Goal: Task Accomplishment & Management: Manage account settings

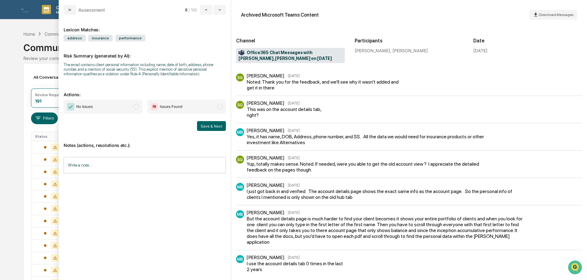
click at [133, 111] on span "No Issues" at bounding box center [103, 107] width 79 height 14
click at [117, 160] on input "Write a note..." at bounding box center [145, 165] width 162 height 16
click at [145, 182] on p "*" at bounding box center [145, 181] width 154 height 4
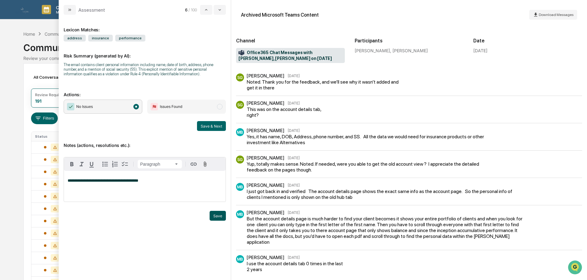
click at [216, 217] on button "Save" at bounding box center [218, 216] width 16 height 10
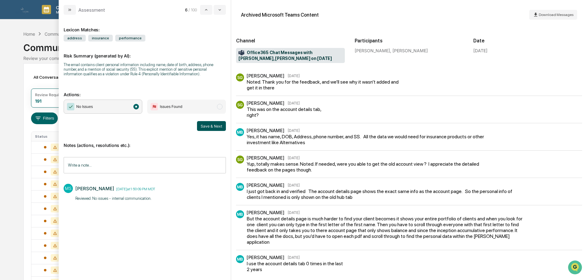
click at [214, 125] on button "Save & Next" at bounding box center [211, 126] width 29 height 10
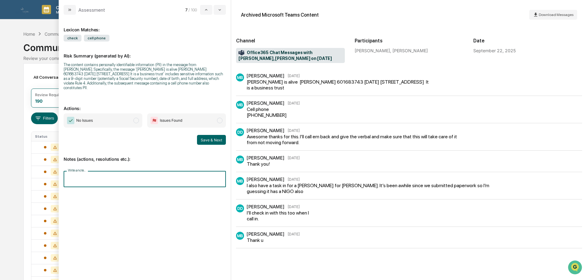
click at [81, 171] on input "Write a note..." at bounding box center [145, 179] width 162 height 16
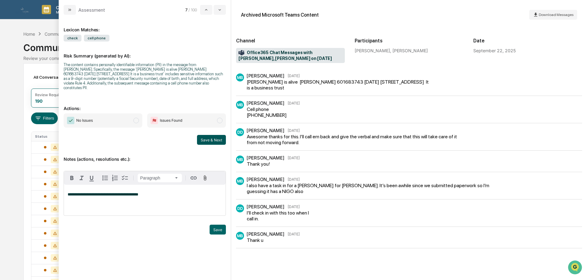
click at [205, 138] on button "Save & Next" at bounding box center [211, 140] width 29 height 10
click at [136, 118] on span "modal" at bounding box center [136, 121] width 6 height 6
click at [210, 136] on button "Save & Next" at bounding box center [211, 140] width 29 height 10
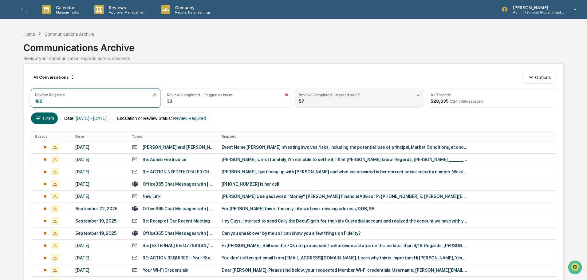
click at [354, 101] on div "Review Completed - Marked as OK 57" at bounding box center [359, 98] width 129 height 19
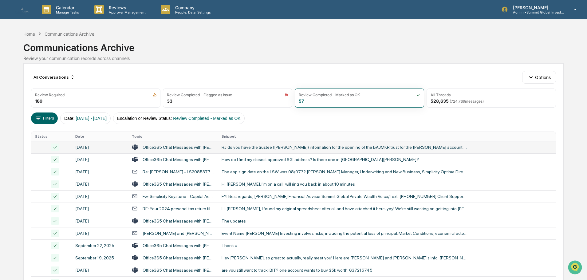
click at [88, 147] on div "September 26, 2025" at bounding box center [99, 147] width 49 height 5
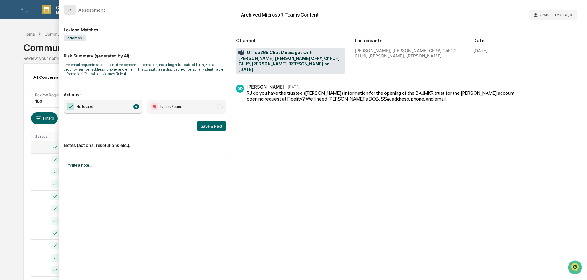
click at [74, 11] on button "modal" at bounding box center [70, 10] width 12 height 10
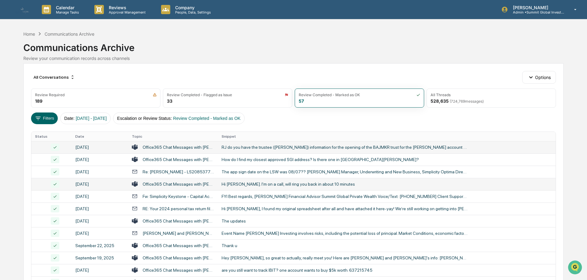
scroll to position [31, 0]
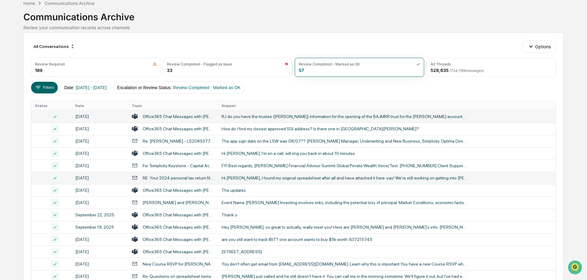
click at [190, 175] on div "RE: Your 2024 personal tax return files including two for financial advisor" at bounding box center [173, 178] width 82 height 6
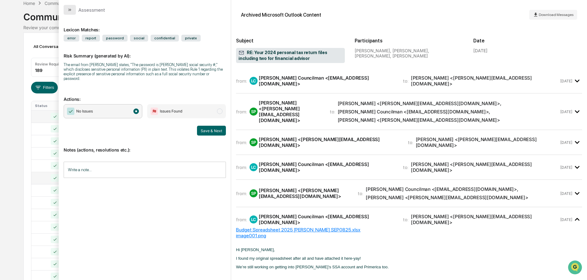
click at [67, 10] on button "modal" at bounding box center [70, 10] width 12 height 10
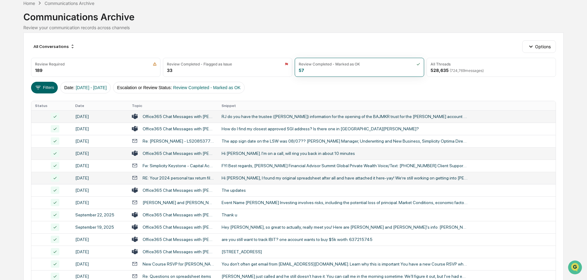
click at [178, 154] on div "Office365 Chat Messages with Jeffrey Cox, Layne Jensen on 2025-09-24" at bounding box center [179, 153] width 72 height 5
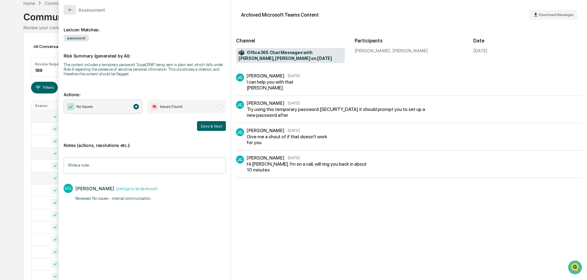
click at [69, 9] on icon "modal" at bounding box center [69, 10] width 2 height 2
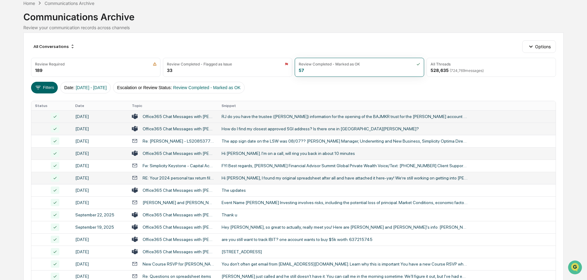
click at [111, 128] on div "September 25, 2025" at bounding box center [99, 128] width 49 height 5
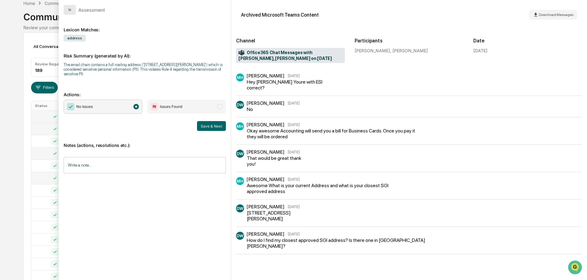
click at [71, 9] on icon "modal" at bounding box center [69, 9] width 5 height 5
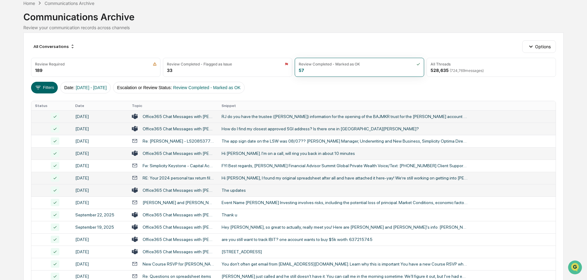
click at [145, 188] on div "Office365 Chat Messages with Michael Bloomer, Seth Griffin on 2025-09-23" at bounding box center [179, 190] width 72 height 5
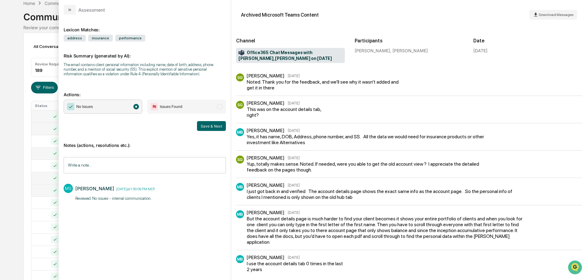
click at [39, 19] on div "Communications Archive" at bounding box center [293, 14] width 540 height 16
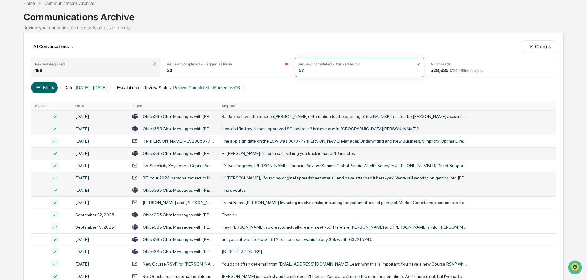
click at [97, 66] on div "Review Required 189" at bounding box center [95, 67] width 129 height 19
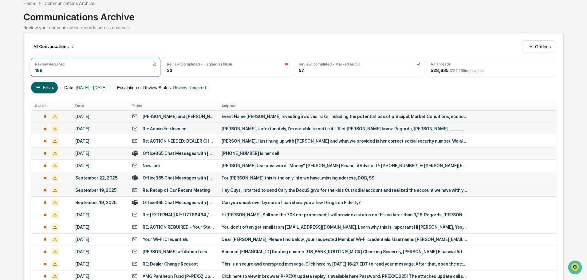
click at [164, 114] on div "Christina Randleman and Keith Crogan" at bounding box center [179, 116] width 72 height 5
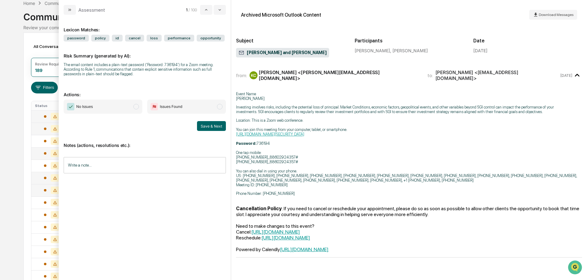
click at [133, 106] on span "No Issues" at bounding box center [103, 107] width 79 height 14
click at [90, 166] on input "Write a note..." at bounding box center [145, 165] width 162 height 16
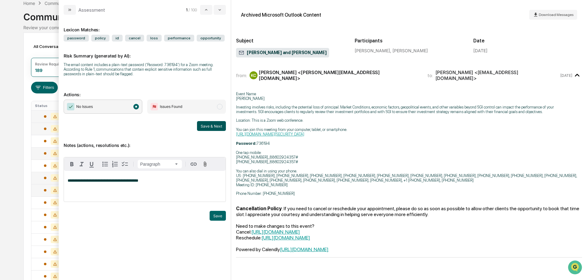
click at [220, 127] on button "Save & Next" at bounding box center [211, 126] width 29 height 10
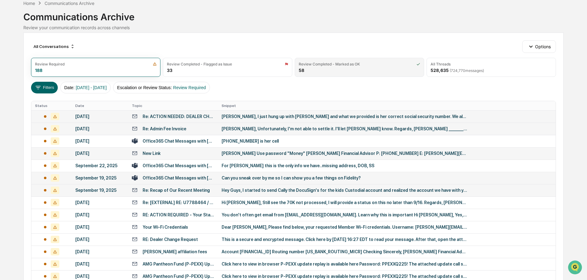
click at [339, 72] on div "Review Completed - Marked as OK 58" at bounding box center [359, 67] width 129 height 19
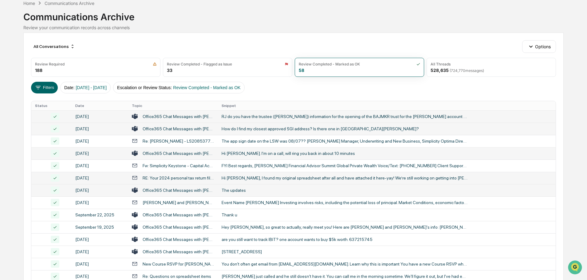
click at [102, 118] on div "September 26, 2025" at bounding box center [99, 116] width 49 height 5
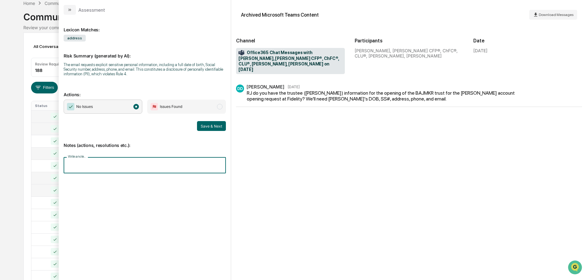
click at [191, 159] on input "Write a note..." at bounding box center [145, 165] width 162 height 16
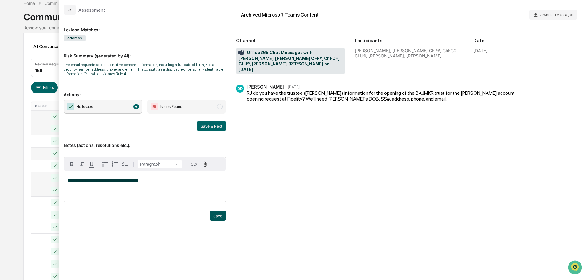
click at [218, 217] on button "Save" at bounding box center [218, 216] width 16 height 10
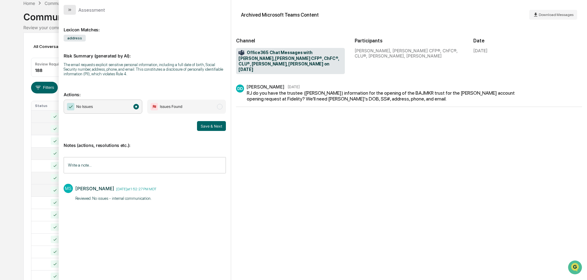
click at [66, 8] on button "modal" at bounding box center [70, 10] width 12 height 10
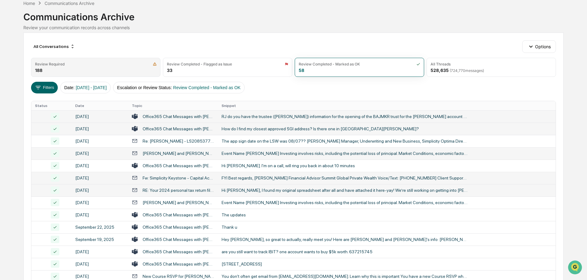
click at [77, 66] on div "Review Required" at bounding box center [95, 64] width 121 height 5
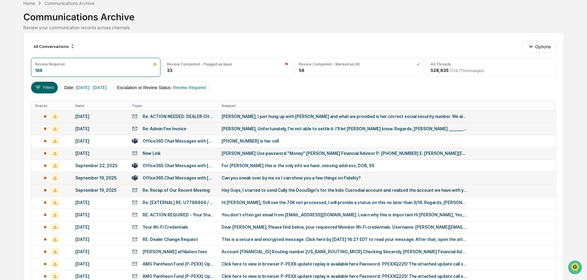
click at [181, 113] on div "Re: ACTION NEEDED: DEALER CHANGE WORK ITEM 11182886 - JILL HACKER" at bounding box center [173, 116] width 82 height 6
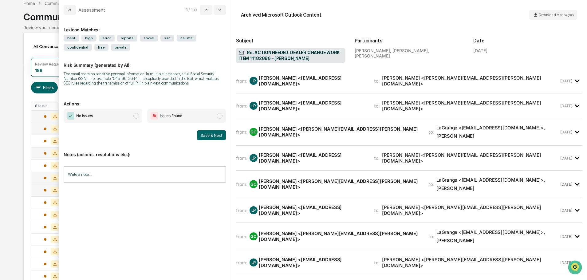
click at [395, 81] on div "[PERSON_NAME] <[PERSON_NAME][EMAIL_ADDRESS][PERSON_NAME][DOMAIN_NAME]>" at bounding box center [470, 81] width 177 height 12
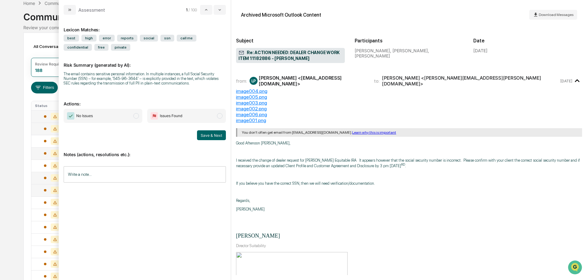
click at [133, 115] on span "modal" at bounding box center [136, 116] width 6 height 6
click at [125, 170] on input "Write a note..." at bounding box center [145, 174] width 162 height 16
click at [154, 194] on div "*" at bounding box center [145, 195] width 162 height 31
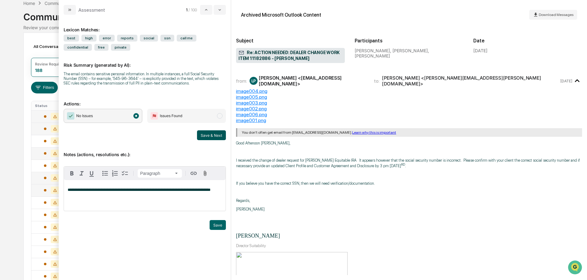
click at [211, 134] on button "Save & Next" at bounding box center [211, 135] width 29 height 10
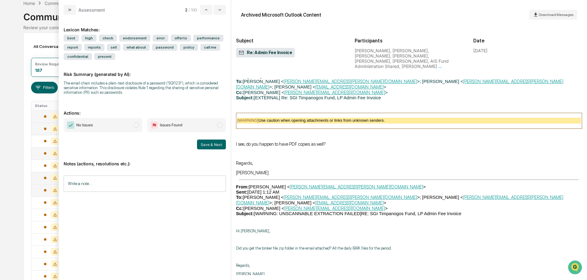
scroll to position [3028, 0]
click at [112, 188] on input "Write a note..." at bounding box center [145, 183] width 162 height 16
click at [138, 123] on span "No Issues" at bounding box center [103, 125] width 79 height 14
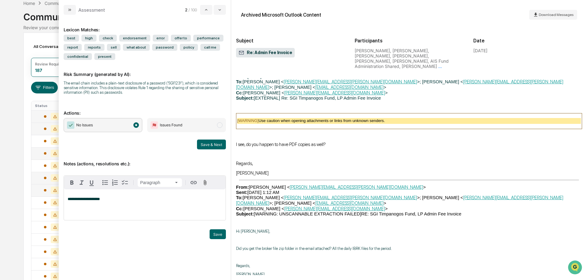
click at [110, 205] on div "**********" at bounding box center [145, 204] width 162 height 31
click at [215, 142] on button "Save & Next" at bounding box center [211, 145] width 29 height 10
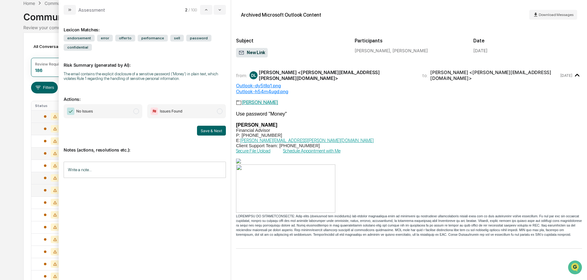
click at [218, 110] on span "modal" at bounding box center [220, 111] width 6 height 6
click at [215, 131] on button "Save & Next" at bounding box center [211, 131] width 29 height 10
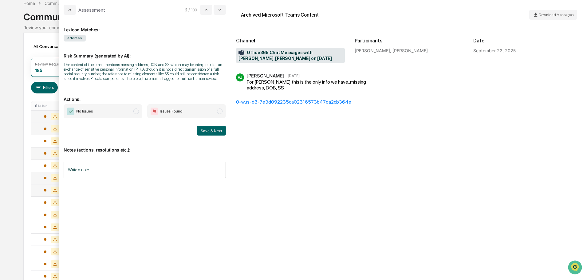
click at [125, 112] on span "No Issues" at bounding box center [103, 111] width 79 height 14
click at [112, 167] on input "Write a note..." at bounding box center [145, 170] width 162 height 16
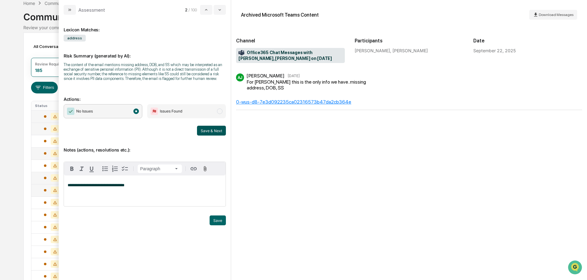
click at [210, 131] on button "Save & Next" at bounding box center [211, 131] width 29 height 10
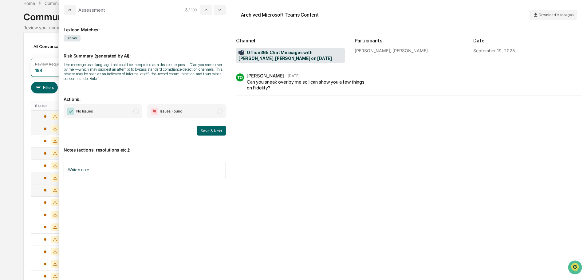
click at [118, 110] on span "No Issues" at bounding box center [103, 111] width 79 height 14
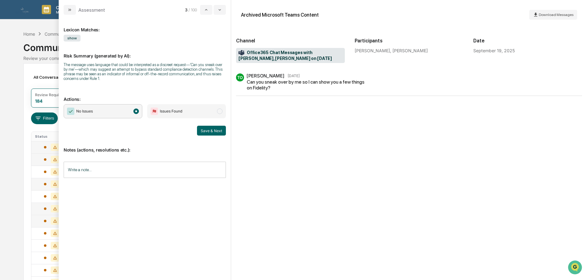
click at [116, 174] on input "Write a note..." at bounding box center [145, 170] width 162 height 16
click at [213, 222] on button "Save" at bounding box center [218, 220] width 16 height 10
click at [219, 132] on button "Save & Next" at bounding box center [211, 131] width 29 height 10
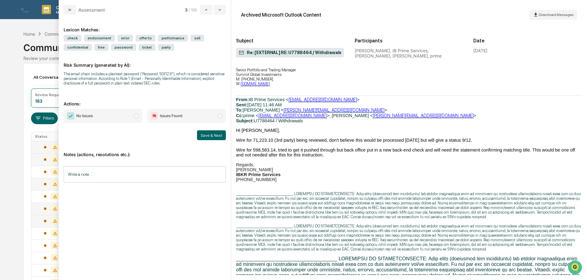
scroll to position [1513, 0]
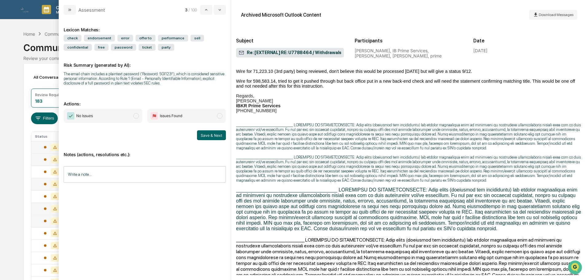
click at [135, 116] on span "modal" at bounding box center [136, 116] width 6 height 6
click at [95, 181] on input "Write a note..." at bounding box center [145, 174] width 162 height 16
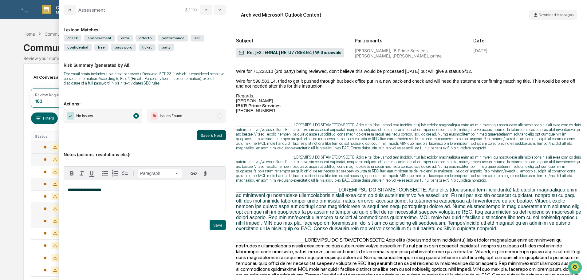
click at [211, 135] on button "Save & Next" at bounding box center [211, 135] width 29 height 10
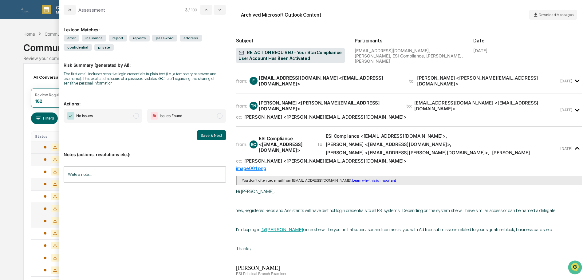
click at [132, 114] on span "No Issues" at bounding box center [103, 116] width 79 height 14
click at [373, 85] on div "from: E ESICompliance@nationallife.com <ESICompliance@nationallife.com> to: Thi…" at bounding box center [409, 80] width 346 height 15
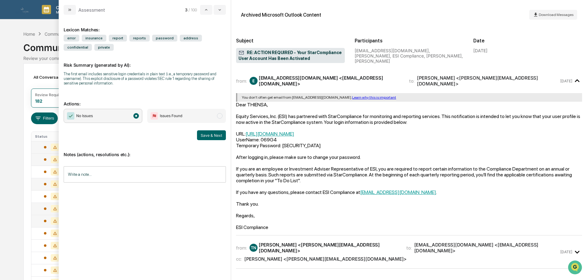
click at [373, 85] on div "from: E ESICompliance@nationallife.com <ESICompliance@nationallife.com> to: Thi…" at bounding box center [409, 80] width 346 height 15
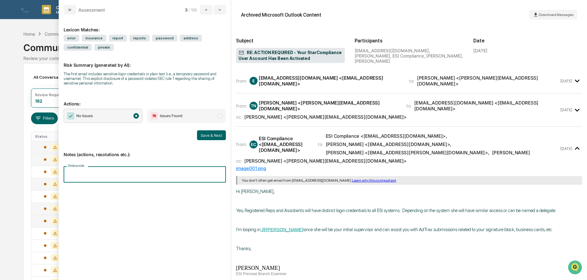
click at [95, 176] on input "Write a note..." at bounding box center [145, 174] width 162 height 16
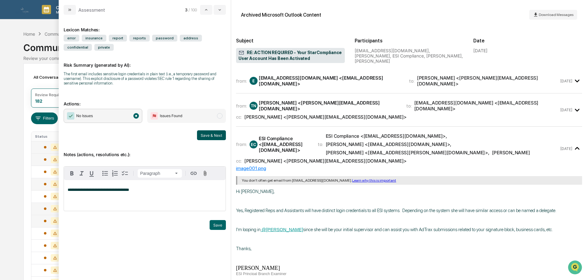
click at [216, 133] on button "Save & Next" at bounding box center [211, 135] width 29 height 10
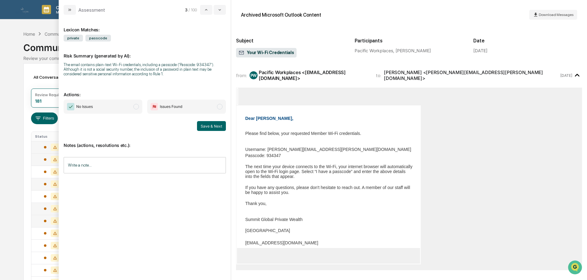
click at [216, 105] on span "Issues Found" at bounding box center [186, 107] width 79 height 14
click at [210, 126] on button "Save & Next" at bounding box center [211, 126] width 29 height 10
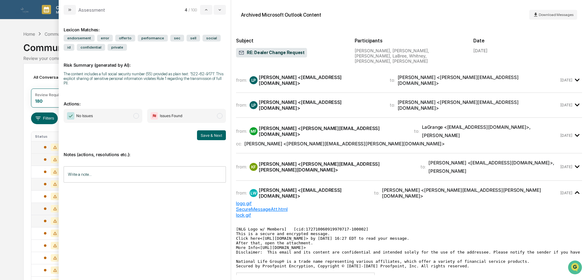
click at [331, 74] on div "LaGrange, Paul <PLaGrange@nationallife.com>" at bounding box center [321, 80] width 124 height 12
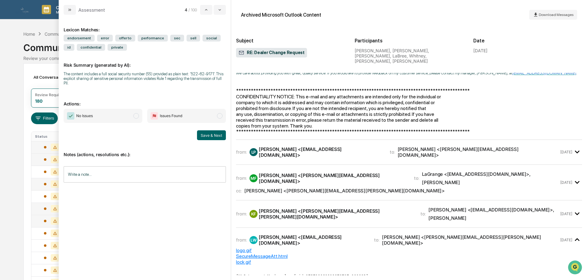
scroll to position [246, 0]
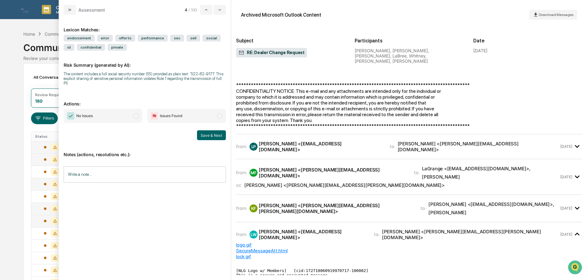
click at [328, 141] on div "LaGrange, Paul <PLaGrange@nationallife.com>" at bounding box center [321, 147] width 124 height 12
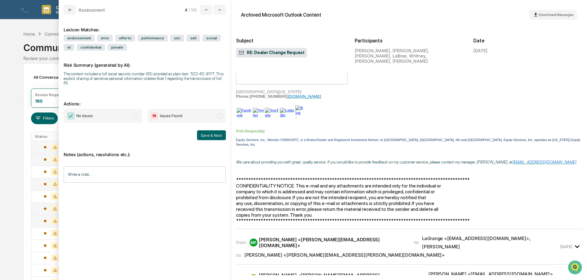
scroll to position [615, 0]
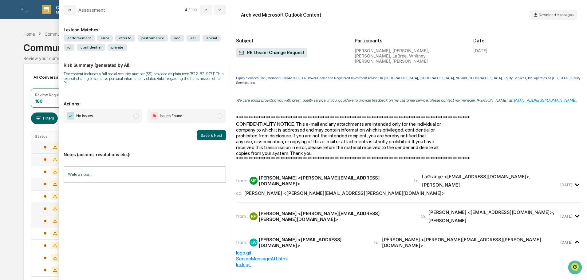
click at [333, 174] on div "from: MF Marlow Felton <marlow@sgipw.com> to: LaGrange <PLaGrange@nationallife.…" at bounding box center [397, 185] width 323 height 22
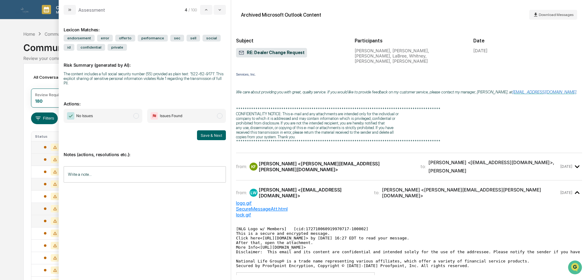
scroll to position [1506, 0]
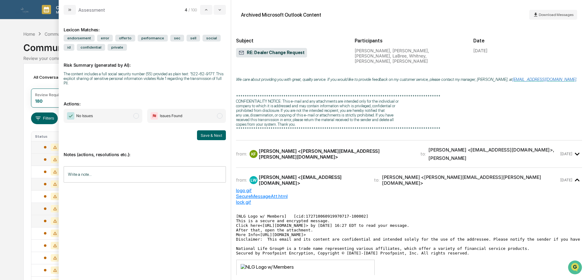
click at [340, 152] on div "from: KF Kerri Farren <kerri.farren@sgipw.com> to: LaBree <WLaBree@nationallife…" at bounding box center [409, 153] width 346 height 17
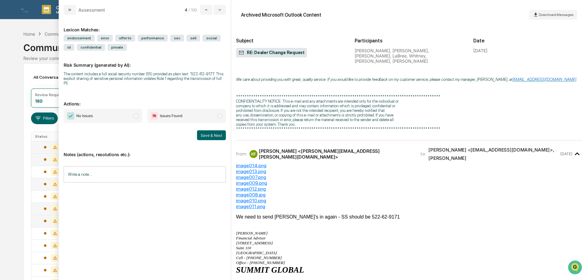
scroll to position [1536, 0]
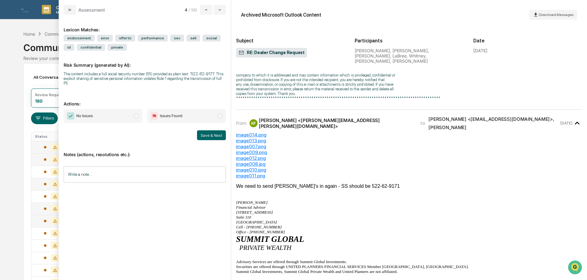
click at [115, 109] on span "No Issues" at bounding box center [103, 116] width 79 height 14
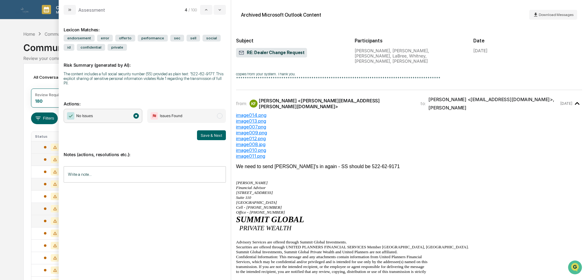
scroll to position [1567, 0]
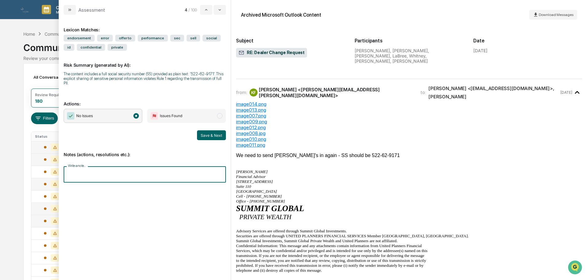
click at [161, 168] on input "Write a note..." at bounding box center [145, 174] width 162 height 16
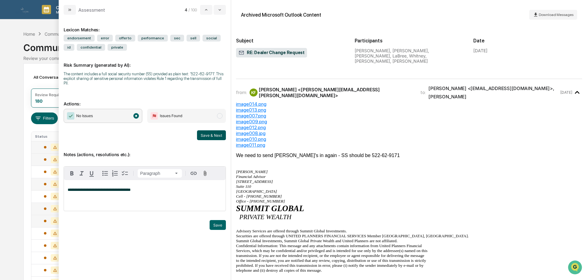
click at [212, 134] on button "Save & Next" at bounding box center [211, 135] width 29 height 10
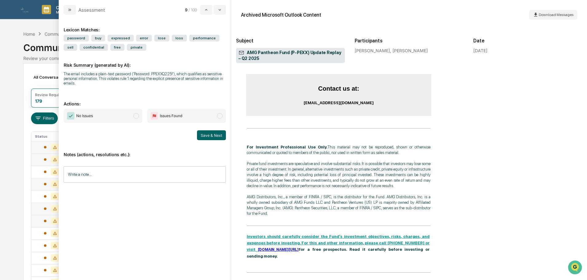
scroll to position [522, 0]
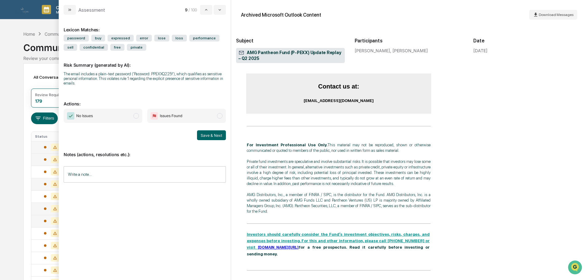
click at [134, 114] on span "modal" at bounding box center [136, 116] width 6 height 6
click at [120, 177] on input "Write a note..." at bounding box center [145, 174] width 162 height 16
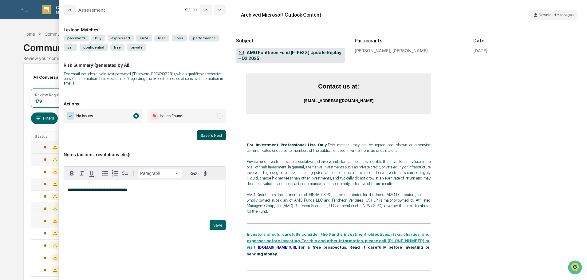
click at [208, 136] on button "Save & Next" at bounding box center [211, 135] width 29 height 10
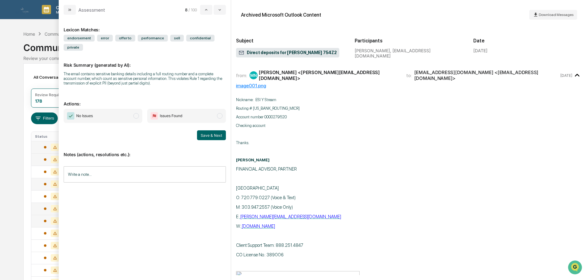
click at [119, 109] on span "No Issues" at bounding box center [103, 116] width 79 height 14
click at [112, 166] on input "Write a note..." at bounding box center [145, 174] width 162 height 16
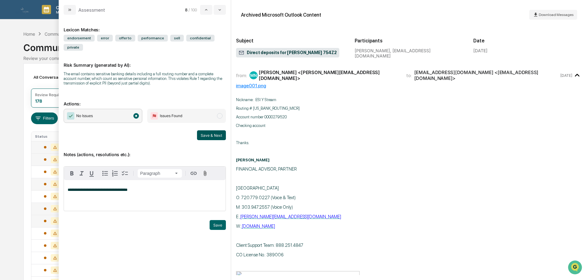
click at [220, 130] on button "Save & Next" at bounding box center [211, 135] width 29 height 10
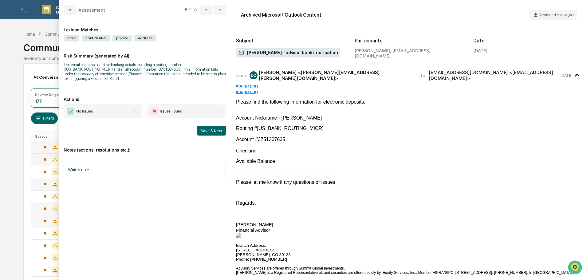
click at [110, 111] on span "No Issues" at bounding box center [103, 111] width 79 height 14
click at [112, 163] on input "Write a note..." at bounding box center [145, 170] width 162 height 16
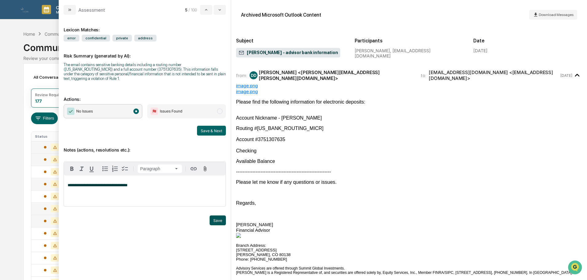
click at [217, 223] on button "Save" at bounding box center [218, 220] width 16 height 10
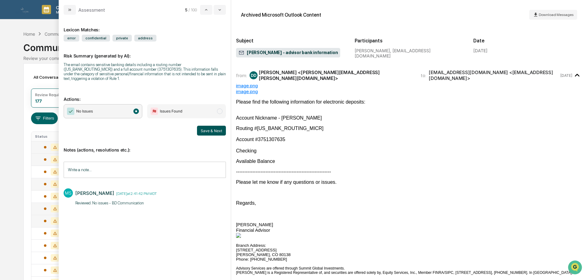
click at [209, 129] on button "Save & Next" at bounding box center [211, 131] width 29 height 10
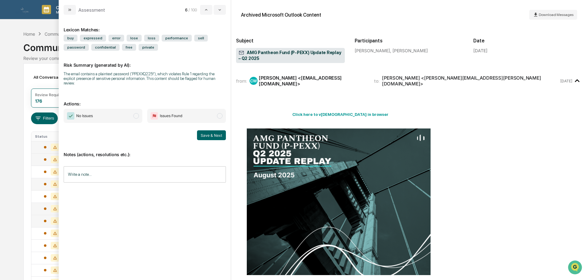
click at [114, 114] on span "No Issues" at bounding box center [103, 116] width 79 height 14
click at [111, 173] on input "Write a note..." at bounding box center [145, 174] width 162 height 16
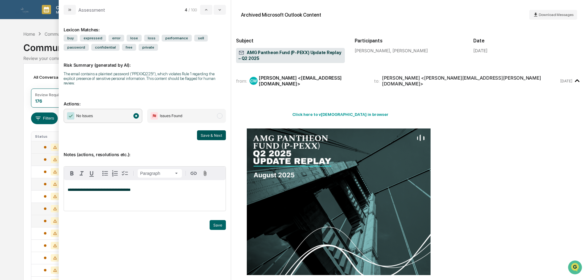
click at [215, 130] on button "Save & Next" at bounding box center [211, 135] width 29 height 10
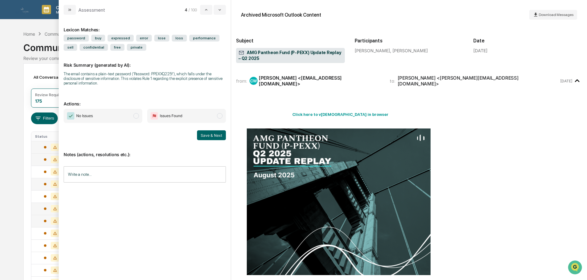
click at [115, 118] on span "No Issues" at bounding box center [103, 116] width 79 height 14
click at [109, 176] on input "Write a note..." at bounding box center [145, 174] width 162 height 16
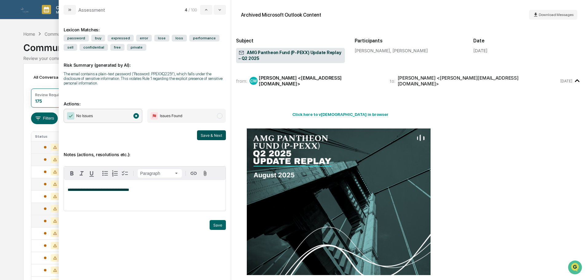
click at [205, 138] on button "Save & Next" at bounding box center [211, 135] width 29 height 10
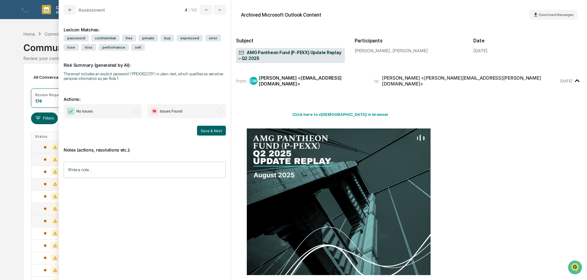
click at [122, 110] on span "No Issues" at bounding box center [103, 111] width 79 height 14
click at [126, 169] on input "Write a note..." at bounding box center [145, 170] width 162 height 16
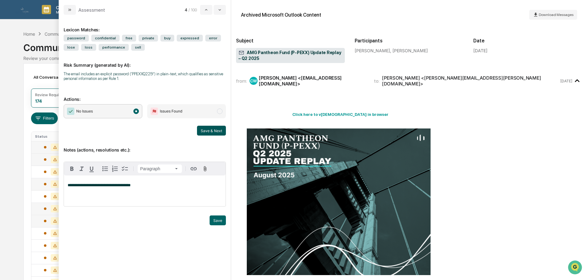
click at [212, 133] on button "Save & Next" at bounding box center [211, 131] width 29 height 10
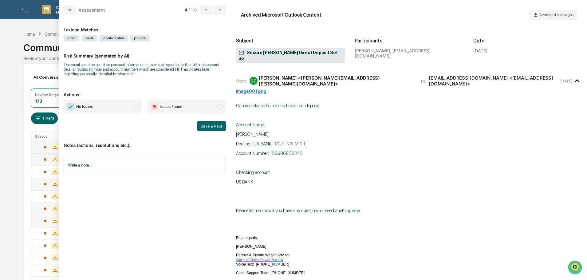
click at [115, 108] on span "No Issues" at bounding box center [103, 107] width 79 height 14
click at [174, 160] on input "Write a note..." at bounding box center [145, 165] width 162 height 16
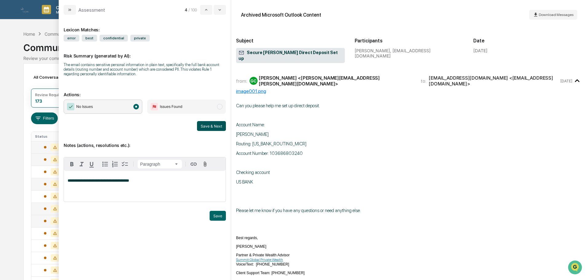
click at [214, 126] on button "Save & Next" at bounding box center [211, 126] width 29 height 10
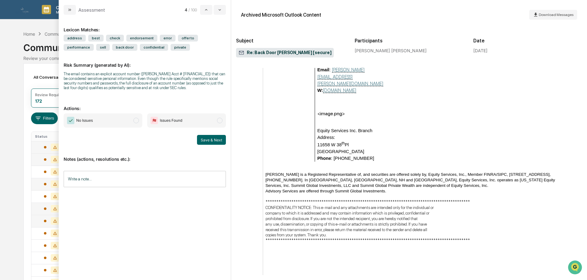
scroll to position [1014, 0]
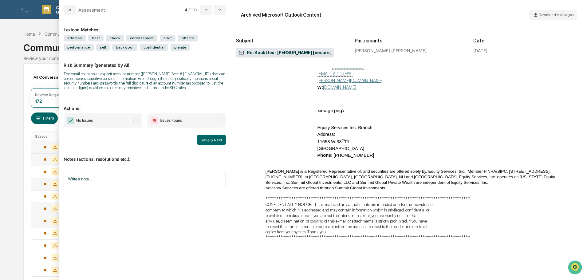
click at [217, 123] on span "Issues Found" at bounding box center [186, 120] width 79 height 14
click at [216, 140] on button "Save & Next" at bounding box center [211, 140] width 29 height 10
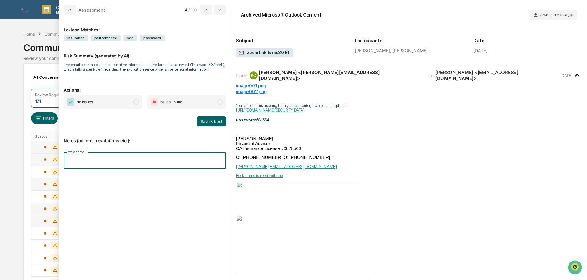
click at [156, 155] on input "Write a note..." at bounding box center [145, 160] width 162 height 16
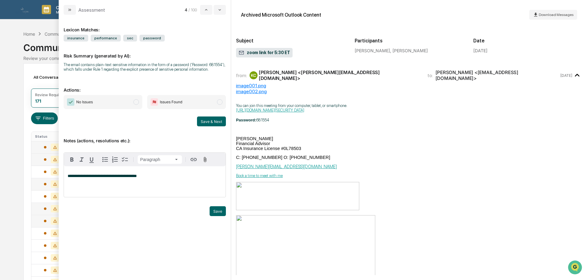
click at [134, 101] on span "modal" at bounding box center [136, 102] width 6 height 6
click at [212, 123] on button "Save & Next" at bounding box center [211, 121] width 29 height 10
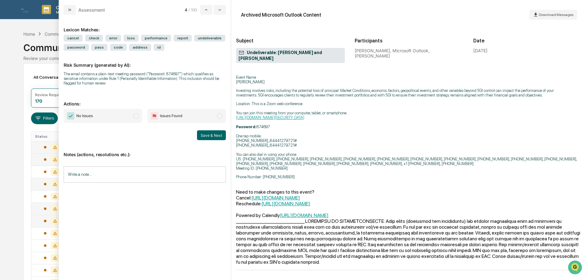
scroll to position [1190, 0]
click at [88, 118] on span "No Issues" at bounding box center [84, 116] width 17 height 6
click at [136, 167] on input "Write a note..." at bounding box center [145, 174] width 162 height 16
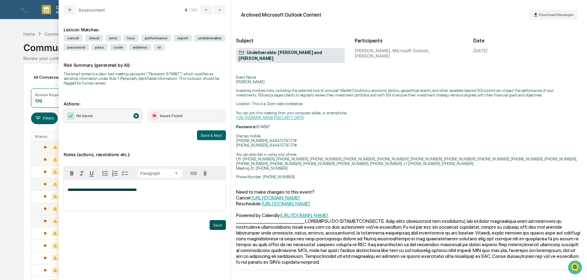
click at [218, 226] on button "Save" at bounding box center [218, 225] width 16 height 10
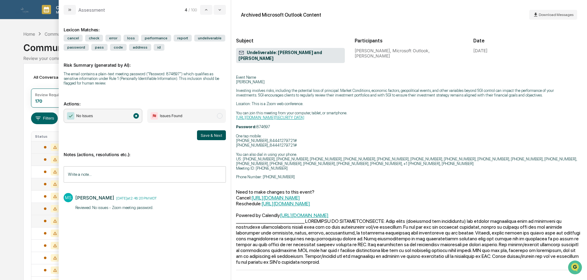
click at [212, 134] on button "Save & Next" at bounding box center [211, 135] width 29 height 10
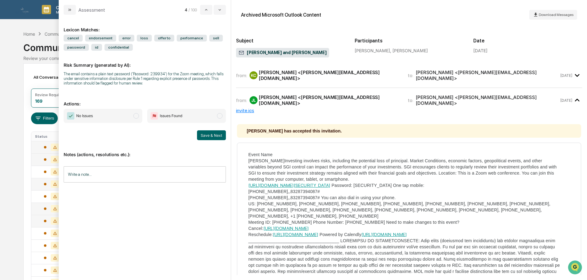
click at [129, 115] on span "No Issues" at bounding box center [103, 116] width 79 height 14
click at [118, 179] on input "Write a note..." at bounding box center [145, 174] width 162 height 16
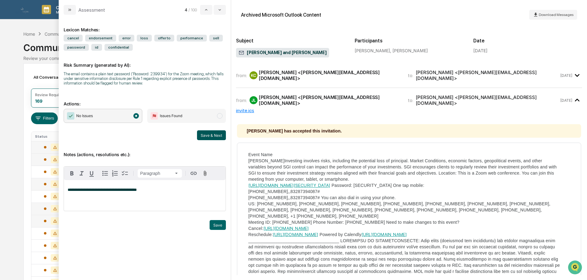
click at [212, 132] on button "Save & Next" at bounding box center [211, 135] width 29 height 10
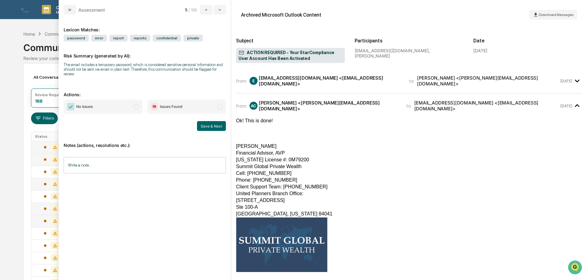
click at [321, 85] on div "from: E ESICompliance@nationallife.com <ESICompliance@nationallife.com> to: Ada…" at bounding box center [409, 80] width 346 height 15
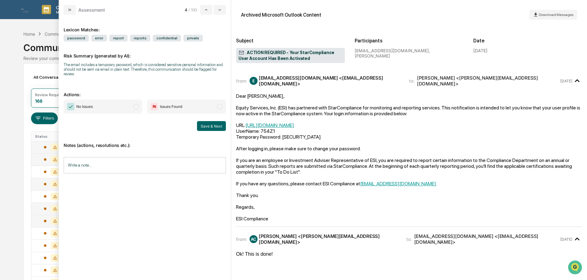
click at [124, 107] on span "No Issues" at bounding box center [103, 107] width 79 height 14
click at [124, 158] on input "Write a note..." at bounding box center [145, 165] width 162 height 16
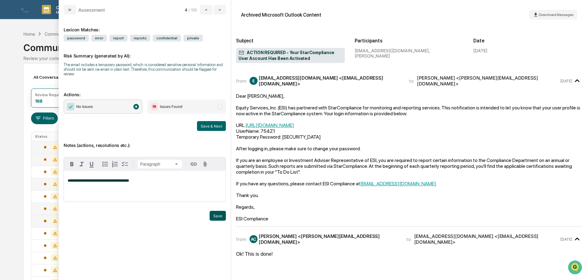
click at [217, 211] on button "Save" at bounding box center [218, 216] width 16 height 10
click at [217, 211] on div "**********" at bounding box center [145, 145] width 162 height 250
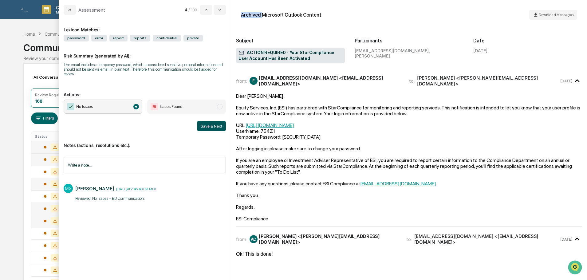
click at [213, 121] on button "Save & Next" at bounding box center [211, 126] width 29 height 10
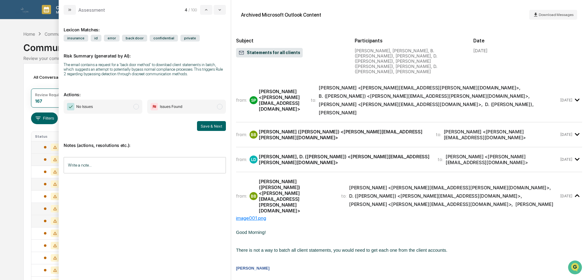
click at [293, 89] on div "from: SP Sharalee Pederson <sharalee@sgipw.com> to: Brodie <bridget.brodie@voya…" at bounding box center [409, 100] width 346 height 34
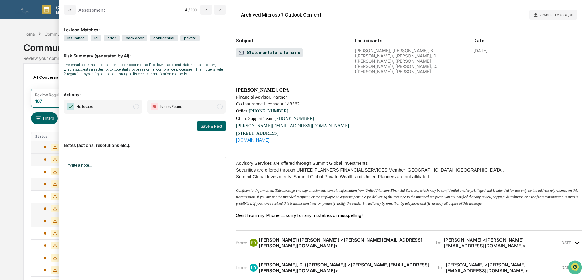
scroll to position [61, 0]
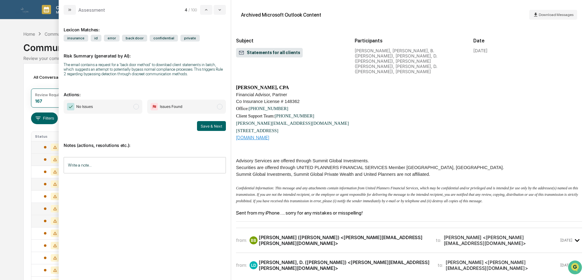
click at [444, 234] on div "[PERSON_NAME] <[PERSON_NAME][EMAIL_ADDRESS][DOMAIN_NAME]>" at bounding box center [501, 240] width 115 height 12
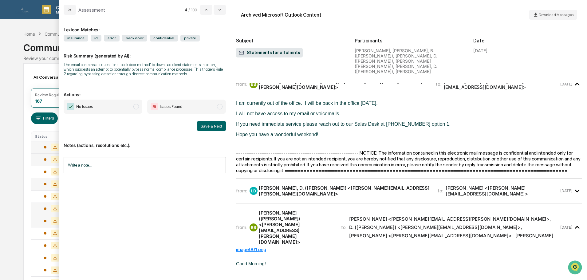
scroll to position [246, 0]
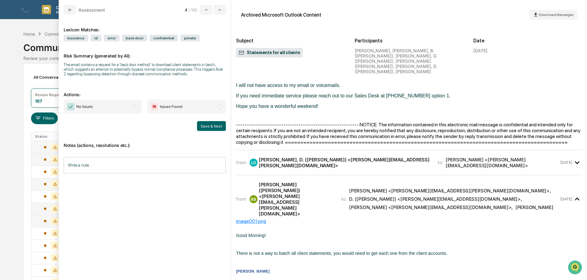
click at [347, 157] on div "Liggett, D. (David) <David.Liggett@voya.com>" at bounding box center [344, 163] width 171 height 12
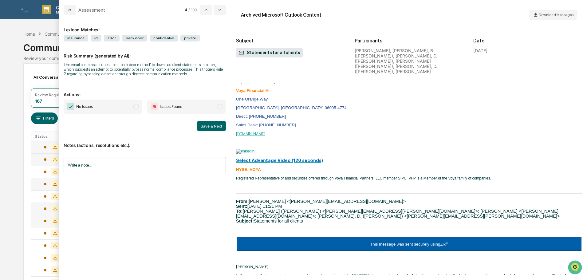
scroll to position [553, 0]
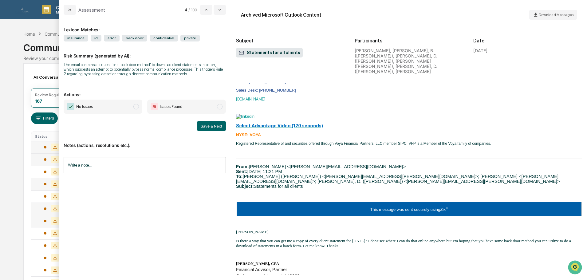
click at [105, 106] on span "No Issues" at bounding box center [103, 107] width 79 height 14
click at [110, 164] on input "Write a note..." at bounding box center [145, 165] width 162 height 16
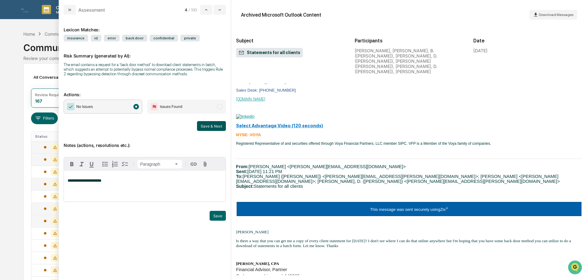
click at [204, 125] on button "Save & Next" at bounding box center [211, 126] width 29 height 10
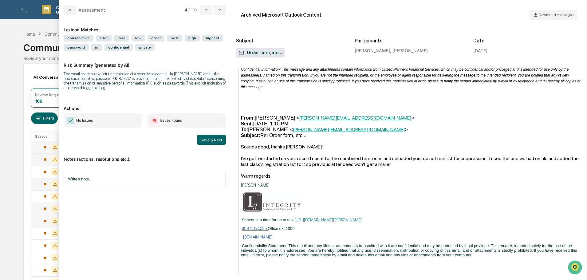
scroll to position [584, 0]
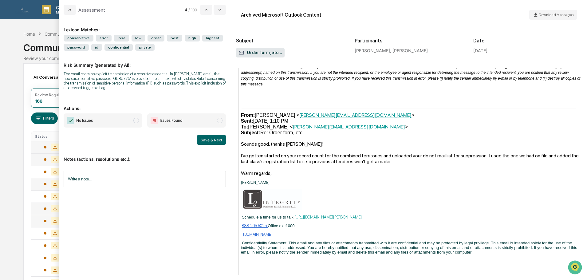
click at [127, 119] on span "No Issues" at bounding box center [103, 120] width 79 height 14
click at [144, 177] on input "Write a note..." at bounding box center [145, 179] width 162 height 16
click at [156, 200] on div "*" at bounding box center [145, 200] width 162 height 31
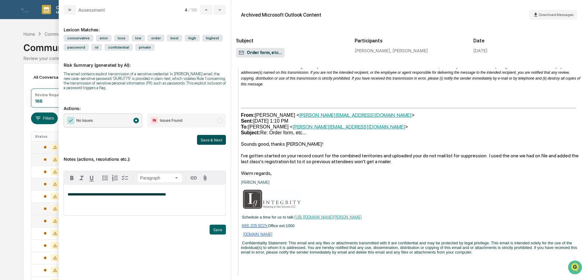
click at [214, 136] on button "Save & Next" at bounding box center [211, 140] width 29 height 10
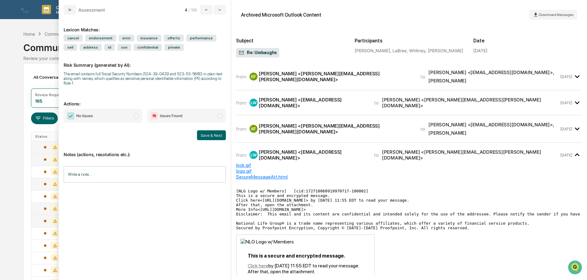
click at [428, 123] on div "LaBree <WLaBree@nationallife.com> ," at bounding box center [491, 125] width 126 height 6
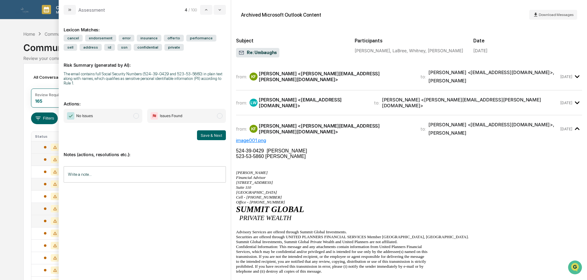
click at [277, 97] on div "LaBree, Whitney <WLaBree@nationallife.com>" at bounding box center [313, 103] width 108 height 12
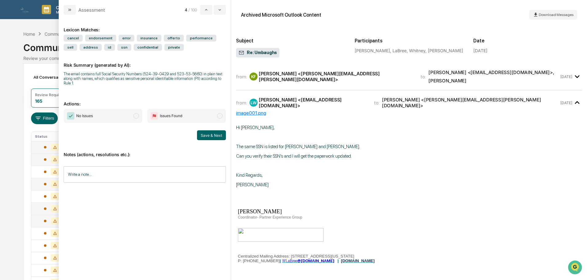
click at [141, 115] on span "No Issues" at bounding box center [103, 116] width 79 height 14
click at [89, 178] on input "Write a note..." at bounding box center [145, 174] width 162 height 16
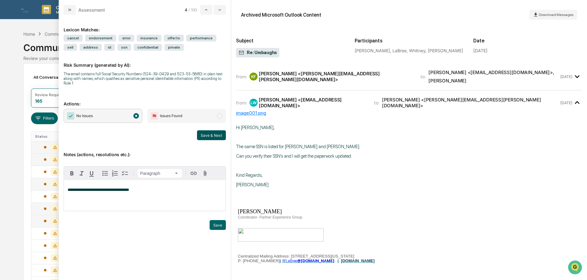
click at [201, 133] on button "Save & Next" at bounding box center [211, 135] width 29 height 10
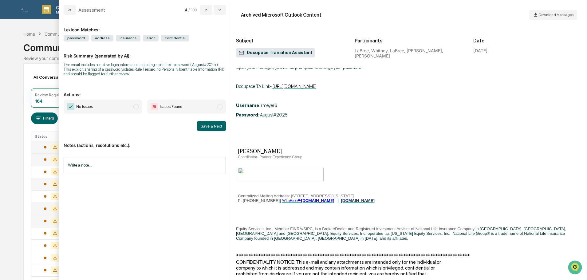
scroll to position [90, 0]
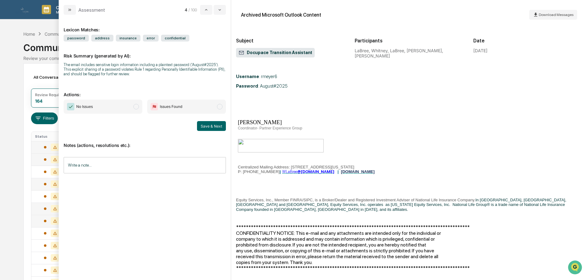
click at [89, 167] on input "Write a note..." at bounding box center [145, 165] width 162 height 16
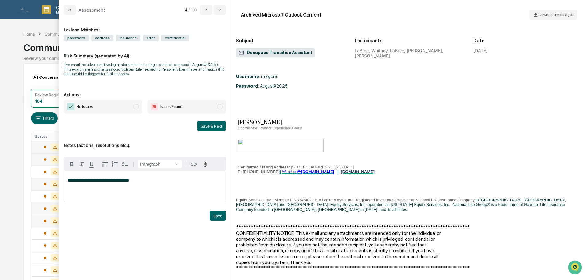
click at [132, 105] on span "No Issues" at bounding box center [103, 107] width 79 height 14
click at [213, 126] on button "Save & Next" at bounding box center [211, 126] width 29 height 10
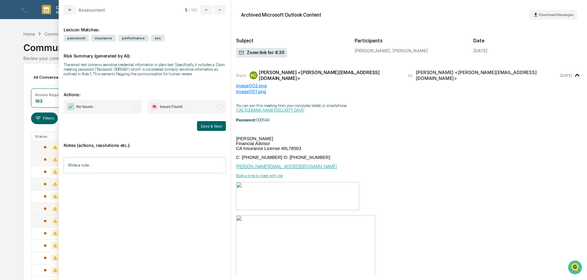
click at [127, 104] on span "No Issues" at bounding box center [103, 107] width 79 height 14
click at [96, 165] on input "Write a note..." at bounding box center [145, 165] width 162 height 16
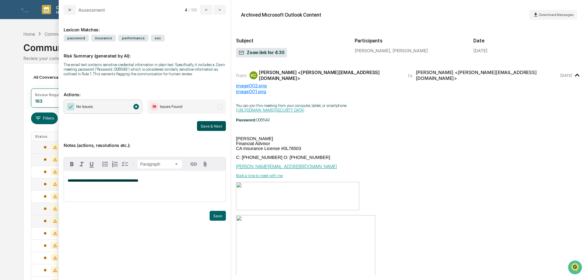
click at [212, 127] on button "Save & Next" at bounding box center [211, 126] width 29 height 10
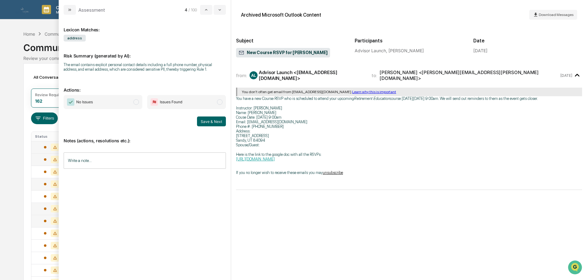
click at [131, 104] on span "No Issues" at bounding box center [103, 102] width 79 height 14
click at [124, 160] on input "Write a note..." at bounding box center [145, 160] width 162 height 16
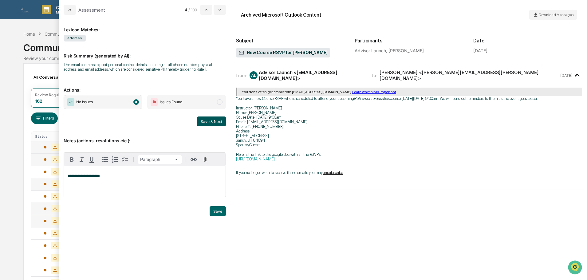
click at [211, 120] on button "Save & Next" at bounding box center [211, 121] width 29 height 10
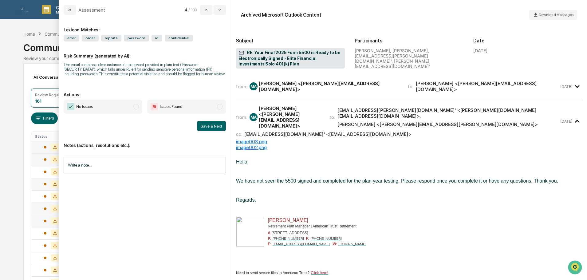
click at [310, 87] on div "Michael Alfaro <malfaro@americantrust.com>" at bounding box center [330, 87] width 142 height 12
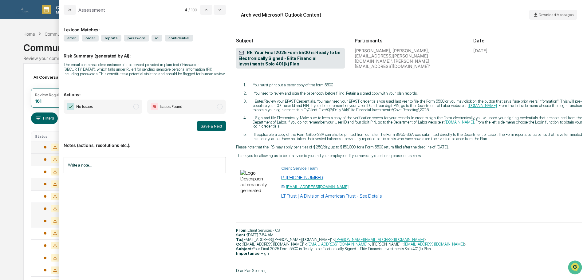
scroll to position [799, 0]
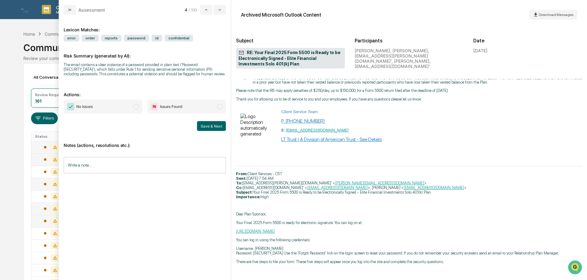
click at [124, 107] on span "No Issues" at bounding box center [103, 107] width 79 height 14
click at [119, 166] on input "Write a note..." at bounding box center [145, 165] width 162 height 16
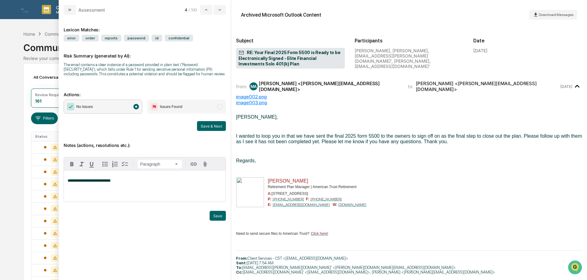
scroll to position [799, 0]
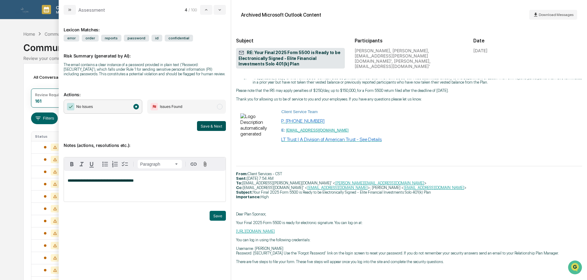
click at [212, 127] on button "Save & Next" at bounding box center [211, 126] width 29 height 10
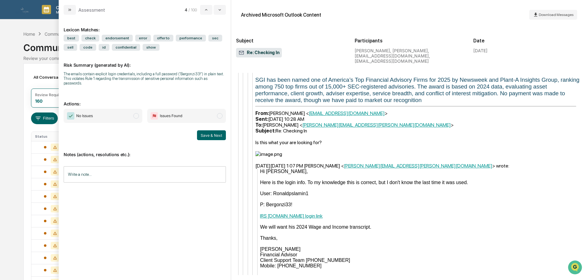
scroll to position [922, 0]
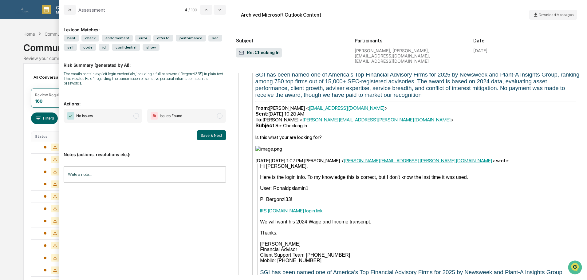
click at [222, 113] on span "modal" at bounding box center [220, 116] width 6 height 6
click at [217, 130] on button "Save & Next" at bounding box center [211, 135] width 29 height 10
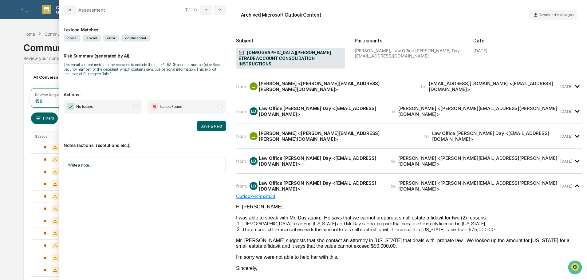
click at [401, 155] on div "Layne Jensen <layne.jensen@sgipw.com>" at bounding box center [478, 161] width 161 height 12
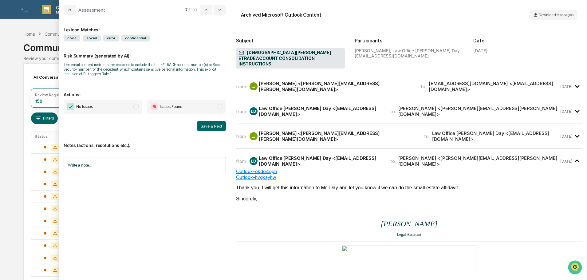
click at [432, 130] on div "Law Office Channen Day <office@channendaylaw.com>" at bounding box center [495, 136] width 127 height 12
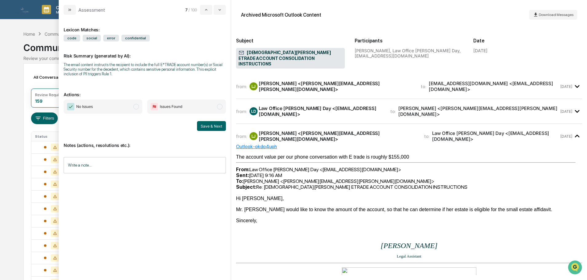
click at [411, 105] on div "Layne Jensen <layne.jensen@sgipw.com>" at bounding box center [478, 111] width 161 height 12
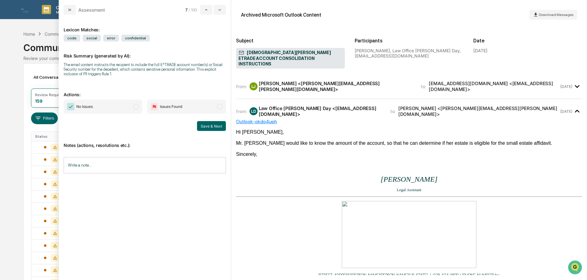
click at [429, 83] on div "office@channendaylaw.com <office@channendaylaw.com>" at bounding box center [494, 87] width 130 height 12
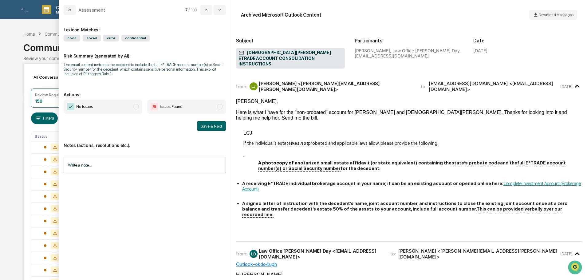
click at [203, 107] on span "Issues Found" at bounding box center [186, 107] width 79 height 14
click at [137, 168] on input "Write a note..." at bounding box center [145, 165] width 162 height 16
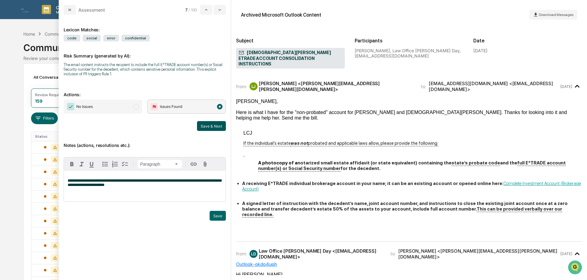
click at [217, 123] on button "Save & Next" at bounding box center [211, 126] width 29 height 10
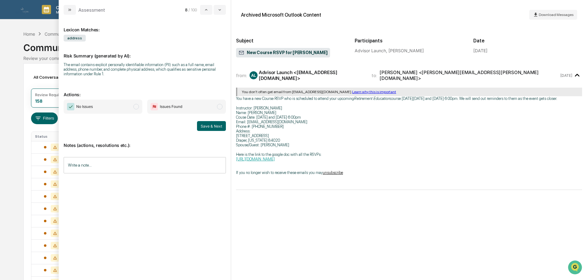
click at [131, 105] on span "No Issues" at bounding box center [103, 107] width 79 height 14
click at [101, 165] on input "Write a note..." at bounding box center [145, 165] width 162 height 16
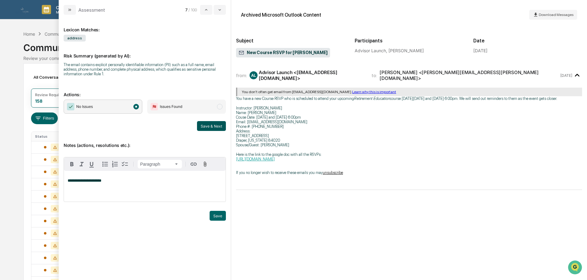
click at [210, 128] on button "Save & Next" at bounding box center [211, 126] width 29 height 10
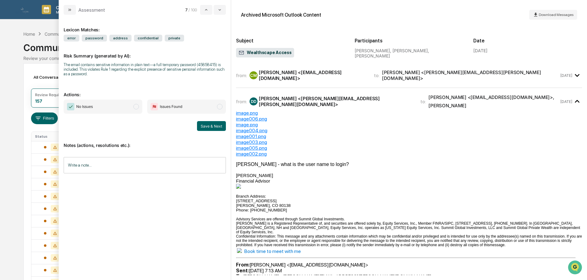
click at [313, 75] on div "Crowley, Matthew <MCrowley@nationallife.com>" at bounding box center [313, 75] width 108 height 12
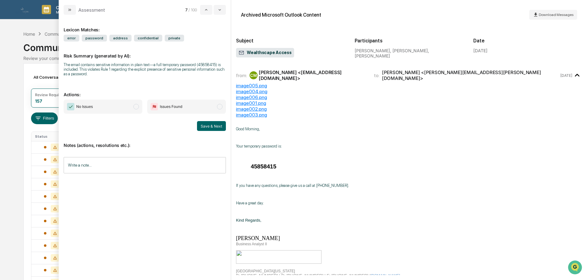
click at [313, 76] on div "Crowley, Matthew <MCrowley@nationallife.com>" at bounding box center [313, 75] width 108 height 12
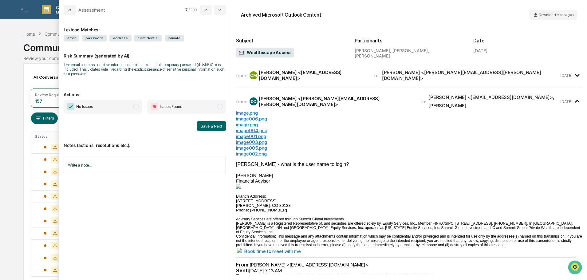
click at [113, 109] on span "No Issues" at bounding box center [103, 107] width 79 height 14
click at [120, 165] on input "Write a note..." at bounding box center [145, 165] width 162 height 16
click at [137, 177] on div "*" at bounding box center [145, 186] width 162 height 31
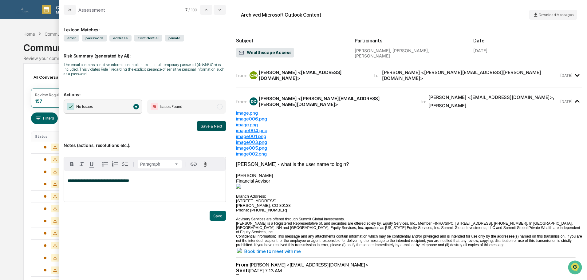
click at [214, 123] on button "Save & Next" at bounding box center [211, 126] width 29 height 10
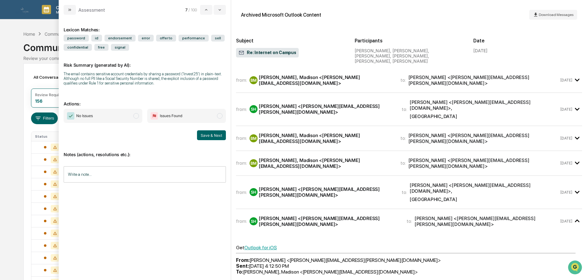
click at [122, 121] on span "No Issues" at bounding box center [103, 116] width 79 height 14
click at [116, 172] on input "Write a note..." at bounding box center [145, 174] width 162 height 16
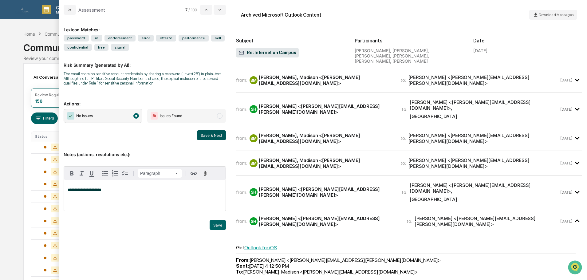
click at [215, 136] on button "Save & Next" at bounding box center [211, 135] width 29 height 10
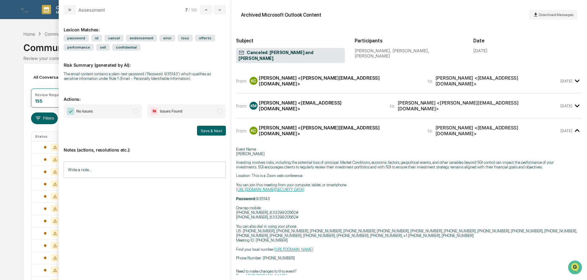
click at [277, 75] on div "[PERSON_NAME] <[PERSON_NAME][EMAIL_ADDRESS][DOMAIN_NAME]>" at bounding box center [339, 81] width 161 height 12
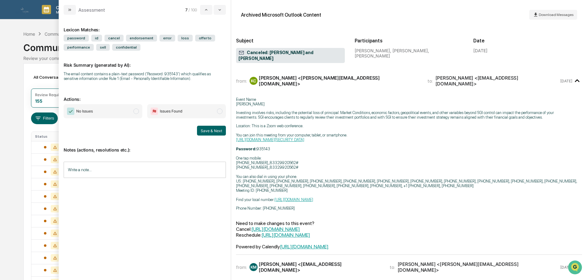
click at [277, 75] on div "[PERSON_NAME] <[PERSON_NAME][EMAIL_ADDRESS][DOMAIN_NAME]>" at bounding box center [339, 81] width 161 height 12
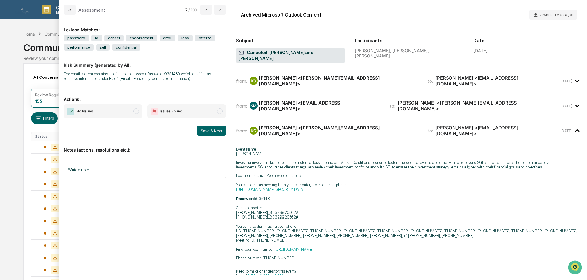
click at [295, 101] on div "KM Kelli C. McKay <kachandler0@gmail.com>" at bounding box center [316, 106] width 133 height 12
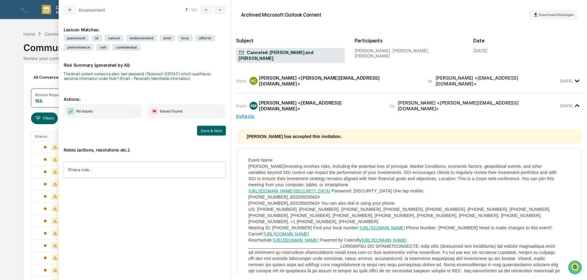
click at [291, 104] on div "from: KM Kelli C. McKay <kachandler0@gmail.com> to: Keith Crogan <keith@sgipw.c…" at bounding box center [409, 105] width 346 height 15
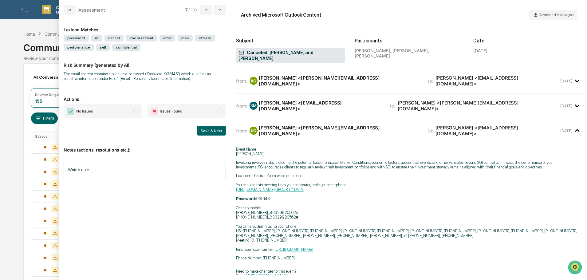
click at [114, 112] on span "No Issues" at bounding box center [103, 111] width 79 height 14
click at [101, 175] on input "Write a note..." at bounding box center [145, 170] width 162 height 16
click at [75, 175] on div "*" at bounding box center [145, 190] width 162 height 31
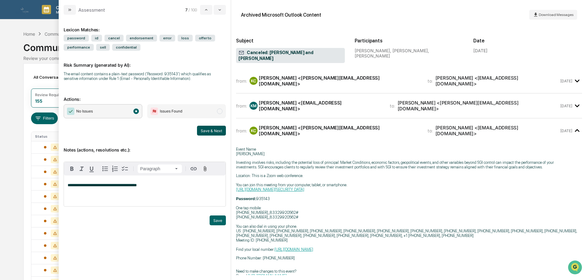
click at [208, 127] on button "Save & Next" at bounding box center [211, 131] width 29 height 10
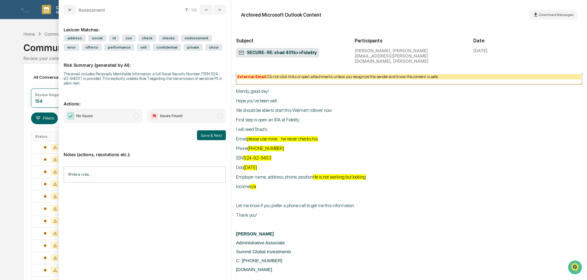
scroll to position [3442, 0]
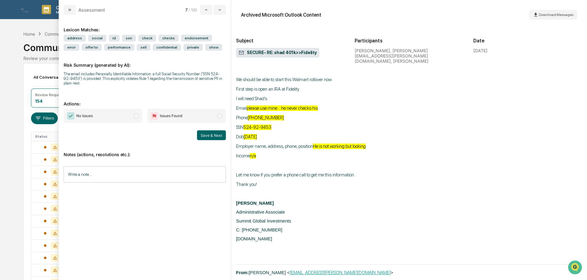
click at [222, 115] on span "modal" at bounding box center [220, 116] width 6 height 6
click at [218, 136] on button "Save & Next" at bounding box center [211, 135] width 29 height 10
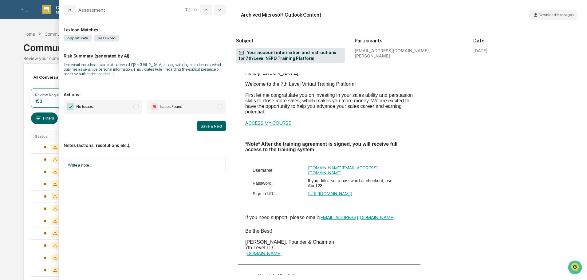
scroll to position [91, 0]
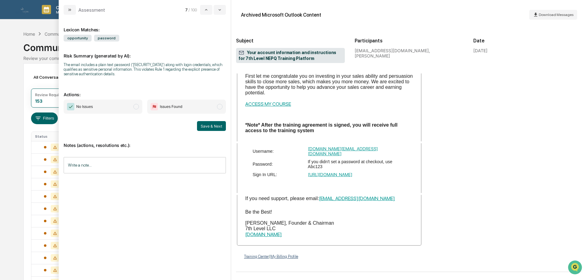
click at [111, 105] on span "No Issues" at bounding box center [103, 107] width 79 height 14
click at [103, 162] on input "Write a note..." at bounding box center [145, 165] width 162 height 16
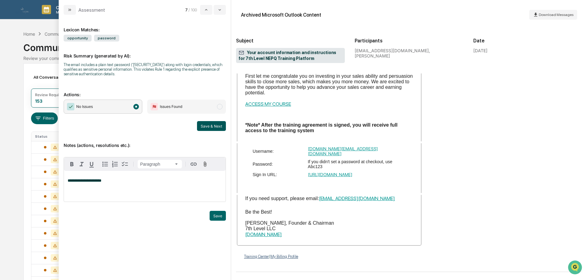
click at [207, 130] on button "Save & Next" at bounding box center [211, 126] width 29 height 10
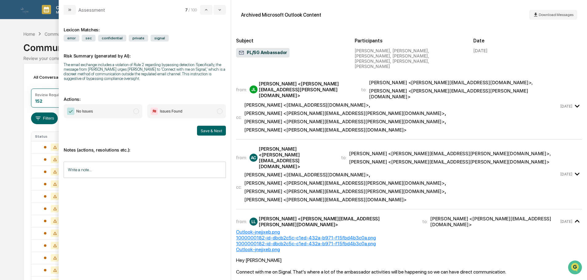
click at [128, 110] on span "No Issues" at bounding box center [103, 111] width 79 height 14
click at [123, 169] on input "Write a note..." at bounding box center [145, 170] width 162 height 16
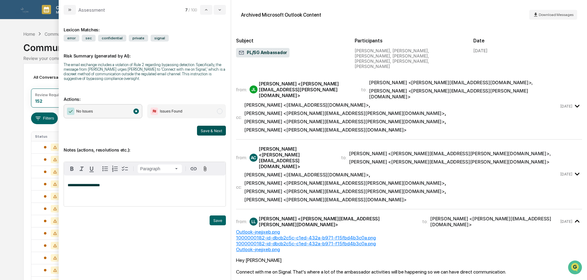
click at [203, 128] on button "Save & Next" at bounding box center [211, 131] width 29 height 10
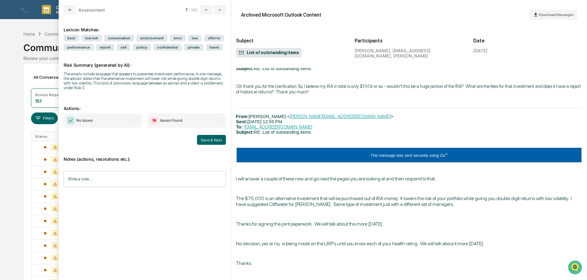
scroll to position [617, 0]
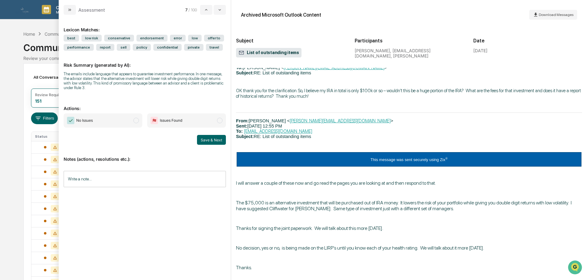
click at [177, 121] on span "Issues Found" at bounding box center [171, 120] width 22 height 6
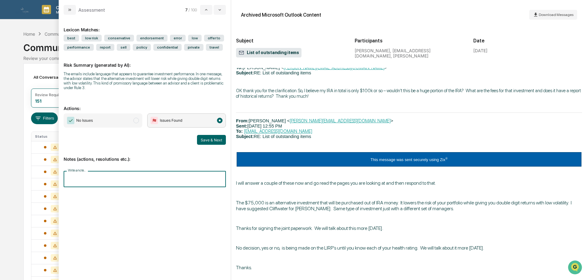
click at [115, 178] on input "Write a note..." at bounding box center [145, 179] width 162 height 16
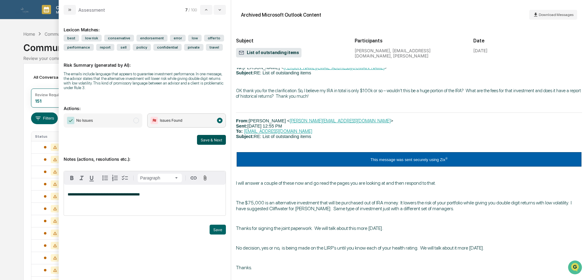
click at [200, 142] on button "Save & Next" at bounding box center [211, 140] width 29 height 10
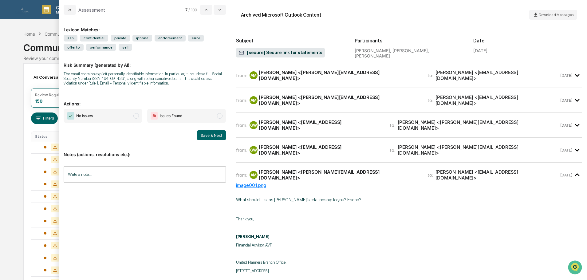
click at [361, 144] on div "Gabriela Whittington <gabriella75243@yahoo.com>" at bounding box center [321, 150] width 124 height 12
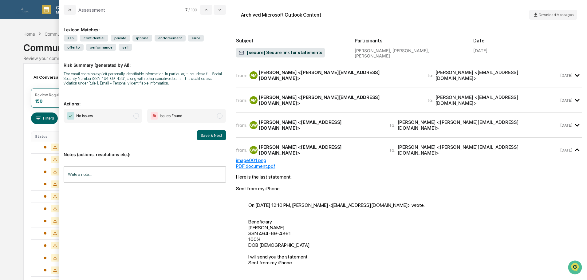
click at [340, 119] on div "Gabriela Whittington <gabriella75243@yahoo.com>" at bounding box center [321, 125] width 124 height 12
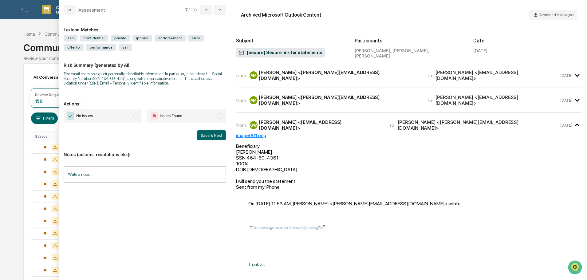
click at [338, 99] on div "from: AM Agnes Medina <agnes@sgipw.com> to: Gabriela Rios <gabriella75243@yahoo…" at bounding box center [397, 100] width 323 height 12
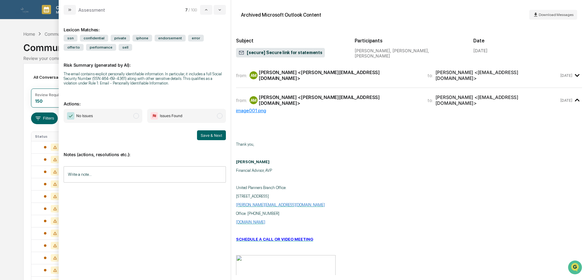
click at [337, 73] on div "[PERSON_NAME] <[PERSON_NAME][EMAIL_ADDRESS][DOMAIN_NAME]>" at bounding box center [339, 75] width 161 height 12
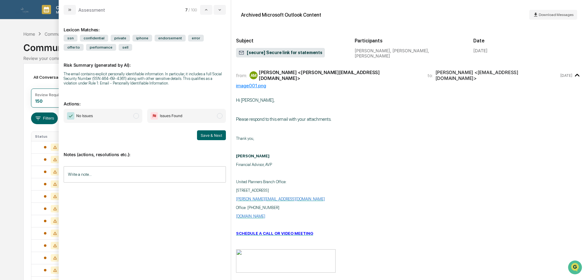
click at [337, 76] on div "[PERSON_NAME] <[PERSON_NAME][EMAIL_ADDRESS][DOMAIN_NAME]>" at bounding box center [339, 75] width 161 height 12
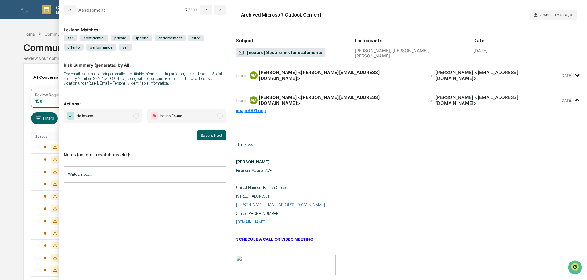
click at [338, 97] on div "from: AM Agnes Medina <agnes@sgipw.com> to: Gabriela Rios <gabriella75243@yahoo…" at bounding box center [397, 100] width 323 height 12
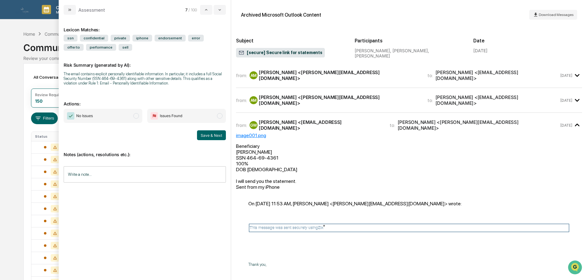
click at [336, 122] on div "Gabriela Whittington <gabriella75243@yahoo.com>" at bounding box center [321, 125] width 124 height 12
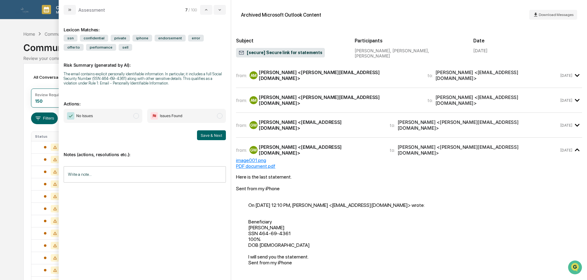
click at [199, 113] on span "Issues Found" at bounding box center [186, 116] width 79 height 14
click at [203, 134] on button "Save & Next" at bounding box center [211, 135] width 29 height 10
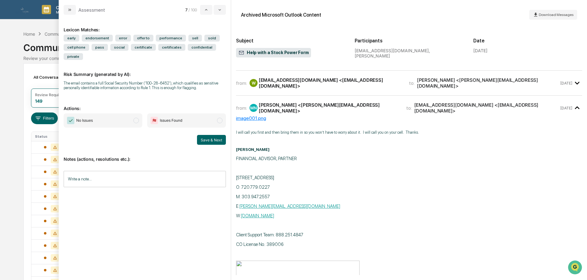
scroll to position [32, 0]
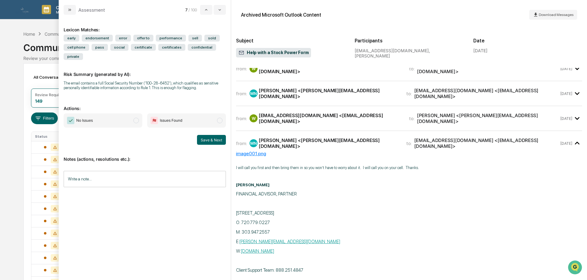
click at [463, 116] on div "from: W wolfbrun@aol.com <wolfbrun@aol.com> to: Marlys Nash <marlys@sgipw.com>" at bounding box center [397, 118] width 323 height 12
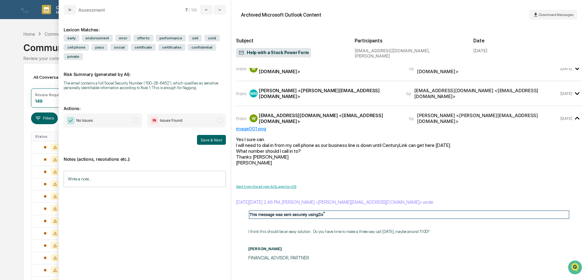
scroll to position [0, 0]
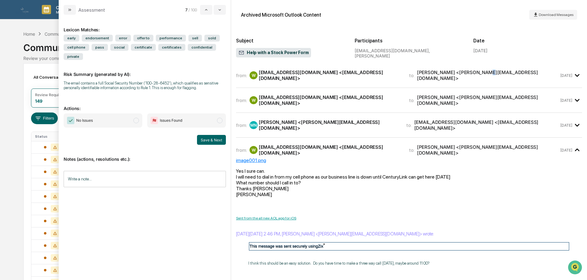
click at [429, 76] on div "[PERSON_NAME] <[PERSON_NAME][EMAIL_ADDRESS][DOMAIN_NAME]>" at bounding box center [488, 75] width 142 height 12
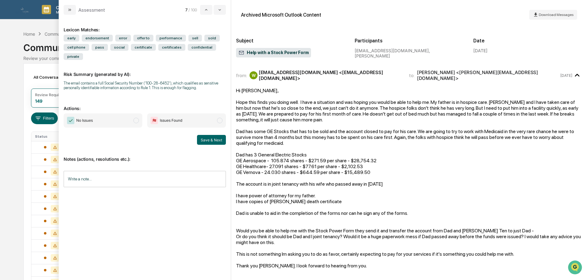
click at [191, 124] on span "Issues Found" at bounding box center [186, 120] width 79 height 14
click at [215, 138] on button "Save & Next" at bounding box center [211, 140] width 29 height 10
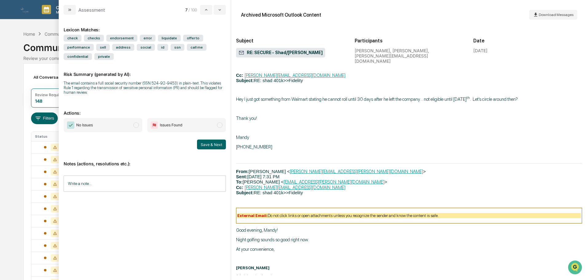
scroll to position [3933, 0]
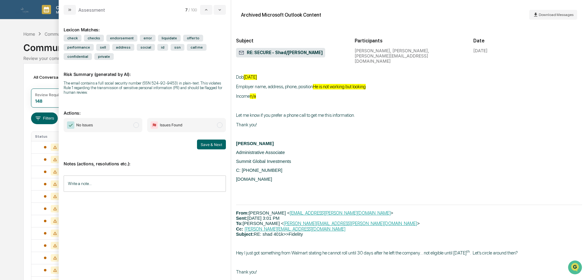
click at [215, 118] on span "Issues Found" at bounding box center [186, 125] width 79 height 14
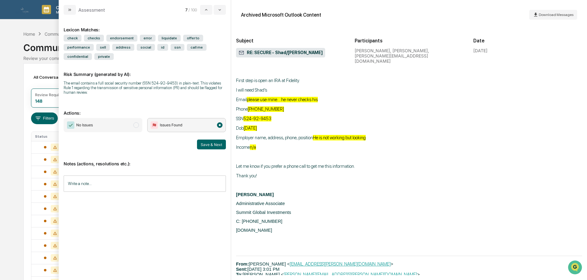
scroll to position [3872, 0]
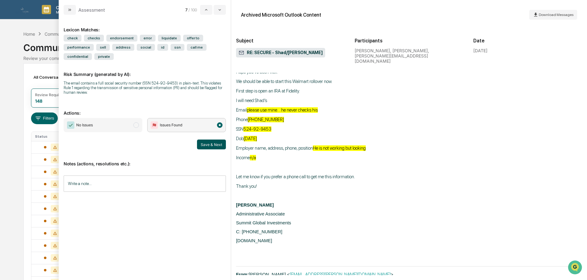
click at [208, 140] on button "Save & Next" at bounding box center [211, 145] width 29 height 10
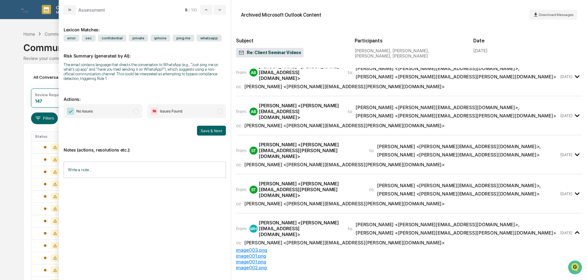
scroll to position [62, 0]
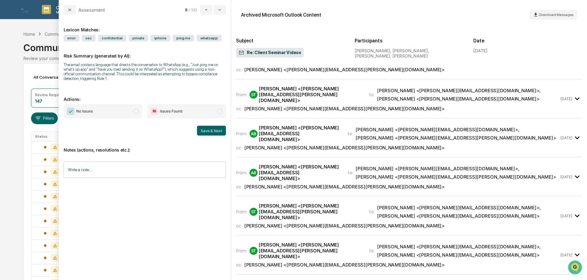
click at [349, 262] on div "cc: Ron Rice <ron.rice@sgiam.com>" at bounding box center [397, 265] width 323 height 6
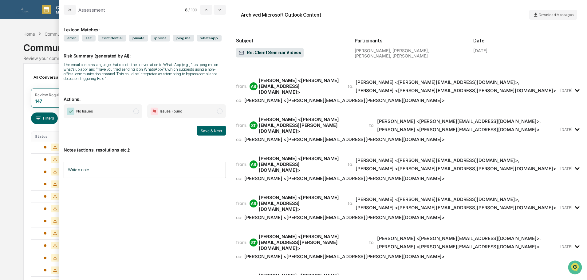
scroll to position [0, 0]
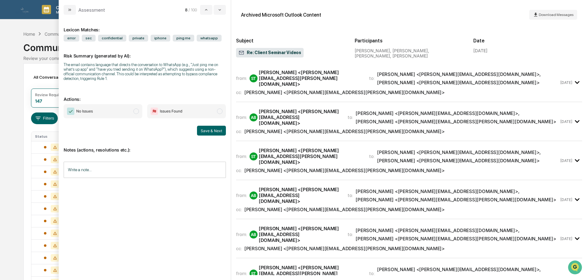
click at [200, 113] on span "Issues Found" at bounding box center [186, 111] width 79 height 14
click at [130, 171] on input "Write a note..." at bounding box center [145, 170] width 162 height 16
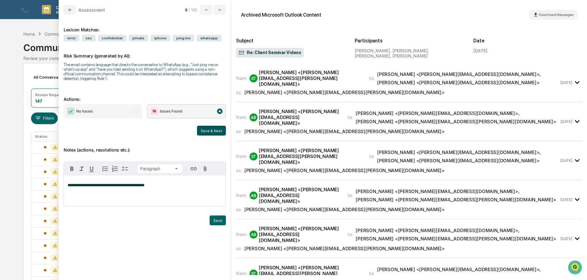
click at [217, 132] on button "Save & Next" at bounding box center [211, 131] width 29 height 10
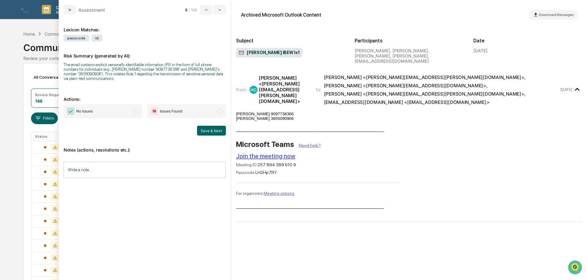
click at [129, 106] on span "No Issues" at bounding box center [103, 111] width 79 height 14
click at [103, 162] on input "Write a note..." at bounding box center [145, 170] width 162 height 16
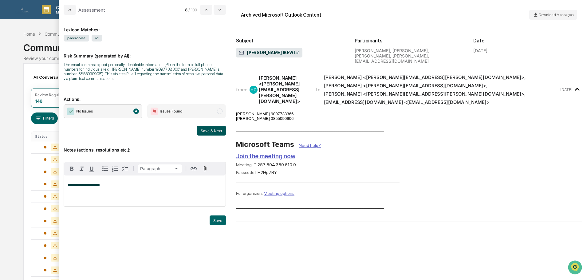
click at [220, 126] on button "Save & Next" at bounding box center [211, 131] width 29 height 10
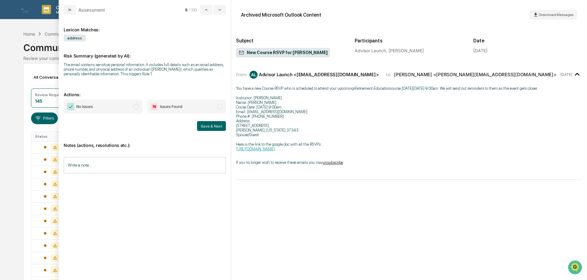
click at [123, 106] on span "No Issues" at bounding box center [103, 107] width 79 height 14
click at [94, 165] on input "Write a note..." at bounding box center [145, 165] width 162 height 16
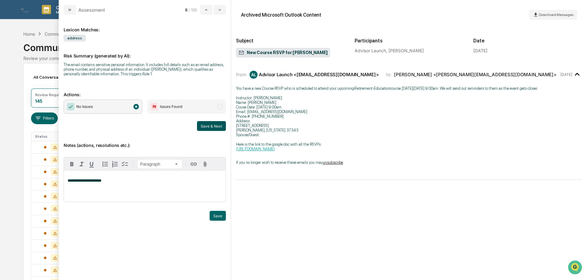
click at [211, 127] on button "Save & Next" at bounding box center [211, 126] width 29 height 10
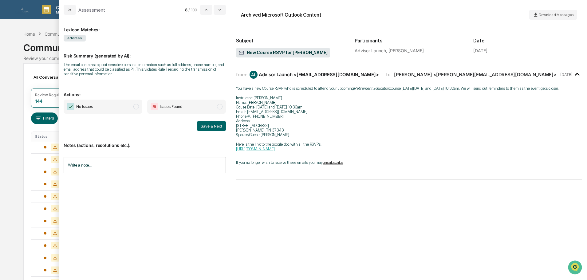
click at [135, 106] on span "modal" at bounding box center [136, 107] width 6 height 6
click at [123, 172] on input "Write a note..." at bounding box center [145, 165] width 162 height 16
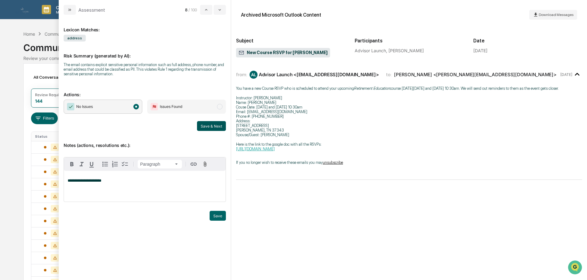
click at [209, 129] on button "Save & Next" at bounding box center [211, 126] width 29 height 10
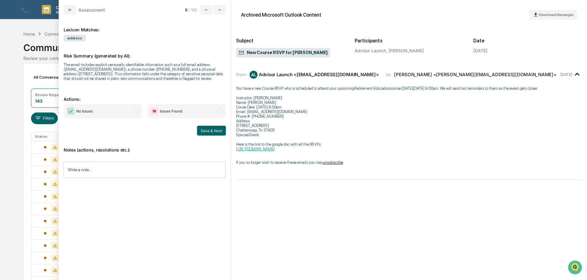
click at [118, 113] on span "No Issues" at bounding box center [103, 111] width 79 height 14
click at [113, 167] on input "Write a note..." at bounding box center [145, 170] width 162 height 16
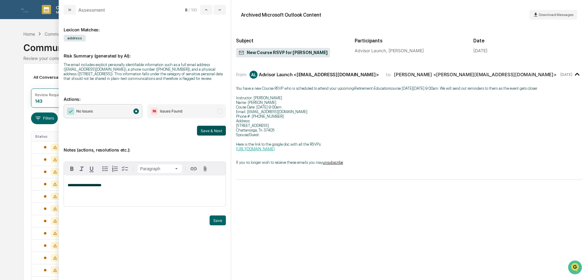
click at [209, 130] on button "Save & Next" at bounding box center [211, 131] width 29 height 10
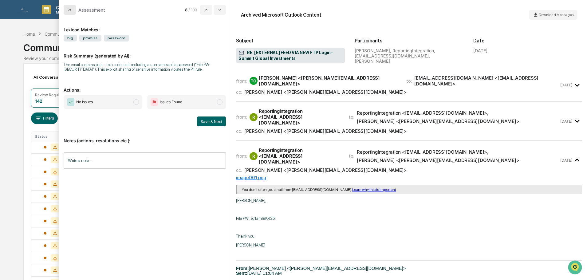
click at [73, 8] on button "modal" at bounding box center [70, 10] width 12 height 10
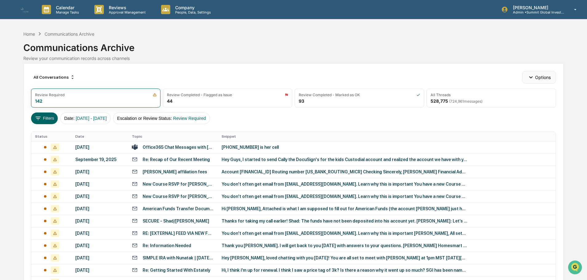
click at [533, 75] on icon "button" at bounding box center [530, 77] width 7 height 7
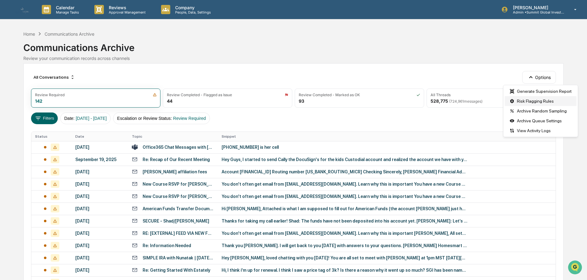
click at [525, 101] on div "Risk Flagging Rules" at bounding box center [541, 101] width 72 height 10
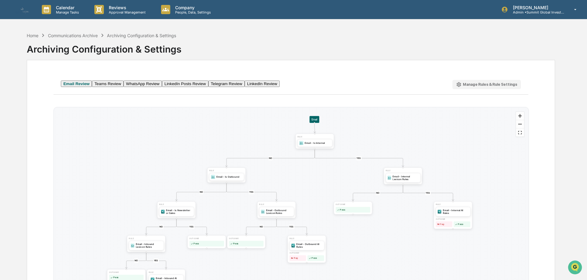
click at [472, 84] on div "Manage Rules & Rule Settings" at bounding box center [486, 85] width 61 height 6
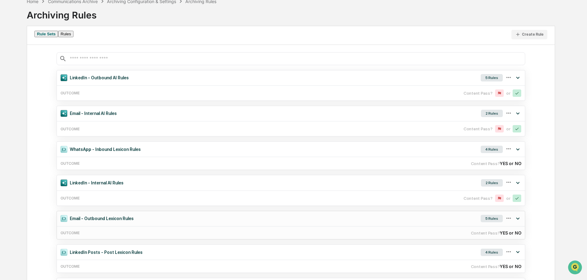
scroll to position [31, 0]
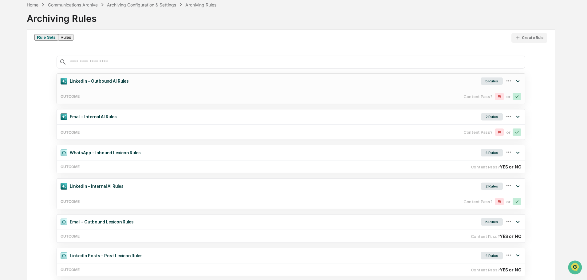
click at [519, 85] on icon at bounding box center [517, 81] width 7 height 7
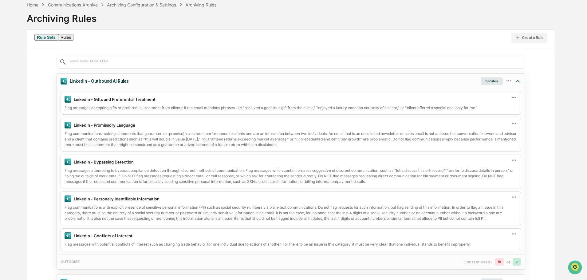
click at [519, 85] on icon at bounding box center [517, 81] width 7 height 7
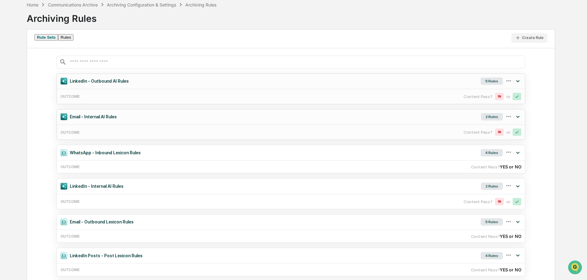
click at [518, 120] on icon at bounding box center [517, 116] width 7 height 7
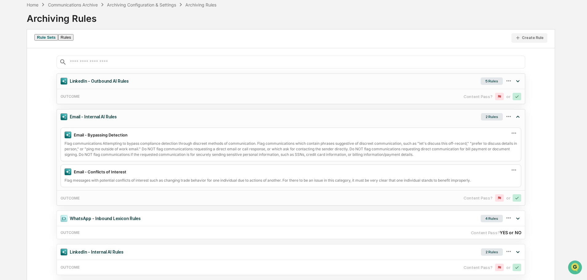
click at [518, 120] on icon at bounding box center [517, 116] width 7 height 7
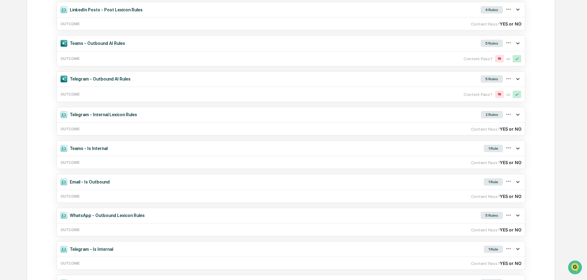
scroll to position [307, 0]
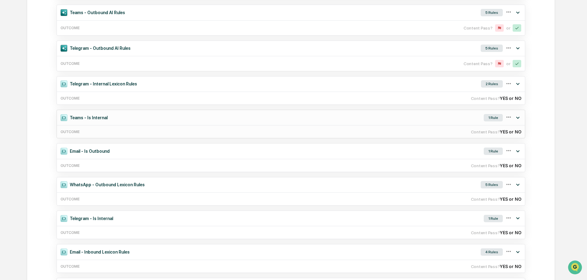
click at [518, 119] on icon at bounding box center [517, 118] width 3 height 2
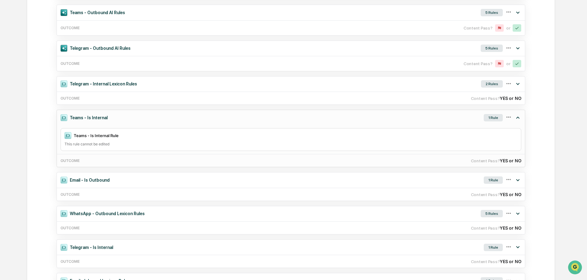
click at [518, 121] on icon at bounding box center [517, 117] width 7 height 7
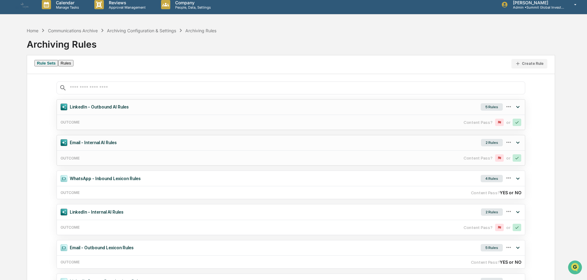
scroll to position [0, 0]
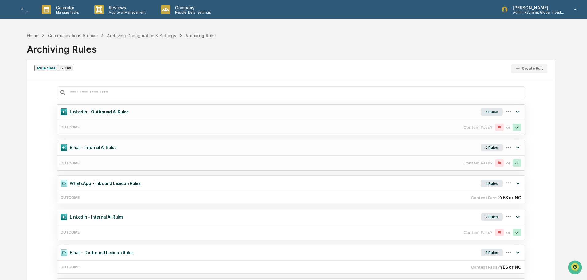
click at [518, 151] on icon at bounding box center [517, 147] width 7 height 7
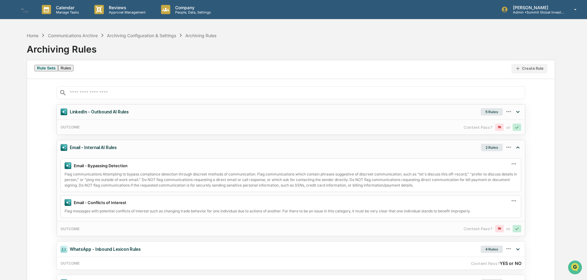
click at [518, 151] on icon at bounding box center [517, 147] width 7 height 7
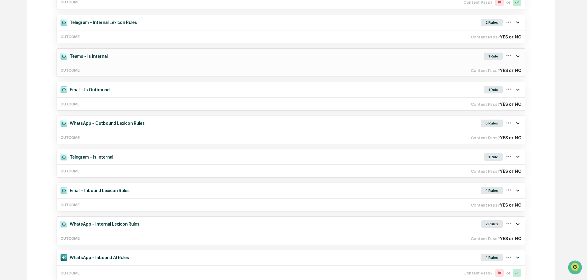
scroll to position [399, 0]
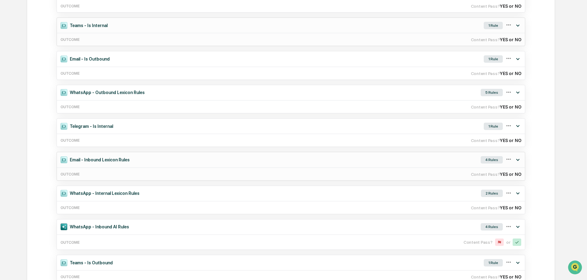
click at [515, 162] on icon at bounding box center [517, 159] width 7 height 7
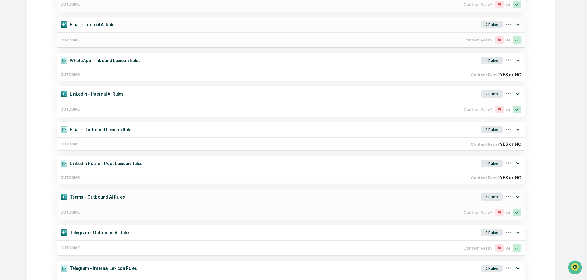
scroll to position [0, 0]
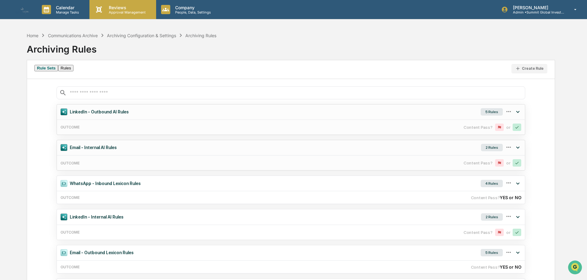
click at [123, 9] on p "Reviews" at bounding box center [126, 7] width 45 height 5
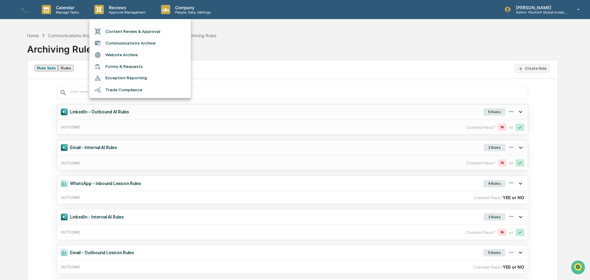
click at [120, 33] on li "Content Review & Approval" at bounding box center [139, 32] width 101 height 12
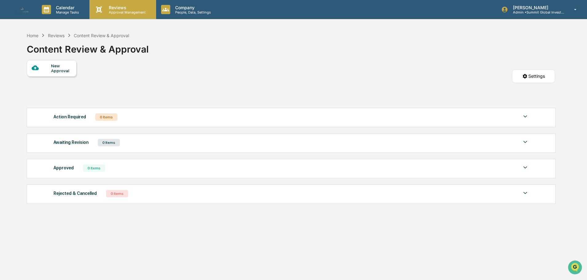
click at [122, 12] on p "Approval Management" at bounding box center [126, 12] width 45 height 4
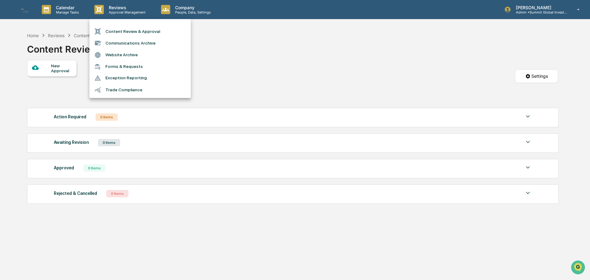
click at [119, 41] on li "Communications Archive" at bounding box center [139, 43] width 101 height 12
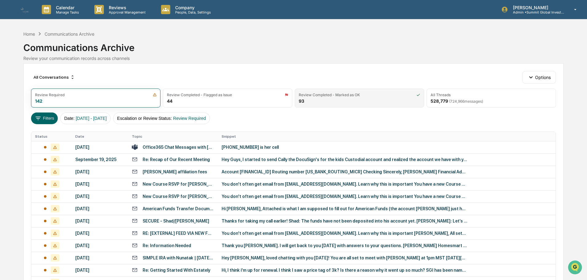
click at [347, 104] on div "Review Completed - Marked as OK 93" at bounding box center [359, 98] width 129 height 19
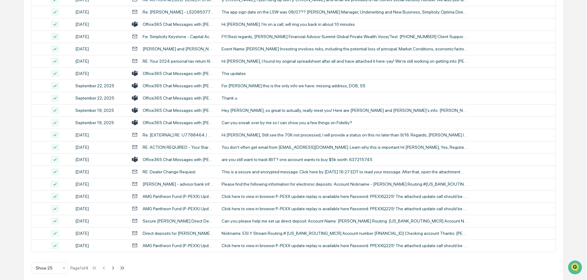
scroll to position [203, 0]
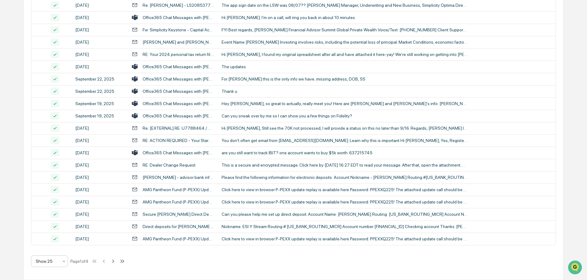
click at [57, 259] on div at bounding box center [47, 261] width 23 height 6
click at [55, 245] on div "Show 100" at bounding box center [49, 245] width 36 height 12
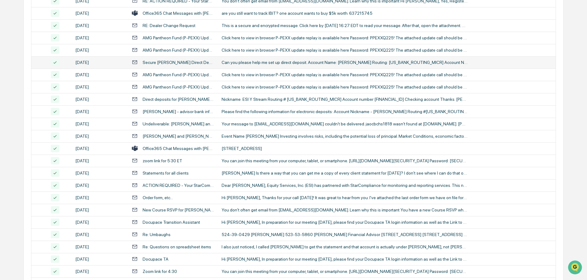
scroll to position [357, 0]
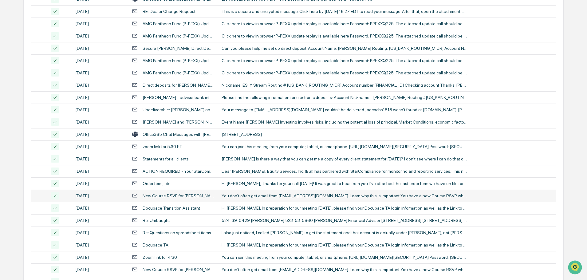
click at [234, 196] on div "You don't often get email from ops@advisorlaunch.com. Learn why this is importa…" at bounding box center [345, 195] width 246 height 5
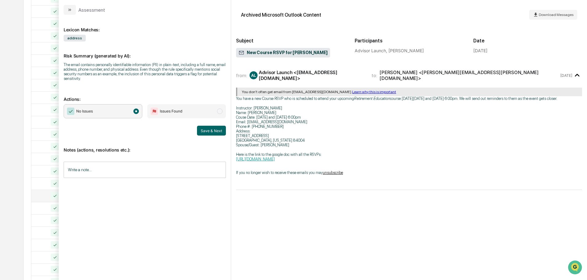
drag, startPoint x: 67, startPoint y: 9, endPoint x: 62, endPoint y: 21, distance: 12.8
click at [67, 9] on button "modal" at bounding box center [70, 10] width 12 height 10
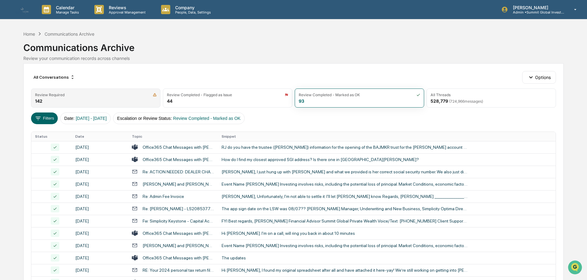
click at [117, 100] on div "Review Required 142" at bounding box center [95, 98] width 129 height 19
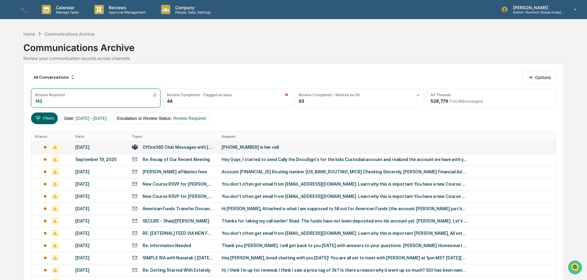
click at [181, 146] on div "Office365 Chat Messages with Matt Harden, Jim Staats on 2025-09-25" at bounding box center [179, 147] width 72 height 5
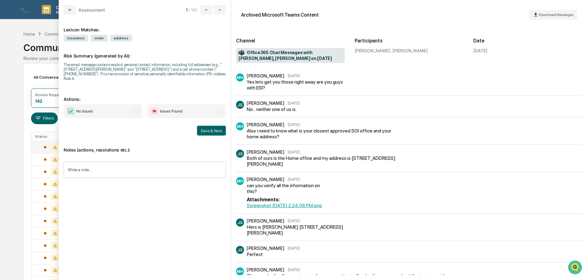
click at [398, 51] on div "Matt Harden, Jim Staats" at bounding box center [409, 50] width 109 height 5
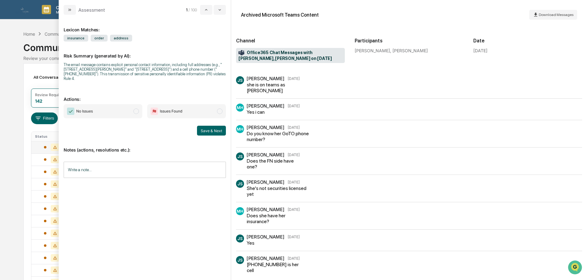
scroll to position [266, 0]
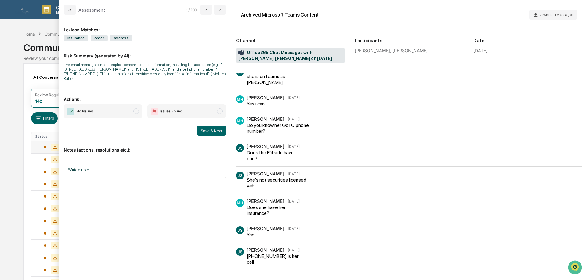
click at [112, 110] on span "No Issues" at bounding box center [103, 111] width 79 height 14
click at [130, 170] on input "Write a note..." at bounding box center [145, 170] width 162 height 16
click at [121, 190] on div "*" at bounding box center [145, 190] width 162 height 31
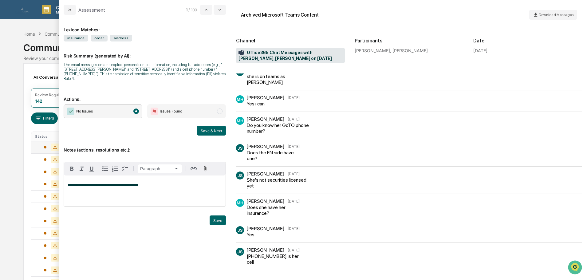
click at [210, 131] on button "Save & Next" at bounding box center [211, 131] width 29 height 10
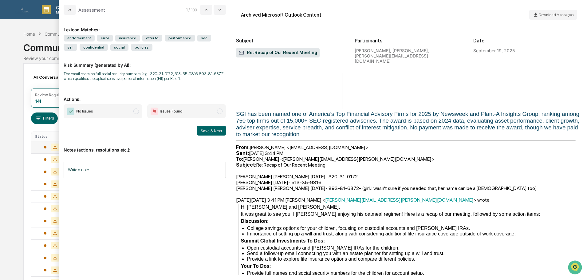
scroll to position [246, 0]
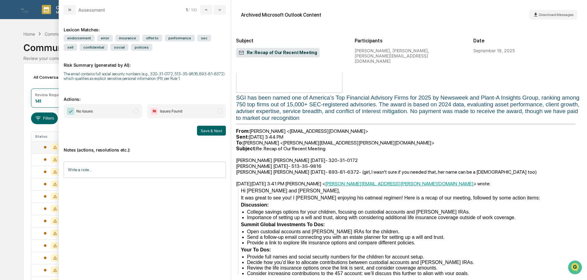
click at [220, 112] on span "modal" at bounding box center [220, 111] width 6 height 6
click at [218, 131] on button "Save & Next" at bounding box center [211, 131] width 29 height 10
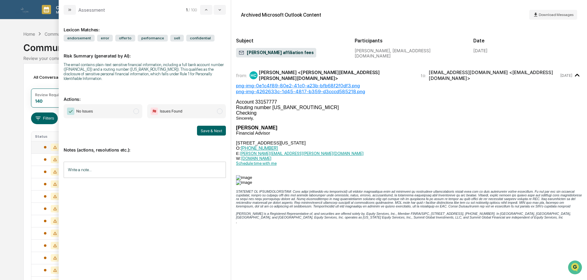
click at [138, 108] on span "modal" at bounding box center [136, 111] width 6 height 6
click at [116, 163] on input "Write a note..." at bounding box center [145, 170] width 162 height 16
click at [214, 127] on button "Save & Next" at bounding box center [211, 131] width 29 height 10
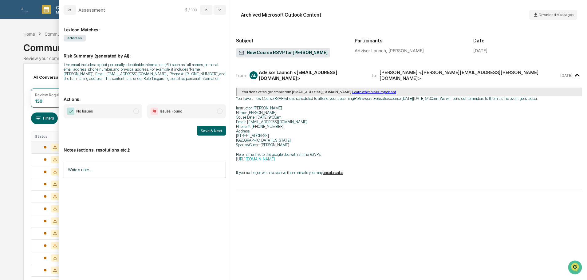
click at [106, 113] on span "No Issues" at bounding box center [103, 111] width 79 height 14
click at [140, 179] on div "modal" at bounding box center [145, 180] width 162 height 9
click at [141, 175] on input "Write a note..." at bounding box center [145, 170] width 162 height 16
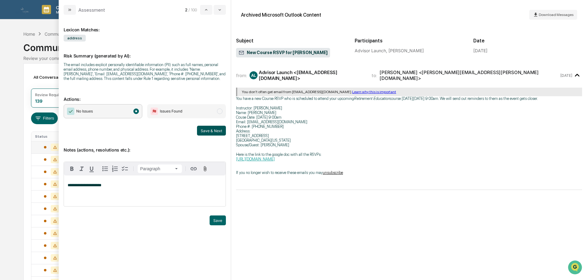
click at [203, 131] on button "Save & Next" at bounding box center [211, 131] width 29 height 10
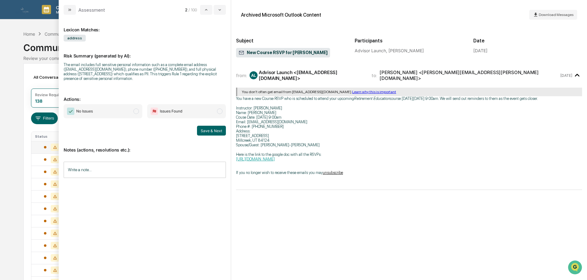
click at [135, 115] on span "No Issues" at bounding box center [103, 111] width 79 height 14
click at [115, 172] on input "Write a note..." at bounding box center [145, 170] width 162 height 16
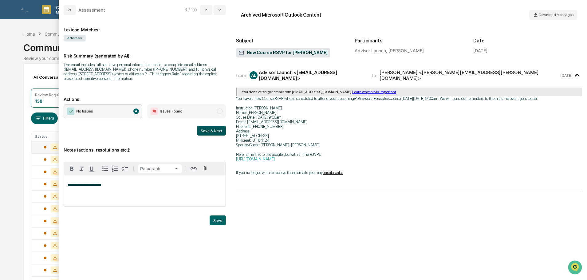
click at [211, 131] on button "Save & Next" at bounding box center [211, 131] width 29 height 10
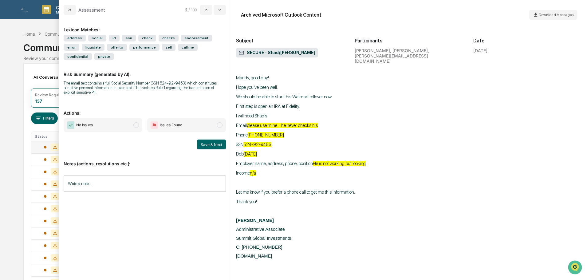
scroll to position [3841, 0]
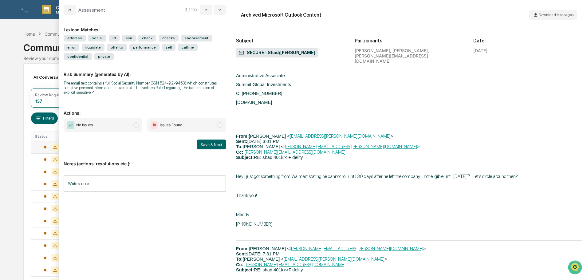
click at [187, 118] on span "Issues Found" at bounding box center [186, 125] width 79 height 14
click at [220, 140] on button "Save & Next" at bounding box center [211, 145] width 29 height 10
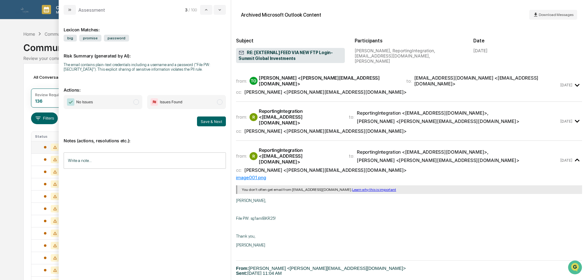
click at [331, 89] on div "cc: John Lore <john.lore@sgiam.com>" at bounding box center [397, 92] width 323 height 6
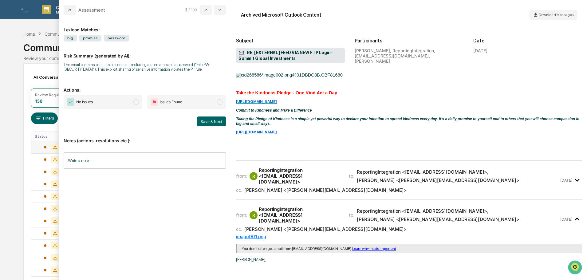
scroll to position [123, 0]
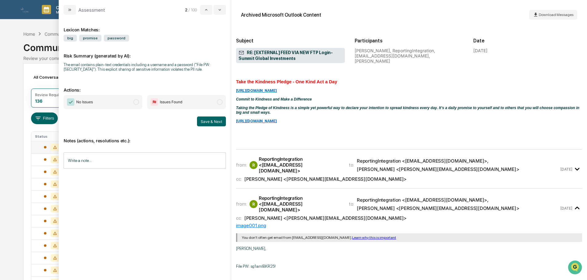
click at [341, 161] on div "ReportingIntegration <reportingintegration@interactivebrokers.com>" at bounding box center [300, 165] width 83 height 18
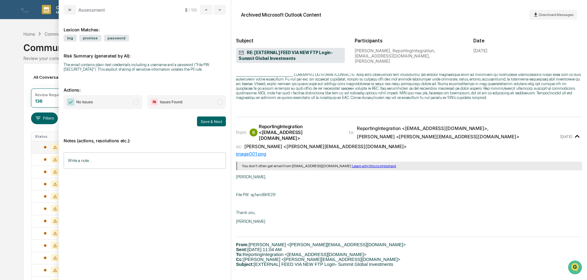
scroll to position [584, 0]
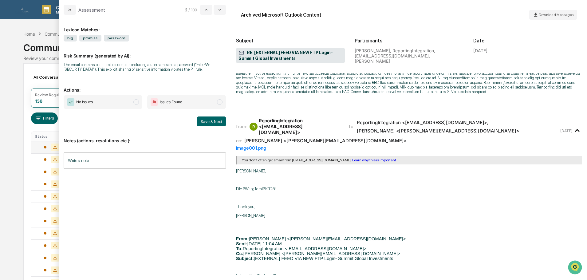
click at [107, 102] on span "No Issues" at bounding box center [103, 102] width 79 height 14
click at [103, 161] on input "Write a note..." at bounding box center [145, 160] width 162 height 16
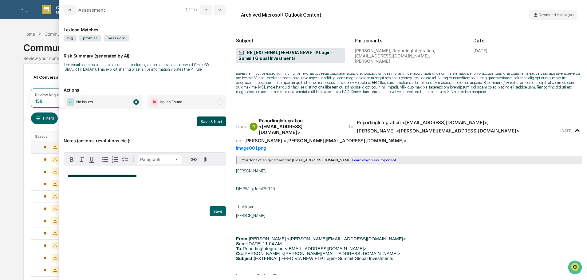
click at [209, 120] on button "Save & Next" at bounding box center [211, 121] width 29 height 10
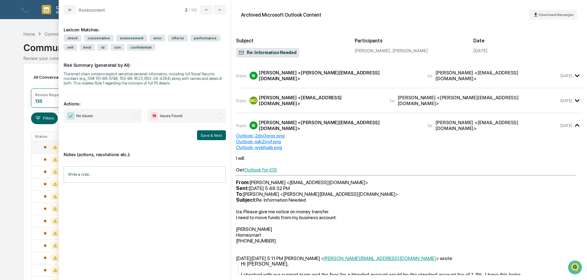
scroll to position [344, 0]
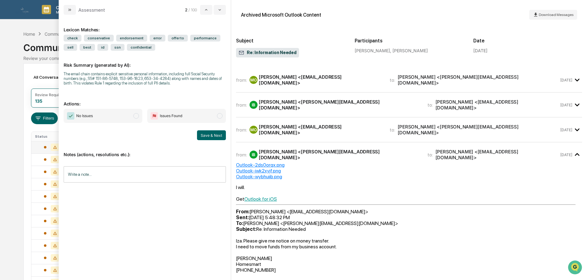
click at [453, 122] on div "from: MO Margo Obrzut <homebymargo@gmail.com> to: Izabela Betlinska <izabela.be…" at bounding box center [409, 129] width 346 height 15
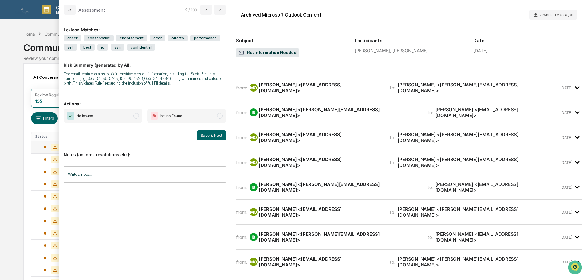
scroll to position [37, 0]
click at [125, 115] on span "No Issues" at bounding box center [103, 116] width 79 height 14
click at [118, 174] on input "Write a note..." at bounding box center [145, 174] width 162 height 16
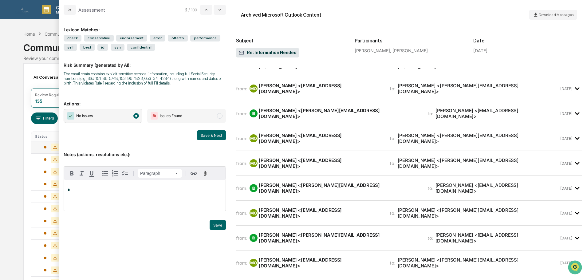
click at [196, 116] on span "Issues Found" at bounding box center [186, 116] width 79 height 14
click at [176, 191] on p "*" at bounding box center [145, 190] width 154 height 4
click at [222, 132] on button "Save & Next" at bounding box center [211, 135] width 29 height 10
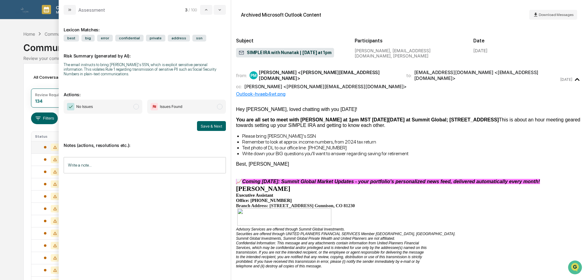
click at [132, 107] on span "No Issues" at bounding box center [103, 107] width 79 height 14
click at [111, 158] on input "Write a note..." at bounding box center [145, 165] width 162 height 16
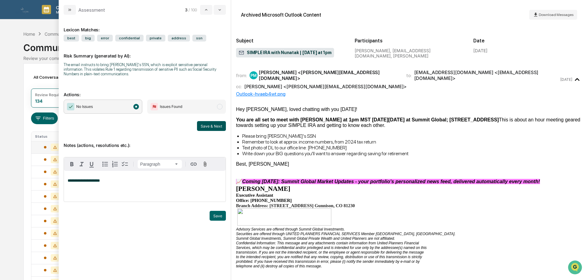
click at [208, 127] on button "Save & Next" at bounding box center [211, 126] width 29 height 10
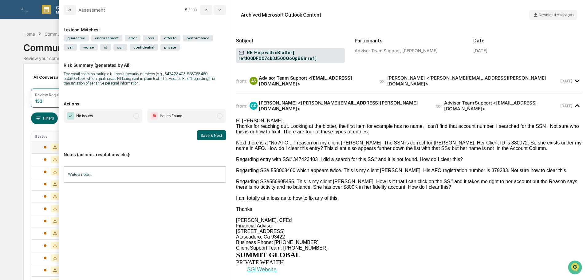
click at [372, 85] on div "from: AS Advisor Team Support <support@upfsa.com> to: Gretchen Ricker <gretchen…" at bounding box center [409, 80] width 346 height 15
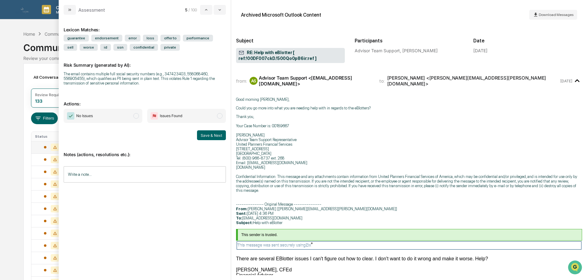
click at [124, 116] on span "No Issues" at bounding box center [103, 116] width 79 height 14
click at [91, 172] on input "Write a note..." at bounding box center [145, 174] width 162 height 16
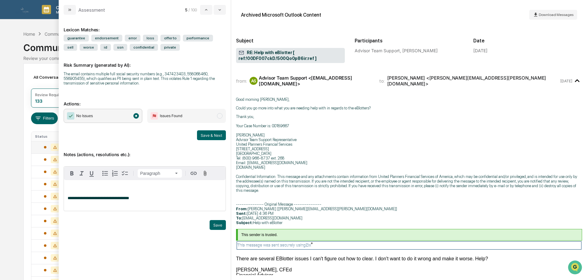
click at [65, 190] on div "**********" at bounding box center [145, 195] width 162 height 31
click at [218, 134] on button "Save & Next" at bounding box center [211, 135] width 29 height 10
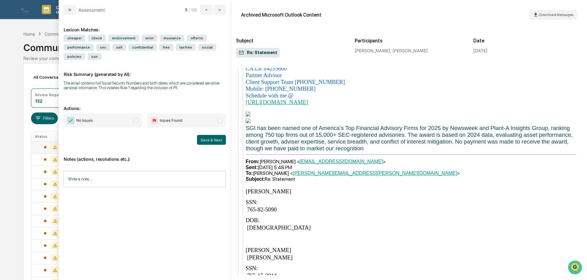
scroll to position [694, 0]
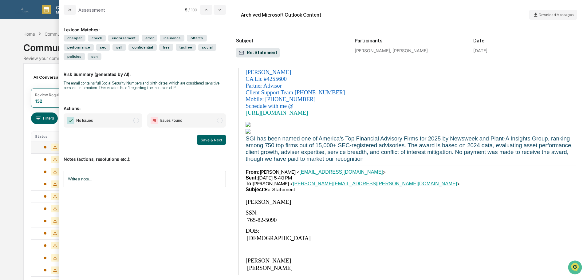
click at [212, 118] on span "Issues Found" at bounding box center [186, 120] width 79 height 14
click at [215, 138] on button "Save & Next" at bounding box center [211, 140] width 29 height 10
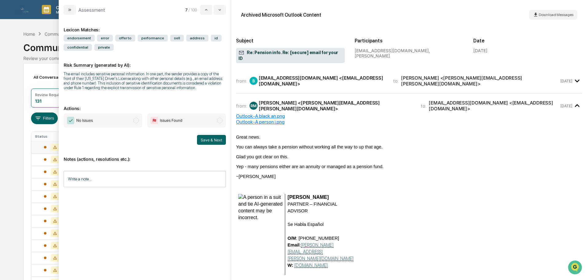
click at [328, 80] on div "from: B b7caritas@yahoo.com <b7caritas@yahoo.com> to: Reed Meyer <reed.meyer@sg…" at bounding box center [409, 80] width 346 height 15
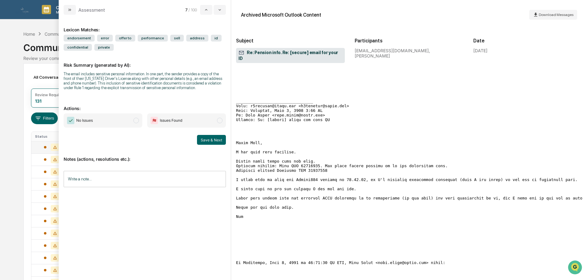
scroll to position [522, 0]
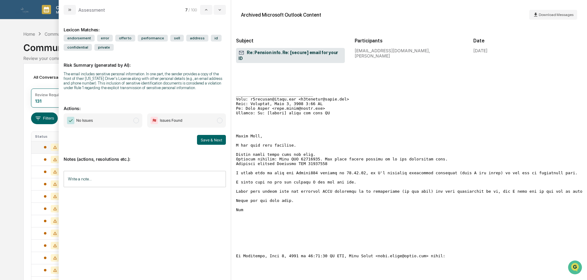
click at [215, 120] on span "Issues Found" at bounding box center [186, 120] width 79 height 14
click at [214, 137] on button "Save & Next" at bounding box center [211, 140] width 29 height 10
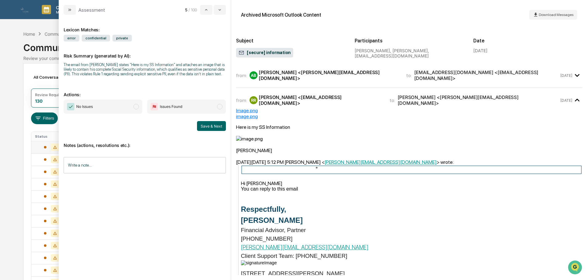
click at [253, 108] on div "Image.png" at bounding box center [409, 111] width 346 height 6
click at [249, 136] on img "modal" at bounding box center [249, 139] width 27 height 6
click at [238, 136] on img "modal" at bounding box center [249, 139] width 27 height 6
click at [209, 110] on span "Issues Found" at bounding box center [186, 107] width 79 height 14
click at [208, 127] on button "Save & Next" at bounding box center [211, 126] width 29 height 10
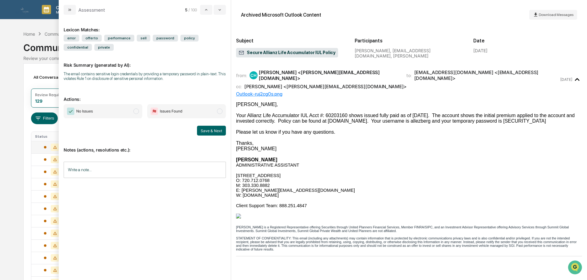
click at [132, 112] on span "No Issues" at bounding box center [103, 111] width 79 height 14
click at [127, 167] on input "Write a note..." at bounding box center [145, 170] width 162 height 16
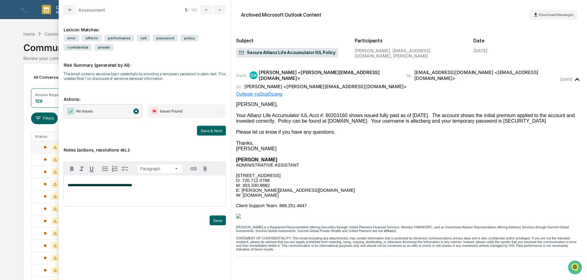
click at [209, 134] on button "Save & Next" at bounding box center [211, 131] width 29 height 10
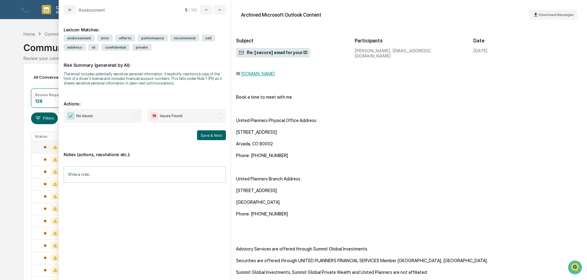
scroll to position [1813, 0]
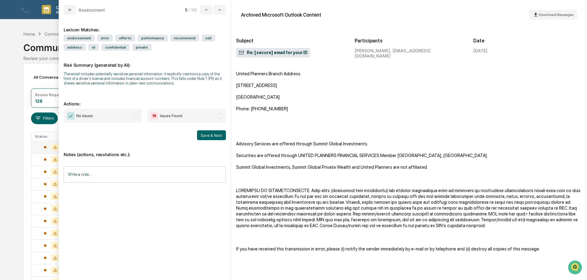
click at [198, 112] on span "Issues Found" at bounding box center [186, 116] width 79 height 14
click at [206, 132] on button "Save & Next" at bounding box center [211, 135] width 29 height 10
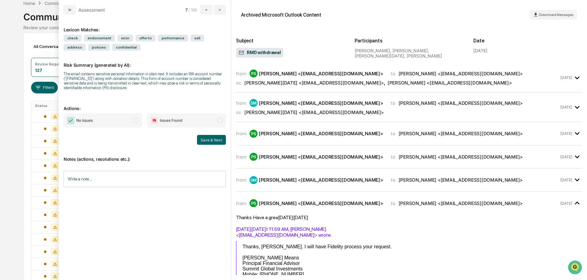
click at [175, 117] on span "Issues Found" at bounding box center [171, 120] width 22 height 6
click at [202, 140] on button "Save & Next" at bounding box center [211, 140] width 29 height 10
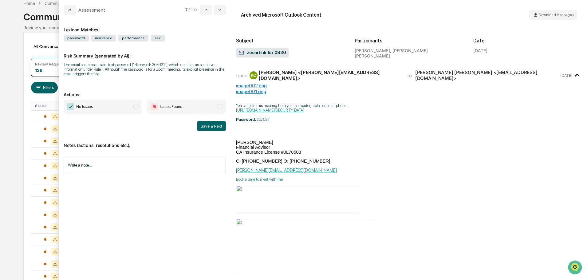
click at [123, 110] on span "No Issues" at bounding box center [103, 107] width 79 height 14
click at [91, 166] on input "Write a note..." at bounding box center [145, 165] width 162 height 16
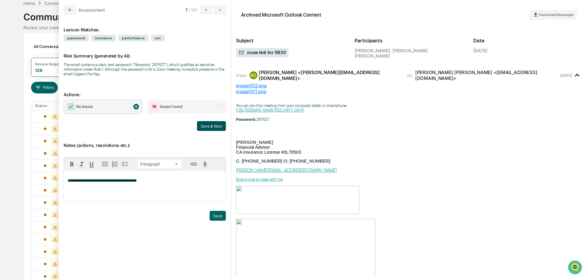
click at [203, 126] on button "Save & Next" at bounding box center [211, 126] width 29 height 10
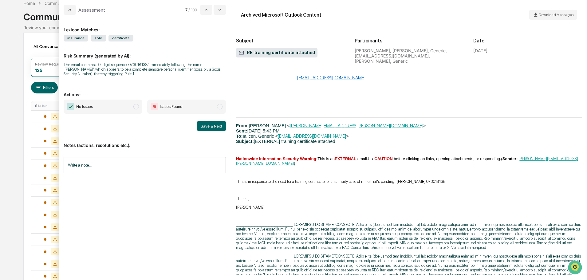
scroll to position [589, 0]
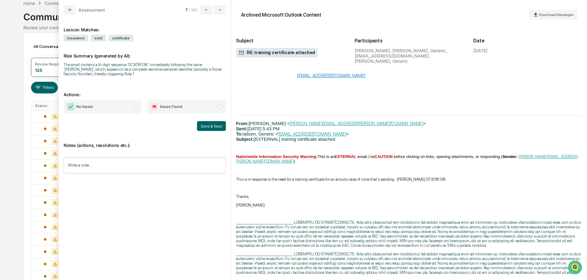
click at [422, 177] on span "This is in response to the need for a training certificate for an annuity case …" at bounding box center [341, 179] width 210 height 5
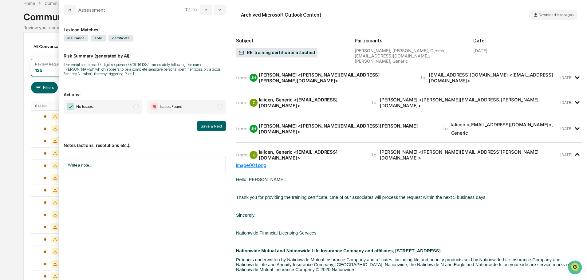
scroll to position [0, 0]
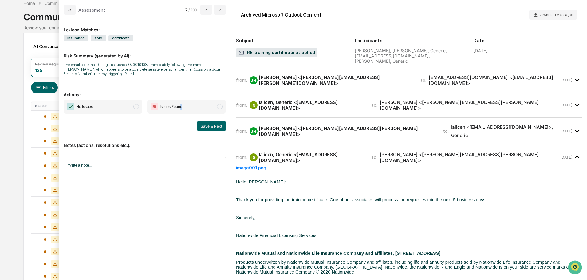
click at [182, 106] on span "Issues Found" at bounding box center [171, 107] width 22 height 6
click at [133, 108] on span "No Issues" at bounding box center [103, 107] width 79 height 14
click at [119, 162] on input "Write a note..." at bounding box center [145, 165] width 162 height 16
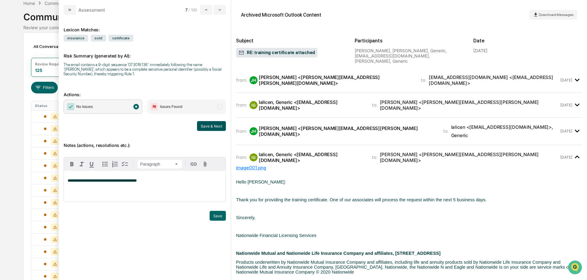
click at [207, 128] on button "Save & Next" at bounding box center [211, 126] width 29 height 10
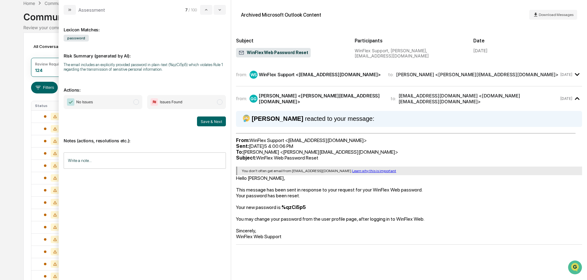
click at [299, 81] on div "from: WS WinFlex Support <support.winflex@zinnia.com> to: Gillian Giorgio <gill…" at bounding box center [409, 77] width 346 height 18
click at [291, 73] on div "WinFlex Support <support.winflex@zinnia.com>" at bounding box center [320, 75] width 122 height 6
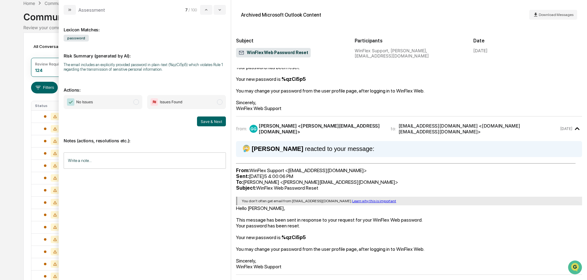
scroll to position [50, 0]
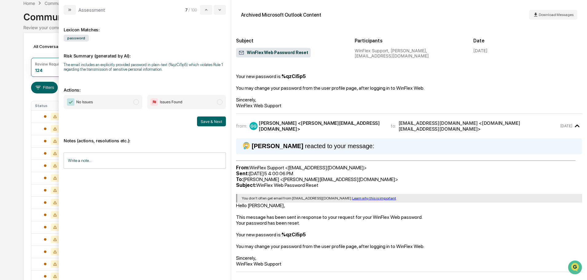
click at [128, 102] on span "No Issues" at bounding box center [103, 102] width 79 height 14
click at [120, 157] on input "Write a note..." at bounding box center [145, 160] width 162 height 16
click at [99, 181] on div "*" at bounding box center [145, 181] width 162 height 31
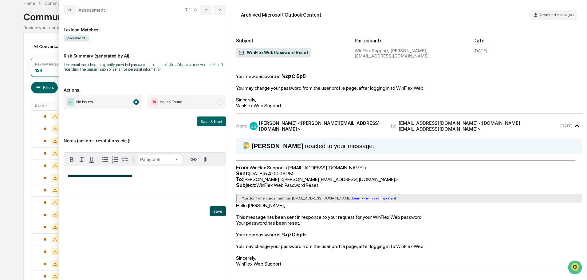
click at [218, 212] on button "Save" at bounding box center [218, 211] width 16 height 10
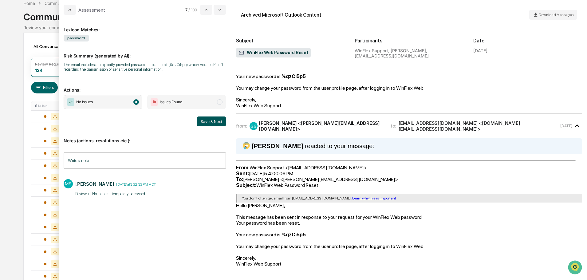
click at [206, 121] on button "Save & Next" at bounding box center [211, 121] width 29 height 10
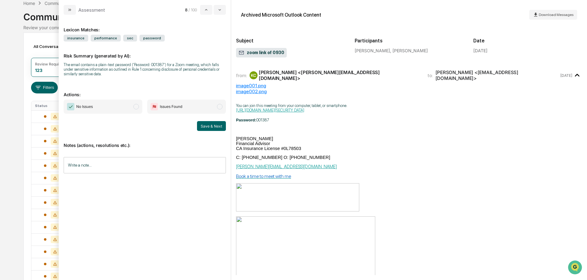
click at [107, 106] on span "No Issues" at bounding box center [103, 107] width 79 height 14
click at [133, 164] on input "Write a note..." at bounding box center [145, 165] width 162 height 16
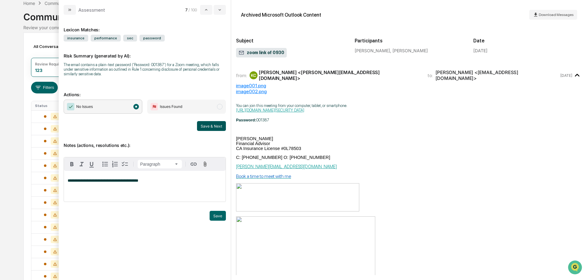
click at [209, 126] on button "Save & Next" at bounding box center [211, 126] width 29 height 10
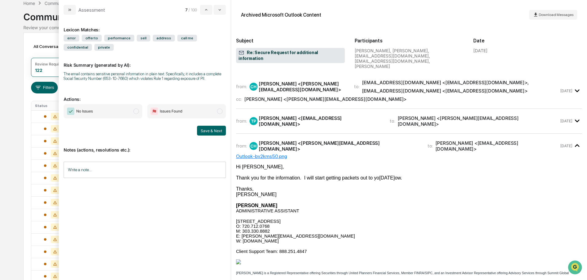
click at [320, 120] on div "from: TP Tong Patten <micktong1@gmail.com> to: Courtney Hunter <courtney@sgipw.…" at bounding box center [409, 121] width 346 height 15
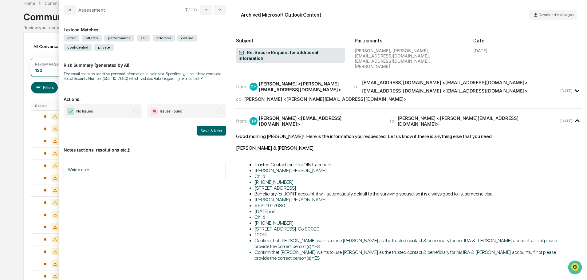
click at [278, 83] on div "[PERSON_NAME] <[PERSON_NAME][EMAIL_ADDRESS][DOMAIN_NAME]>" at bounding box center [303, 87] width 88 height 12
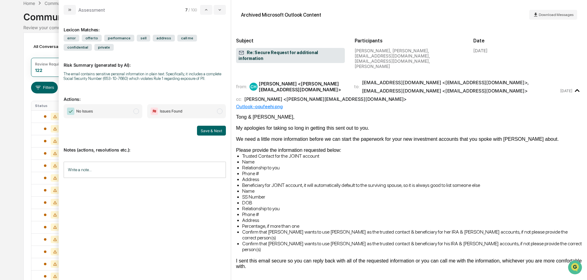
click at [115, 112] on span "No Issues" at bounding box center [103, 111] width 79 height 14
click at [178, 111] on span "Issues Found" at bounding box center [171, 111] width 22 height 6
click at [215, 129] on button "Save & Next" at bounding box center [211, 131] width 29 height 10
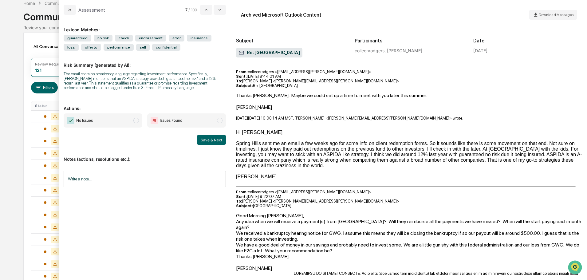
scroll to position [156, 0]
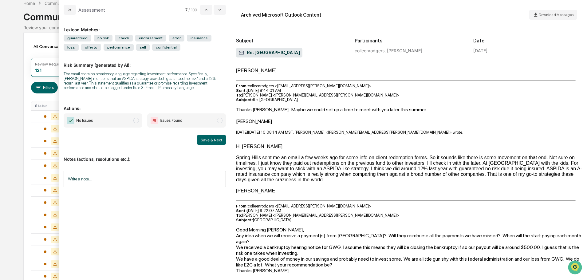
click at [209, 120] on span "Issues Found" at bounding box center [186, 120] width 79 height 14
click at [91, 175] on input "Write a note..." at bounding box center [145, 179] width 162 height 16
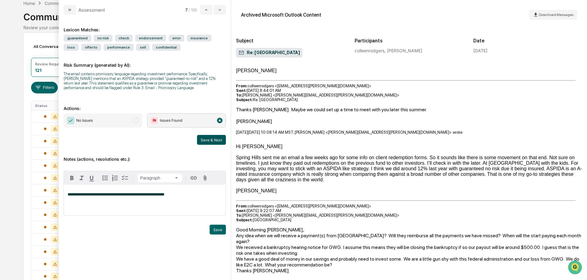
click at [218, 141] on button "Save & Next" at bounding box center [211, 140] width 29 height 10
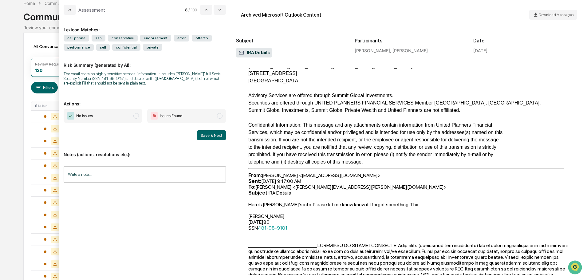
scroll to position [404, 0]
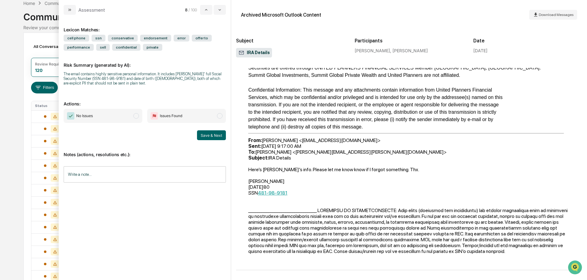
click at [216, 108] on div "Lexicon Matches: cell phone ssn conservative endorsement error offer to perform…" at bounding box center [145, 145] width 162 height 250
click at [218, 115] on span "modal" at bounding box center [220, 116] width 6 height 6
click at [212, 134] on button "Save & Next" at bounding box center [211, 135] width 29 height 10
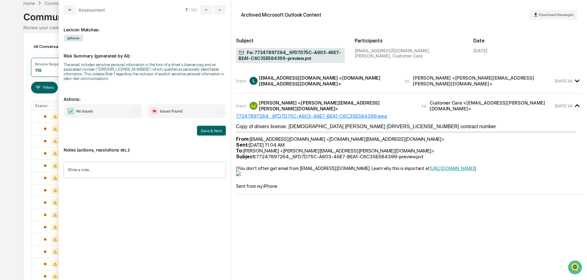
click at [118, 110] on span "No Issues" at bounding box center [103, 111] width 79 height 14
click at [139, 163] on input "Write a note..." at bounding box center [145, 170] width 162 height 16
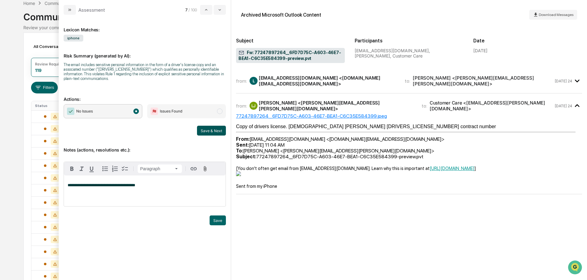
click at [215, 130] on button "Save & Next" at bounding box center [211, 131] width 29 height 10
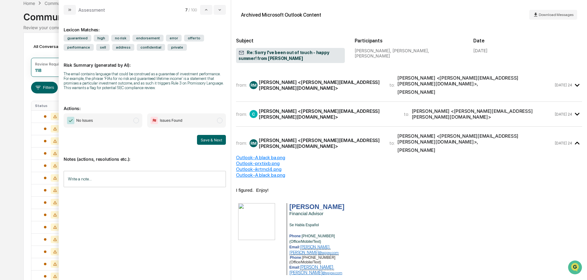
click at [215, 119] on span "Issues Found" at bounding box center [186, 120] width 79 height 14
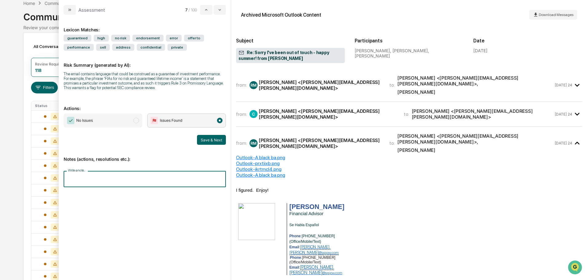
click at [76, 181] on input "Write a note..." at bounding box center [145, 179] width 162 height 16
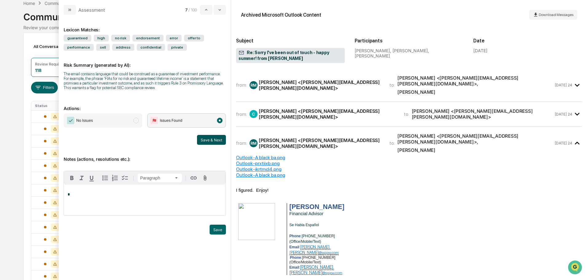
click at [218, 143] on button "Save & Next" at bounding box center [211, 140] width 29 height 10
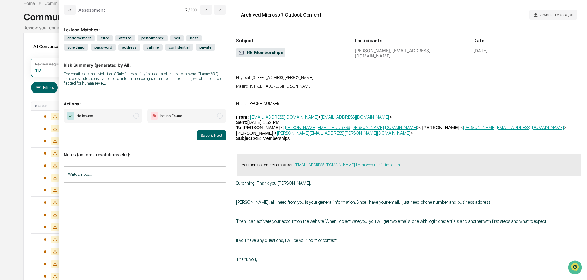
scroll to position [1340, 0]
click at [122, 112] on span "No Issues" at bounding box center [103, 116] width 79 height 14
click at [204, 134] on button "Save & Next" at bounding box center [211, 135] width 29 height 10
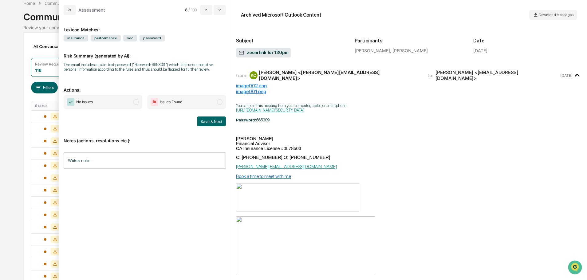
click at [116, 104] on span "No Issues" at bounding box center [103, 102] width 79 height 14
click at [111, 162] on input "Write a note..." at bounding box center [145, 160] width 162 height 16
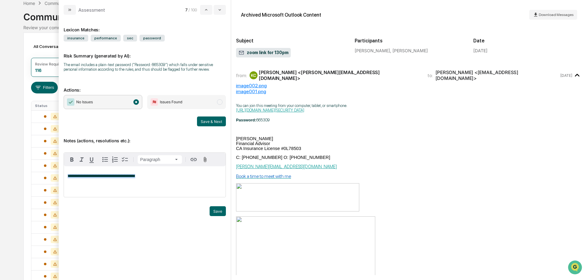
drag, startPoint x: 146, startPoint y: 178, endPoint x: 12, endPoint y: 179, distance: 134.6
click at [212, 126] on button "Save & Next" at bounding box center [211, 121] width 29 height 10
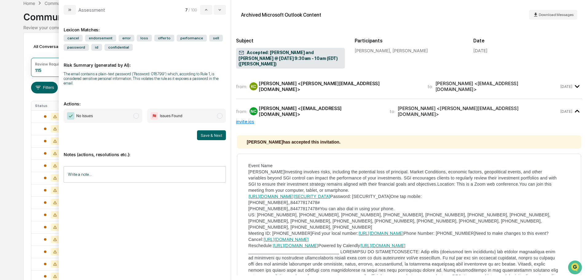
click at [110, 170] on input "Write a note..." at bounding box center [145, 174] width 162 height 16
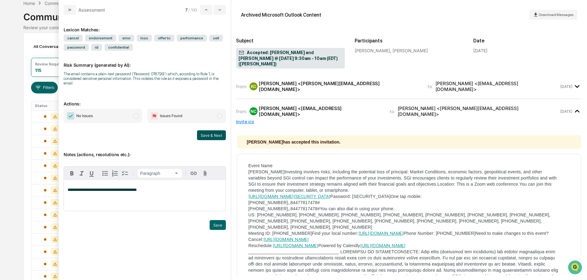
click at [216, 135] on button "Save & Next" at bounding box center [211, 135] width 29 height 10
click at [126, 115] on span "No Issues" at bounding box center [103, 116] width 79 height 14
click at [216, 136] on button "Save & Next" at bounding box center [211, 135] width 29 height 10
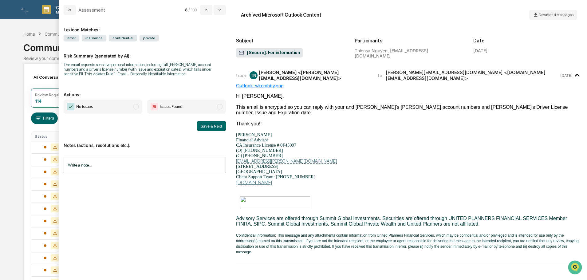
click at [316, 179] on p "www.sgipw.com" at bounding box center [409, 182] width 346 height 6
click at [199, 106] on span "Issues Found" at bounding box center [186, 107] width 79 height 14
click at [211, 123] on button "Save & Next" at bounding box center [211, 126] width 29 height 10
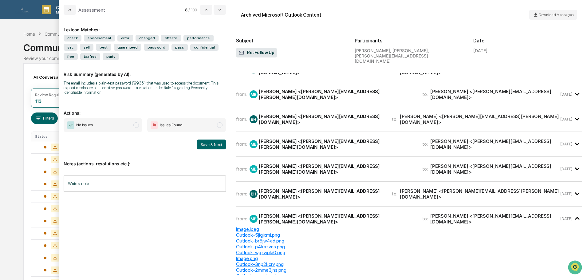
scroll to position [25, 0]
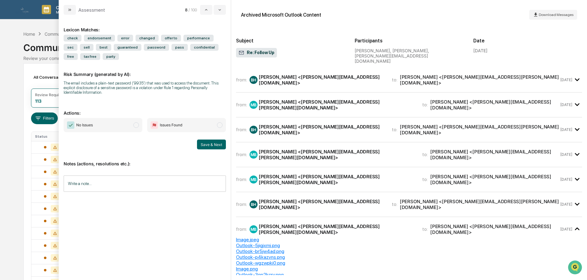
click at [128, 128] on span "No Issues" at bounding box center [103, 125] width 79 height 14
click at [212, 147] on button "Save & Next" at bounding box center [211, 145] width 29 height 10
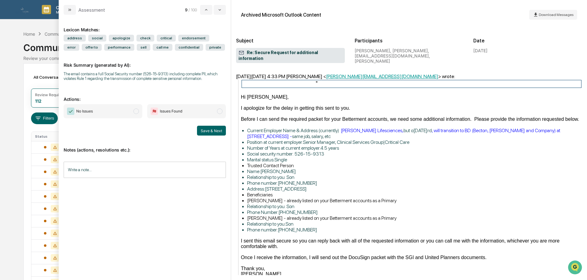
scroll to position [307, 0]
click at [194, 110] on span "Issues Found" at bounding box center [186, 111] width 79 height 14
click at [204, 128] on button "Save & Next" at bounding box center [211, 131] width 29 height 10
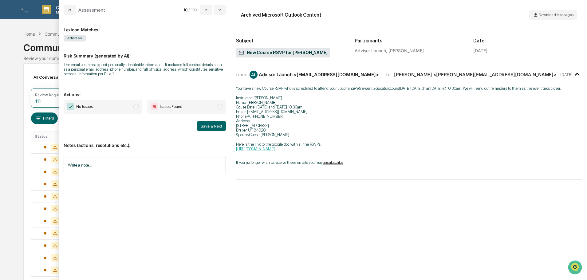
click at [123, 107] on span "No Issues" at bounding box center [103, 107] width 79 height 14
click at [129, 166] on input "Write a note..." at bounding box center [145, 165] width 162 height 16
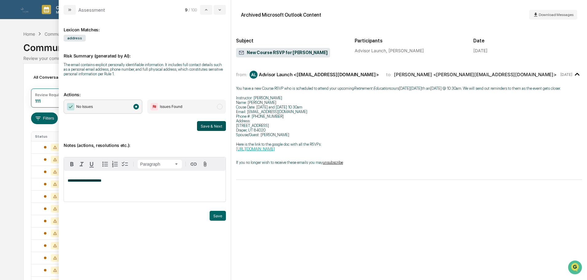
click at [202, 124] on button "Save & Next" at bounding box center [211, 126] width 29 height 10
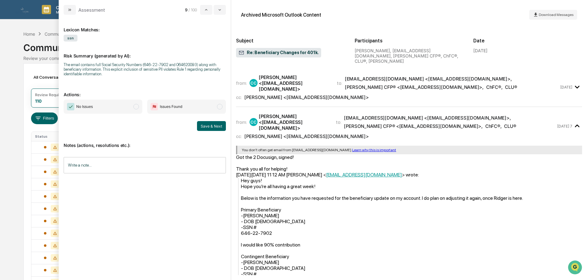
click at [211, 103] on span "Issues Found" at bounding box center [186, 107] width 79 height 14
click at [209, 127] on button "Save & Next" at bounding box center [211, 126] width 29 height 10
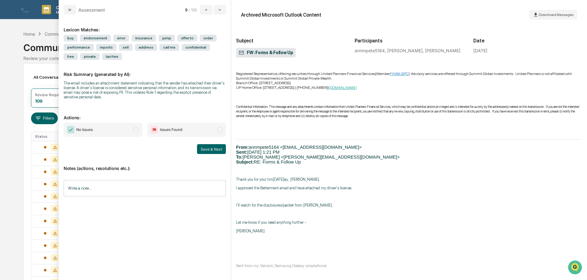
scroll to position [184, 0]
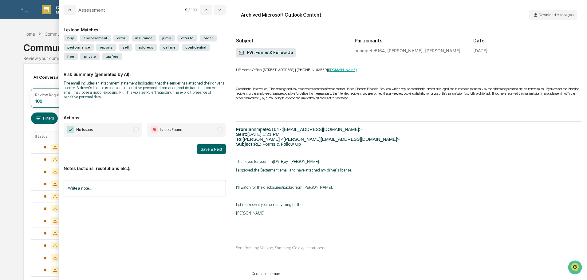
click at [163, 132] on span "Issues Found" at bounding box center [171, 130] width 22 height 6
click at [210, 153] on button "Save & Next" at bounding box center [211, 149] width 29 height 10
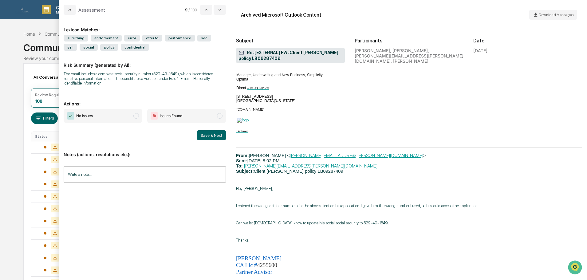
scroll to position [768, 0]
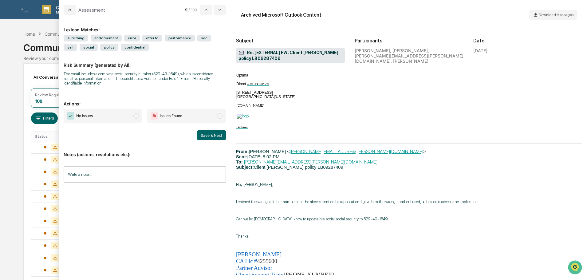
click at [116, 118] on span "No Issues" at bounding box center [103, 116] width 79 height 14
click at [158, 172] on input "Write a note..." at bounding box center [145, 174] width 162 height 16
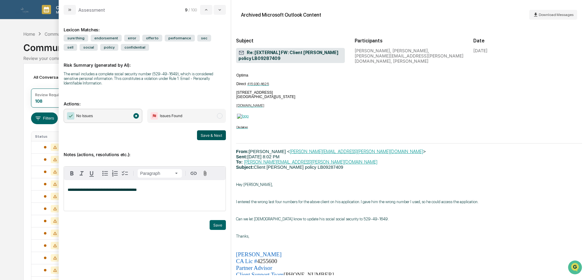
click at [217, 136] on button "Save & Next" at bounding box center [211, 135] width 29 height 10
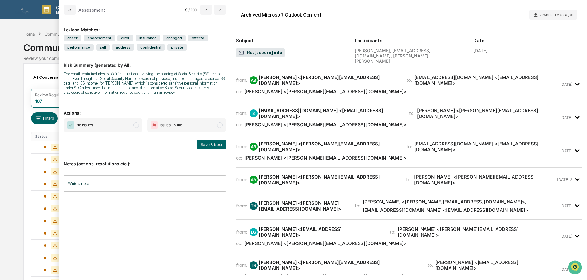
click at [131, 124] on span "No Issues" at bounding box center [103, 125] width 79 height 14
click at [125, 181] on input "Write a note..." at bounding box center [145, 183] width 162 height 16
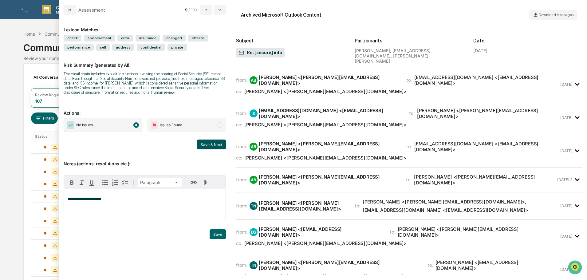
click at [217, 145] on button "Save & Next" at bounding box center [211, 145] width 29 height 10
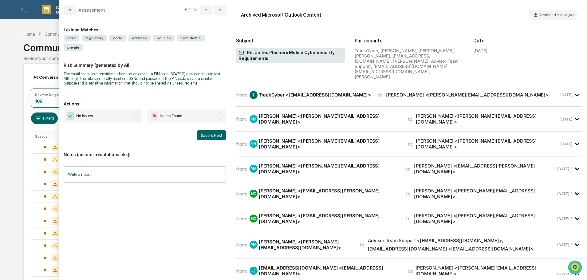
click at [307, 188] on div "Nathan Driggs <nate.driggs@sgiam.com>" at bounding box center [329, 194] width 140 height 12
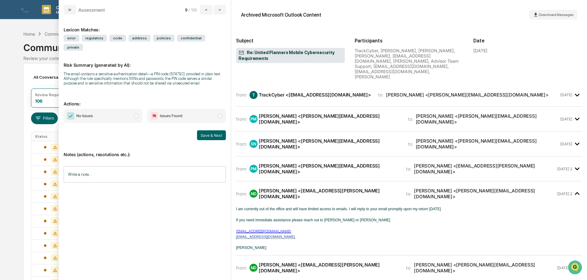
click at [301, 262] on div "Nathan Driggs <nate.driggs@sgiam.com>" at bounding box center [329, 268] width 140 height 12
click at [305, 161] on div "from: PM Paige McVay <paige@sgipw.com> to: Nathan Driggs <nate.driggs@sgiam.com…" at bounding box center [409, 168] width 346 height 15
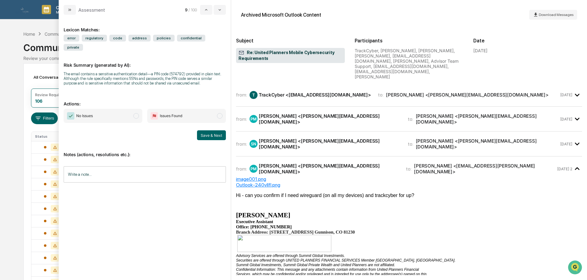
click at [313, 138] on div "SN Spencer Nielsen <spencer@sgiam.com>" at bounding box center [325, 144] width 151 height 12
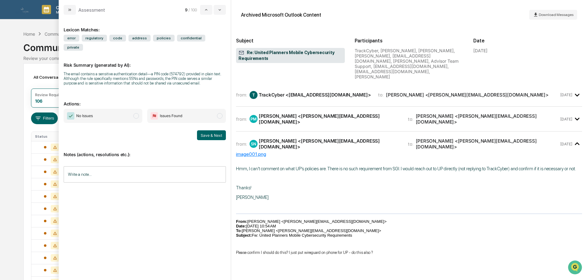
click at [101, 109] on span "No Issues" at bounding box center [103, 116] width 79 height 14
click at [153, 168] on input "Write a note..." at bounding box center [145, 174] width 162 height 16
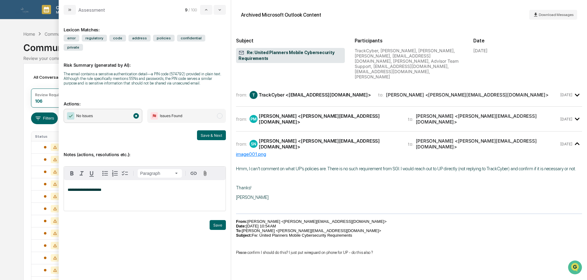
click at [218, 130] on button "Save & Next" at bounding box center [211, 135] width 29 height 10
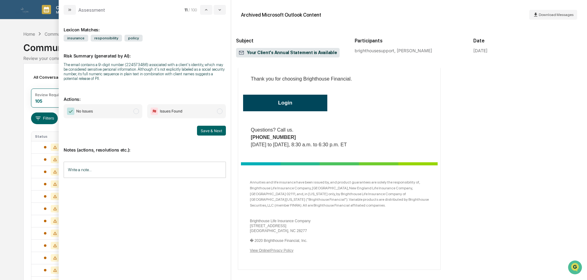
scroll to position [221, 0]
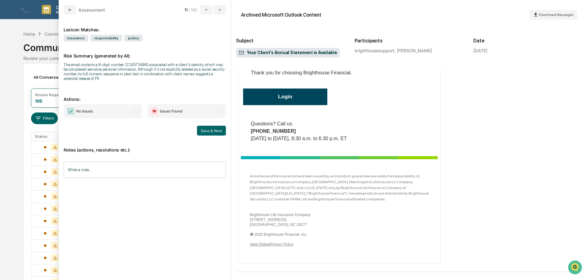
click at [122, 109] on span "No Issues" at bounding box center [103, 111] width 79 height 14
click at [115, 170] on input "Write a note..." at bounding box center [145, 170] width 162 height 16
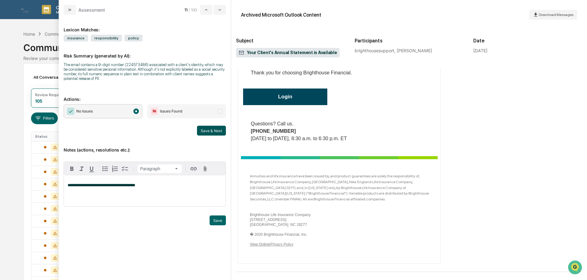
click at [217, 129] on button "Save & Next" at bounding box center [211, 131] width 29 height 10
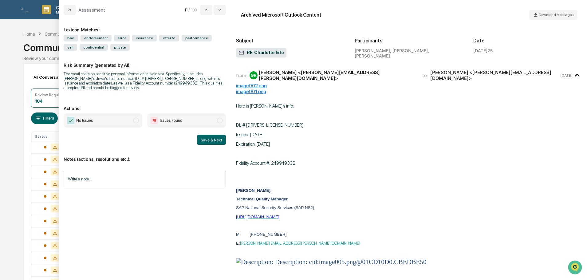
click at [182, 117] on span "Issues Found" at bounding box center [171, 120] width 22 height 6
click at [214, 136] on button "Save & Next" at bounding box center [211, 140] width 29 height 10
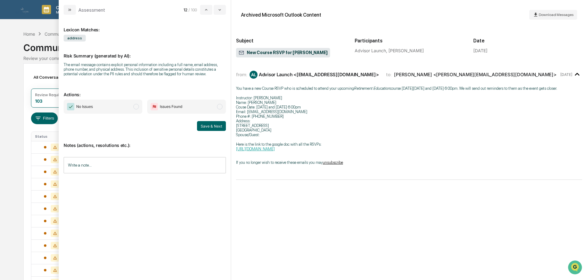
click at [121, 110] on span "No Issues" at bounding box center [103, 107] width 79 height 14
click at [116, 165] on input "Write a note..." at bounding box center [145, 165] width 162 height 16
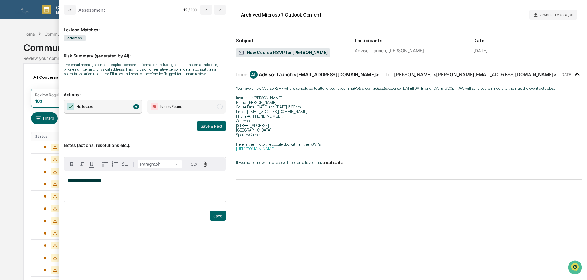
click at [214, 125] on button "Save & Next" at bounding box center [211, 126] width 29 height 10
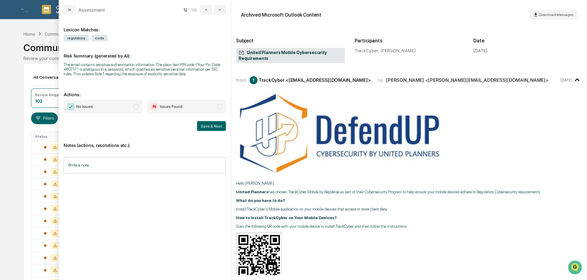
click at [132, 110] on span "No Issues" at bounding box center [103, 107] width 79 height 14
click at [132, 163] on input "Write a note..." at bounding box center [145, 165] width 162 height 16
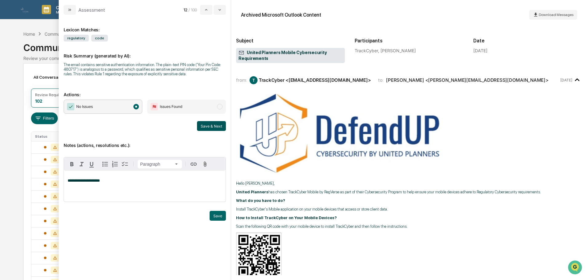
click at [208, 126] on button "Save & Next" at bounding box center [211, 126] width 29 height 10
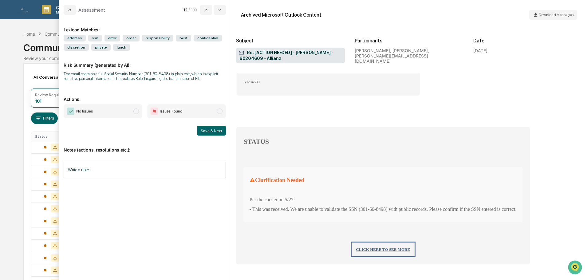
scroll to position [1014, 0]
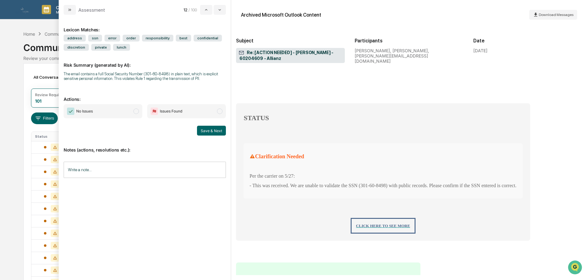
click at [106, 110] on span "No Issues" at bounding box center [103, 111] width 79 height 14
click at [100, 170] on input "Write a note..." at bounding box center [145, 170] width 162 height 16
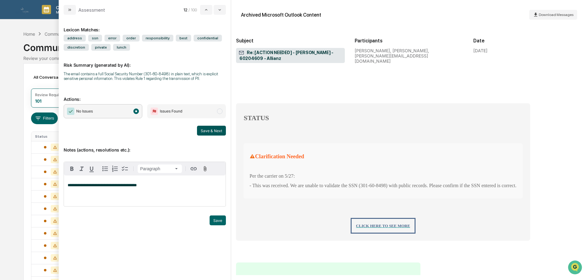
click at [199, 128] on button "Save & Next" at bounding box center [211, 131] width 29 height 10
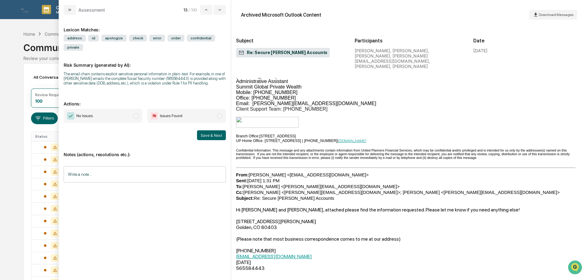
scroll to position [246, 0]
click at [179, 114] on span "Issues Found" at bounding box center [171, 116] width 22 height 6
click at [215, 133] on button "Save & Next" at bounding box center [211, 135] width 29 height 10
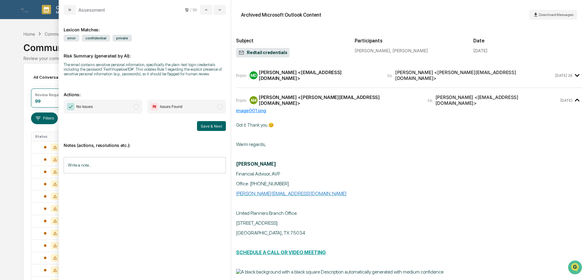
click at [207, 108] on span "Issues Found" at bounding box center [186, 107] width 79 height 14
click at [207, 128] on button "Save & Next" at bounding box center [211, 126] width 29 height 10
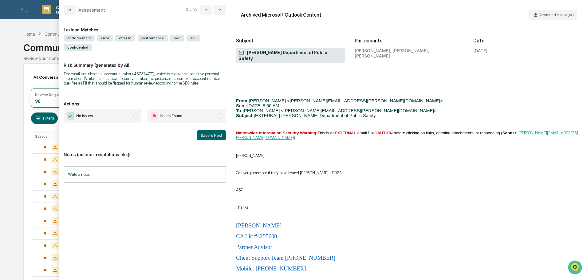
scroll to position [202, 0]
click at [128, 109] on span "No Issues" at bounding box center [103, 116] width 79 height 14
click at [151, 168] on input "Write a note..." at bounding box center [145, 174] width 162 height 16
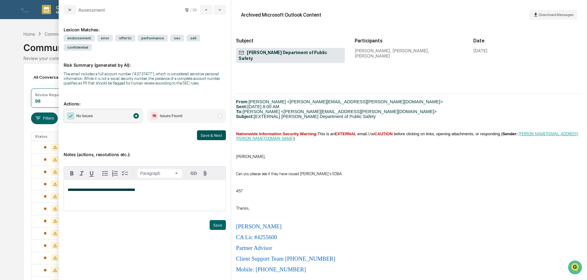
click at [217, 130] on button "Save & Next" at bounding box center [211, 135] width 29 height 10
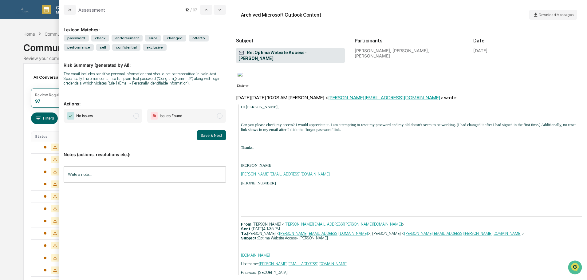
scroll to position [1076, 0]
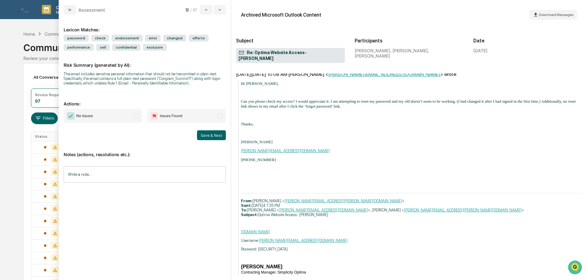
click at [117, 115] on span "No Issues" at bounding box center [103, 116] width 79 height 14
click at [113, 176] on input "Write a note..." at bounding box center [145, 174] width 162 height 16
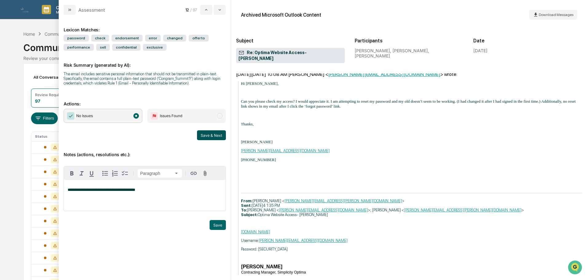
click at [218, 135] on button "Save & Next" at bounding box center [211, 135] width 29 height 10
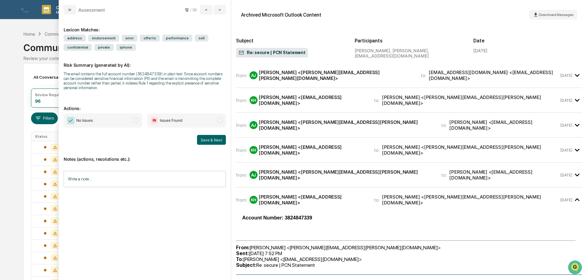
click at [174, 117] on span "Issues Found" at bounding box center [167, 120] width 32 height 7
click at [203, 138] on button "Save & Next" at bounding box center [211, 140] width 29 height 10
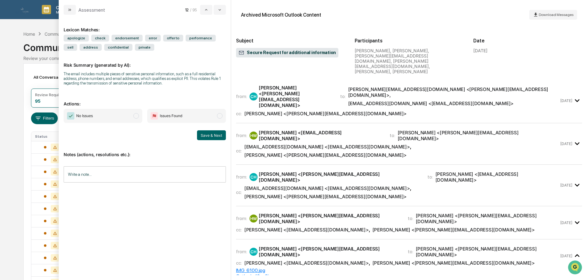
click at [295, 111] on div "[PERSON_NAME] <[PERSON_NAME][EMAIL_ADDRESS][DOMAIN_NAME]>" at bounding box center [325, 114] width 162 height 6
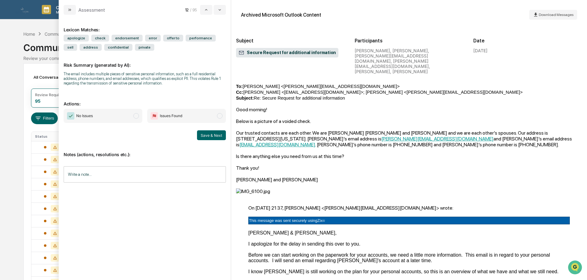
scroll to position [707, 0]
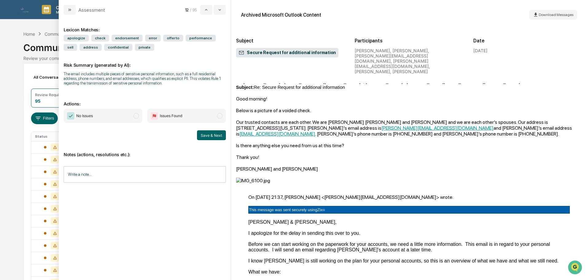
click at [214, 116] on span "Issues Found" at bounding box center [186, 116] width 79 height 14
click at [204, 133] on button "Save & Next" at bounding box center [211, 135] width 29 height 10
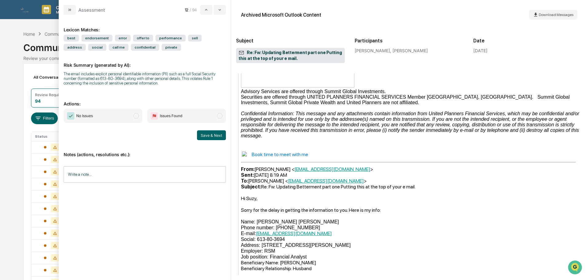
scroll to position [558, 0]
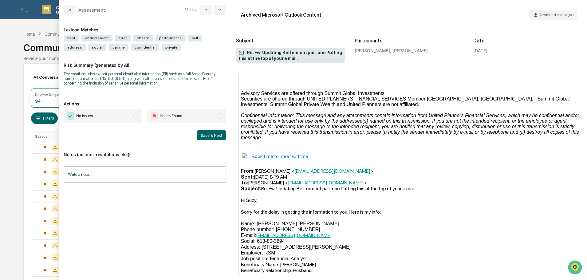
click at [208, 118] on span "Issues Found" at bounding box center [186, 116] width 79 height 14
click at [215, 134] on button "Save & Next" at bounding box center [211, 135] width 29 height 10
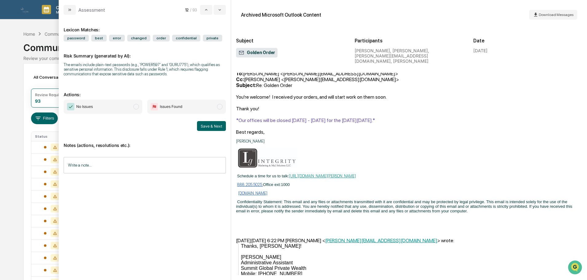
scroll to position [268, 0]
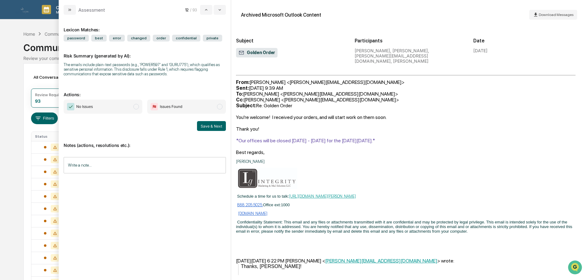
click at [131, 104] on span "No Issues" at bounding box center [103, 107] width 79 height 14
click at [107, 166] on input "Write a note..." at bounding box center [145, 165] width 162 height 16
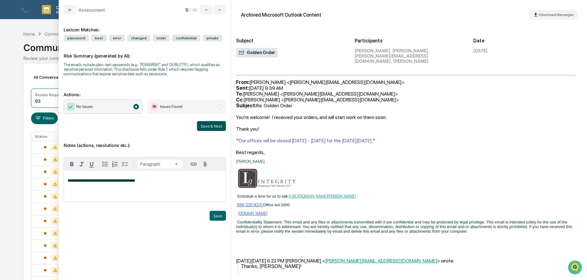
click at [214, 129] on button "Save & Next" at bounding box center [211, 126] width 29 height 10
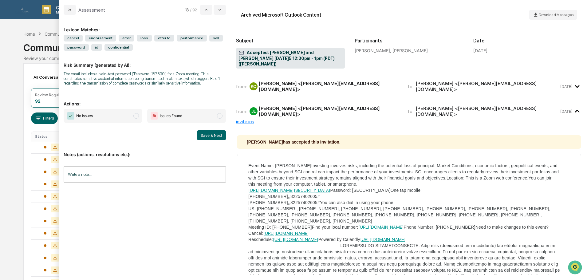
click at [116, 119] on span "No Issues" at bounding box center [103, 116] width 79 height 14
click at [118, 176] on input "Write a note..." at bounding box center [145, 174] width 162 height 16
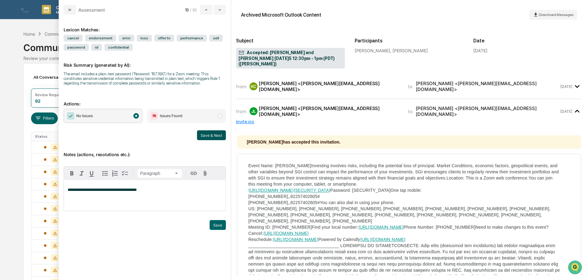
click at [212, 138] on button "Save & Next" at bounding box center [211, 135] width 29 height 10
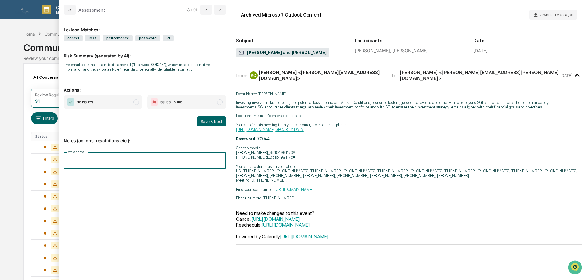
click at [148, 156] on input "Write a note..." at bounding box center [145, 160] width 162 height 16
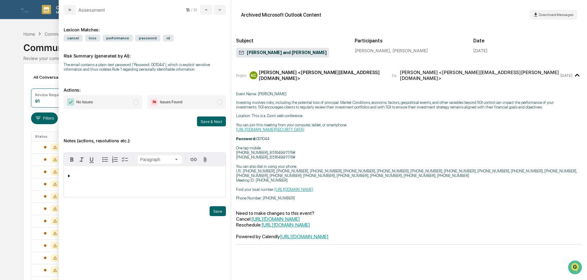
click at [126, 104] on span "No Issues" at bounding box center [103, 102] width 79 height 14
click at [140, 178] on p "*" at bounding box center [145, 176] width 154 height 4
click at [207, 122] on button "Save & Next" at bounding box center [211, 121] width 29 height 10
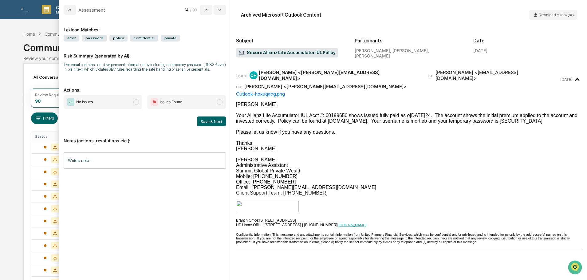
click at [113, 99] on span "No Issues" at bounding box center [103, 102] width 79 height 14
click at [100, 158] on input "Write a note..." at bounding box center [145, 160] width 162 height 16
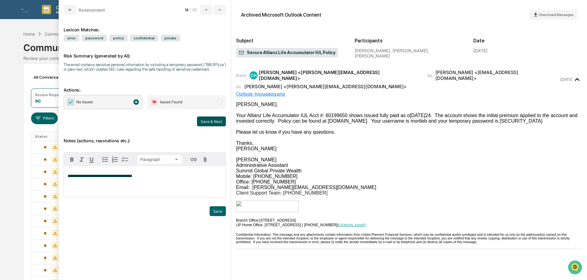
click at [204, 120] on button "Save & Next" at bounding box center [211, 121] width 29 height 10
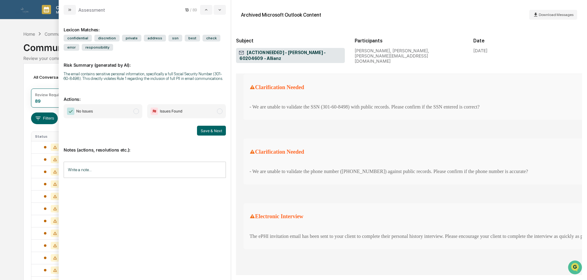
scroll to position [1045, 0]
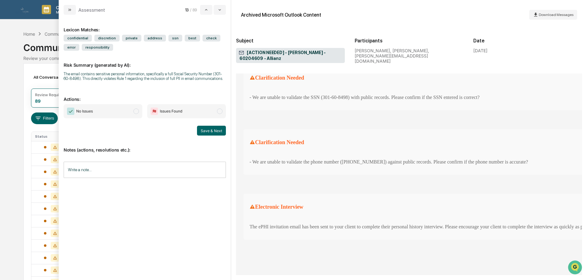
click at [129, 114] on span "No Issues" at bounding box center [103, 111] width 79 height 14
click at [126, 167] on input "Write a note..." at bounding box center [145, 170] width 162 height 16
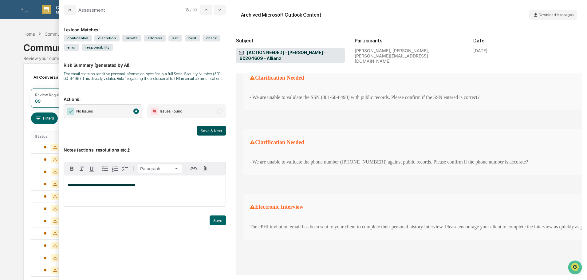
click at [211, 132] on button "Save & Next" at bounding box center [211, 131] width 29 height 10
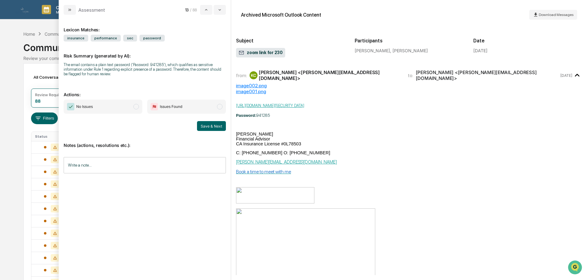
click at [83, 162] on input "Write a note..." at bounding box center [145, 165] width 162 height 16
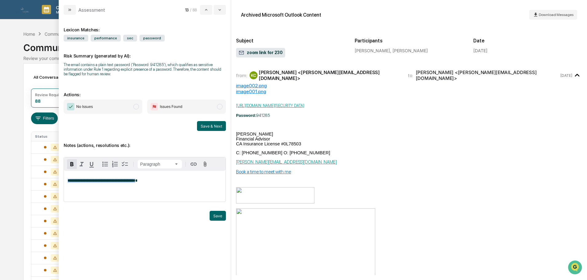
drag, startPoint x: 165, startPoint y: 181, endPoint x: 12, endPoint y: 177, distance: 153.4
click at [71, 162] on icon "modal" at bounding box center [71, 164] width 3 height 4
click at [186, 193] on div "**********" at bounding box center [145, 186] width 162 height 31
click at [121, 105] on span "No Issues" at bounding box center [103, 107] width 79 height 14
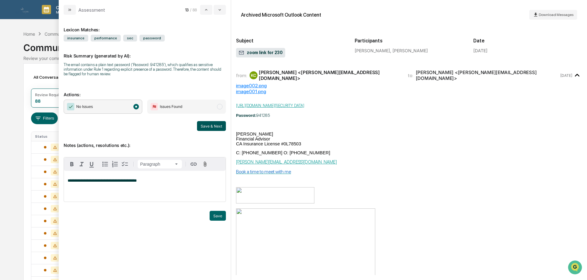
click at [217, 128] on button "Save & Next" at bounding box center [211, 126] width 29 height 10
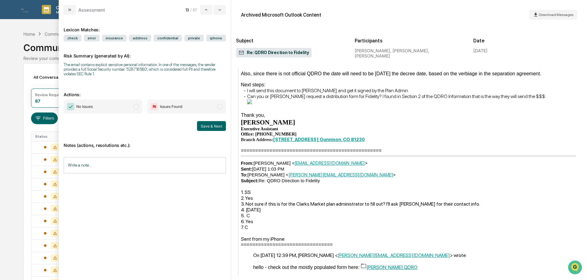
scroll to position [469, 0]
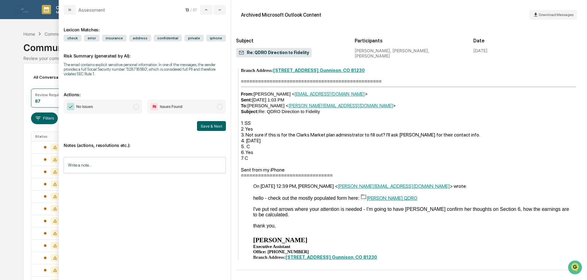
click at [384, 195] on link "[PERSON_NAME] QDRO" at bounding box center [389, 198] width 57 height 6
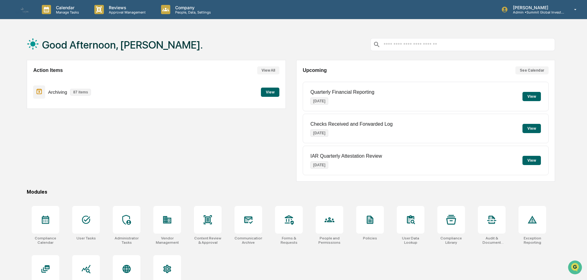
click at [276, 93] on button "View" at bounding box center [270, 92] width 18 height 9
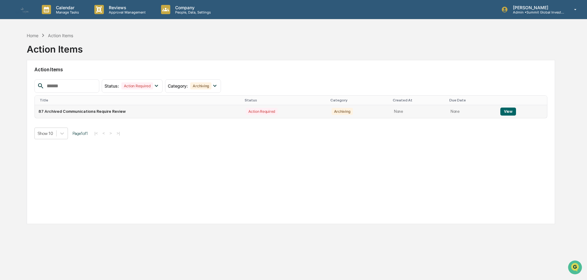
click at [103, 112] on td "87 Archived Communications Require Review" at bounding box center [138, 111] width 207 height 13
click at [133, 6] on p "Reviews" at bounding box center [126, 7] width 45 height 5
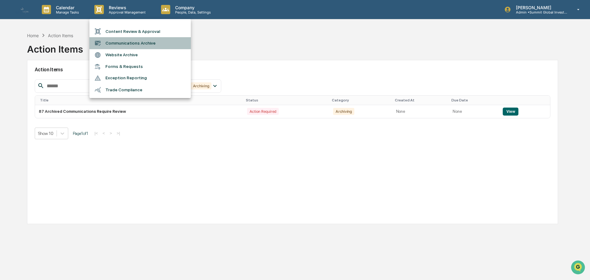
click at [113, 44] on li "Communications Archive" at bounding box center [139, 43] width 101 height 12
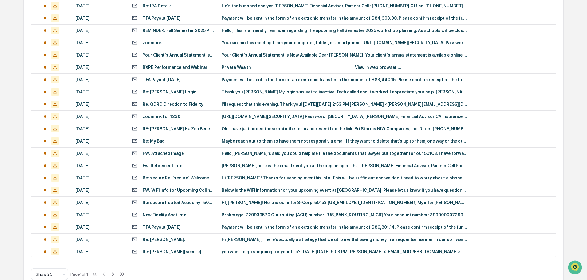
scroll to position [203, 0]
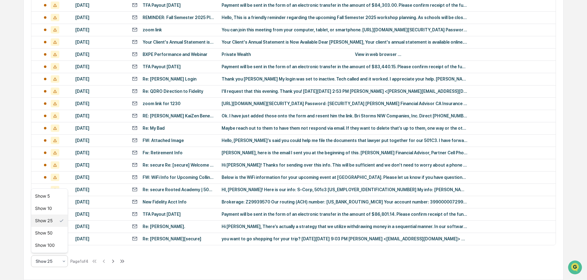
click at [58, 264] on div at bounding box center [47, 261] width 23 height 6
click at [57, 244] on div "Show 100" at bounding box center [49, 245] width 36 height 12
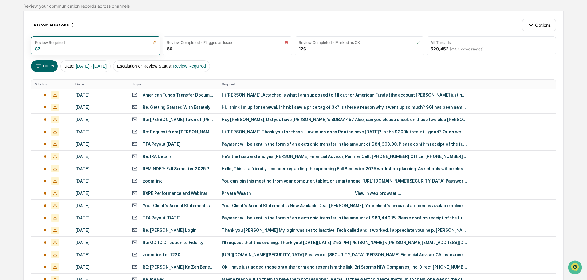
scroll to position [0, 0]
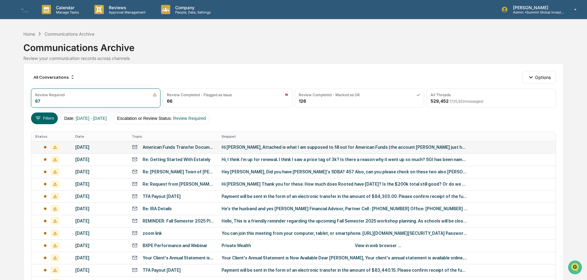
click at [168, 147] on div "American Funds Transfer Documentation" at bounding box center [179, 147] width 72 height 5
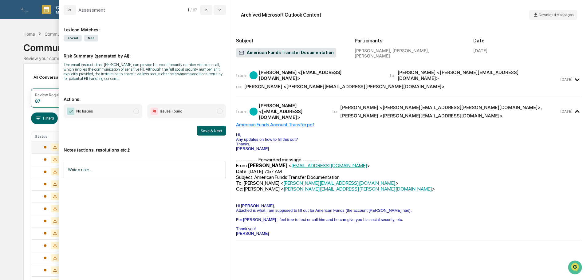
click at [330, 85] on div "[PERSON_NAME] <[PERSON_NAME][EMAIL_ADDRESS][PERSON_NAME][DOMAIN_NAME]>" at bounding box center [344, 87] width 200 height 6
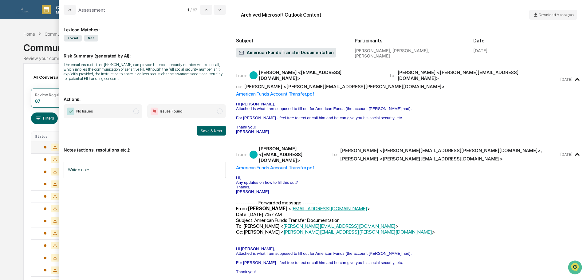
click at [330, 85] on div "[PERSON_NAME] <[PERSON_NAME][EMAIL_ADDRESS][PERSON_NAME][DOMAIN_NAME]>" at bounding box center [344, 87] width 200 height 6
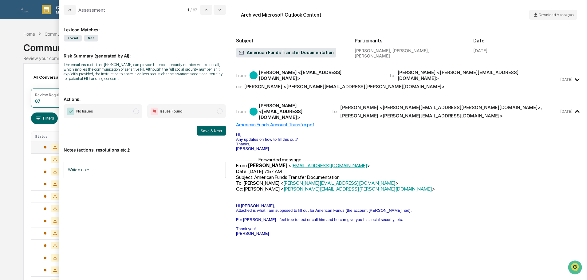
click at [137, 112] on span "modal" at bounding box center [136, 111] width 6 height 6
click at [134, 167] on input "Write a note..." at bounding box center [145, 170] width 162 height 16
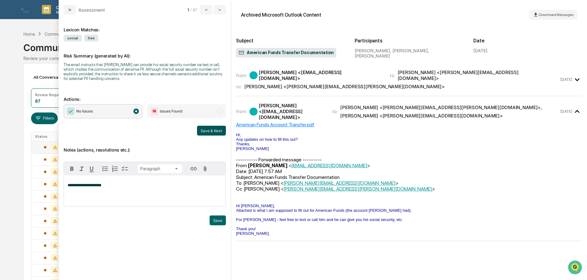
click at [202, 131] on button "Save & Next" at bounding box center [211, 131] width 29 height 10
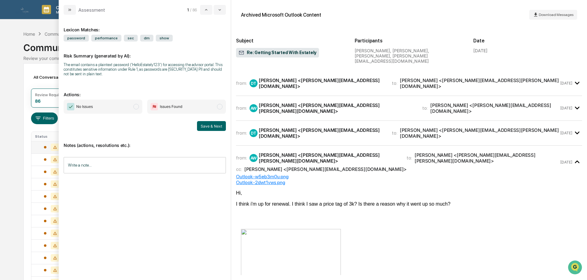
scroll to position [196, 0]
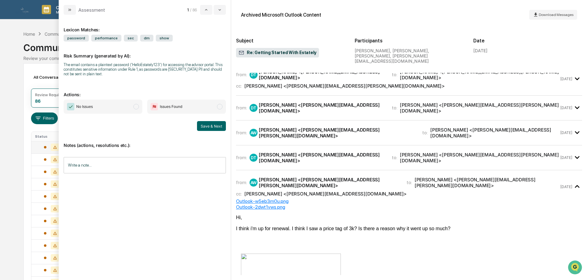
click at [361, 150] on div "from: DT [PERSON_NAME] <[PERSON_NAME][EMAIL_ADDRESS][DOMAIN_NAME]> to: [PERSON_…" at bounding box center [409, 157] width 346 height 15
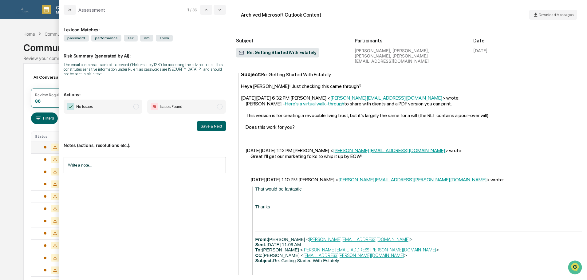
scroll to position [381, 0]
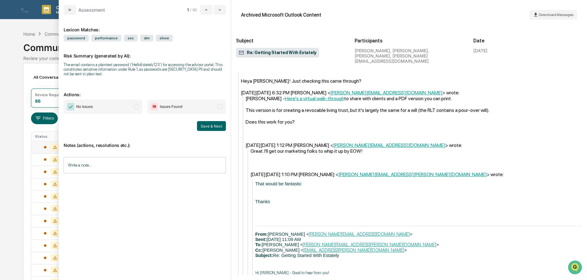
drag, startPoint x: 462, startPoint y: 181, endPoint x: 429, endPoint y: 183, distance: 32.6
click at [429, 208] on p "modal" at bounding box center [418, 210] width 327 height 5
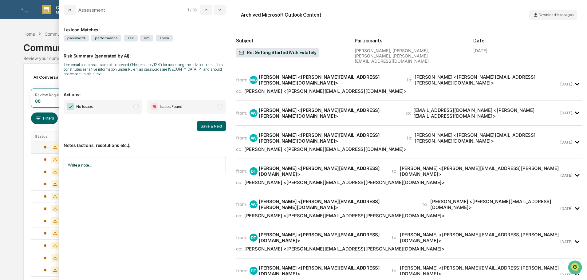
scroll to position [0, 0]
click at [342, 76] on div "[PERSON_NAME] <[PERSON_NAME][EMAIL_ADDRESS][PERSON_NAME][DOMAIN_NAME]>" at bounding box center [329, 80] width 140 height 12
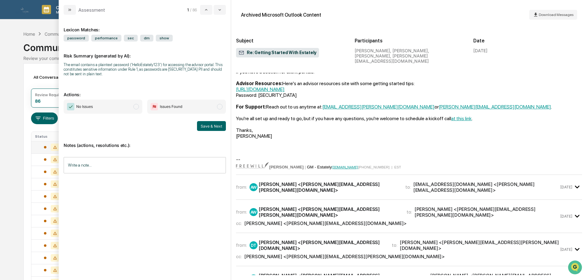
scroll to position [123, 0]
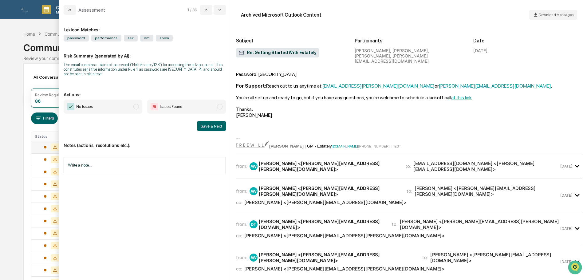
click at [338, 159] on div "from: AW [PERSON_NAME] <[PERSON_NAME][EMAIL_ADDRESS][PERSON_NAME][DOMAIN_NAME]>…" at bounding box center [409, 166] width 346 height 15
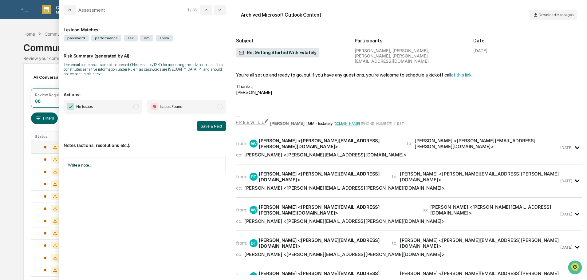
scroll to position [430, 0]
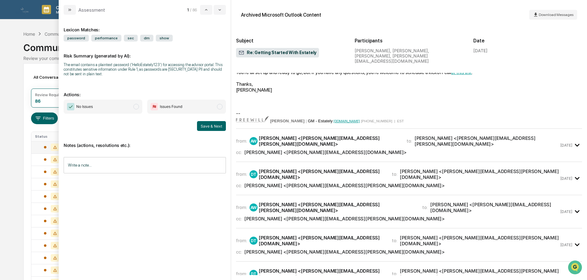
click at [298, 149] on div "[PERSON_NAME] <[PERSON_NAME][EMAIL_ADDRESS][DOMAIN_NAME]>" at bounding box center [325, 152] width 162 height 6
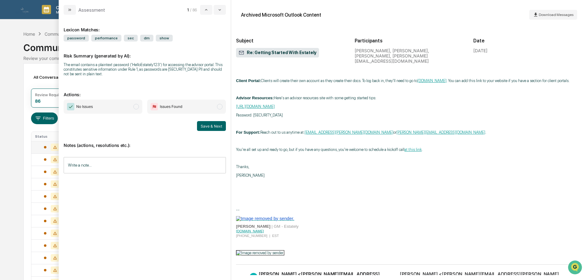
scroll to position [707, 0]
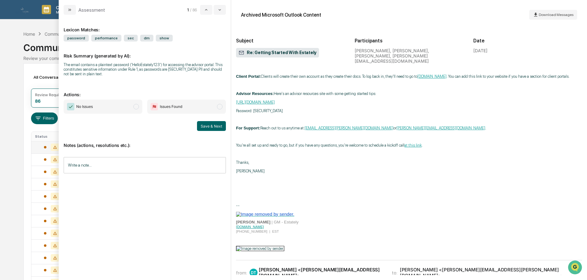
click at [100, 104] on span "No Issues" at bounding box center [103, 107] width 79 height 14
click at [102, 157] on input "Write a note..." at bounding box center [145, 165] width 162 height 16
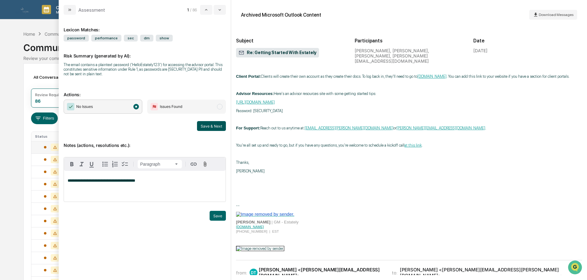
click at [217, 122] on button "Save & Next" at bounding box center [211, 126] width 29 height 10
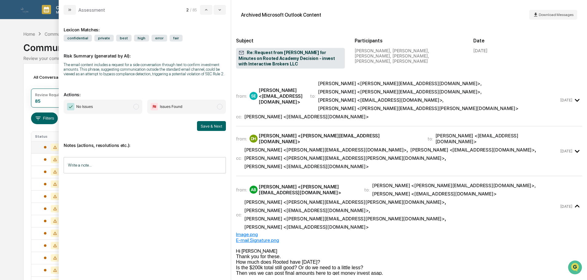
click at [336, 114] on div "[PERSON_NAME] <[EMAIL_ADDRESS][DOMAIN_NAME]>" at bounding box center [306, 117] width 124 height 6
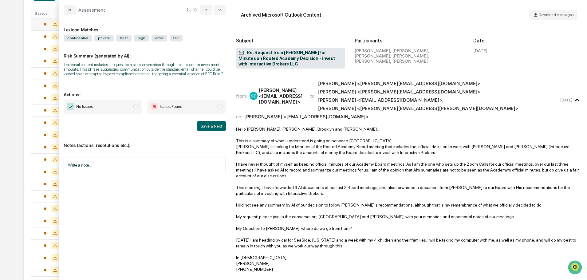
click at [124, 110] on span "No Issues" at bounding box center [103, 107] width 79 height 14
click at [127, 164] on input "Write a note..." at bounding box center [145, 165] width 162 height 16
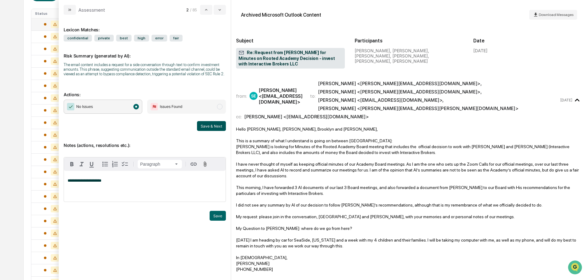
click at [216, 123] on button "Save & Next" at bounding box center [211, 126] width 29 height 10
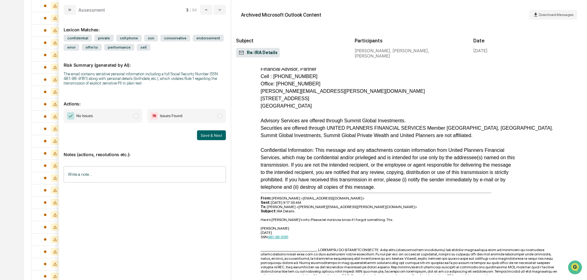
scroll to position [1482, 0]
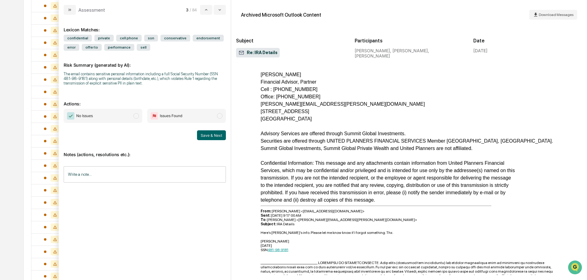
click at [115, 113] on span "No Issues" at bounding box center [103, 116] width 79 height 14
click at [196, 115] on span "Issues Found" at bounding box center [186, 116] width 79 height 14
click at [214, 135] on button "Save & Next" at bounding box center [211, 135] width 29 height 10
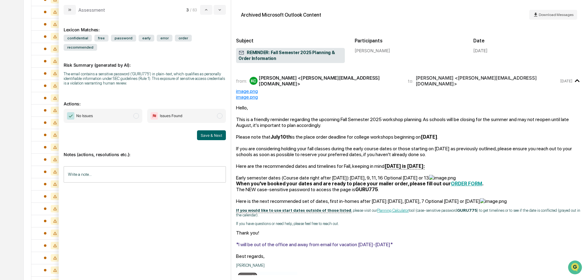
click at [114, 109] on span "No Issues" at bounding box center [103, 116] width 79 height 14
click at [132, 168] on input "Write a note..." at bounding box center [145, 174] width 162 height 16
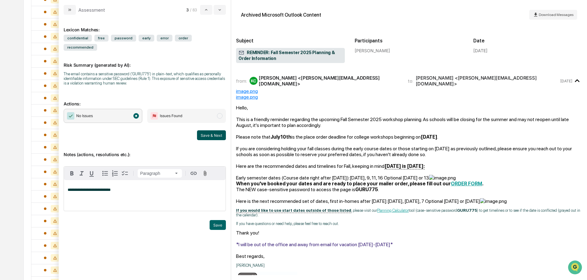
click at [211, 130] on button "Save & Next" at bounding box center [211, 135] width 29 height 10
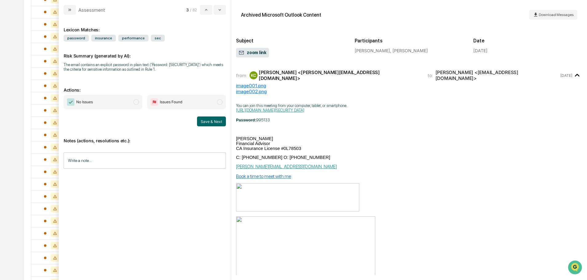
click at [126, 158] on input "Write a note..." at bounding box center [145, 160] width 162 height 16
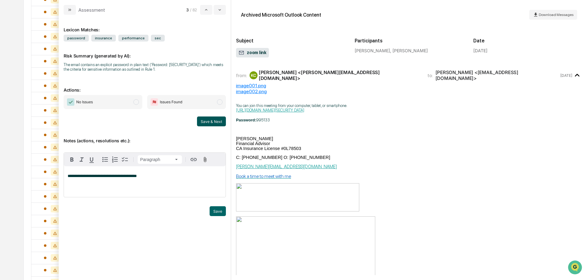
click at [207, 121] on button "Save & Next" at bounding box center [211, 121] width 29 height 10
click at [131, 103] on span "No Issues" at bounding box center [103, 102] width 79 height 14
click at [217, 118] on button "Save & Next" at bounding box center [211, 121] width 29 height 10
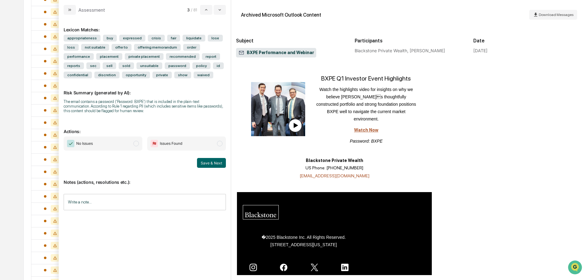
scroll to position [584, 0]
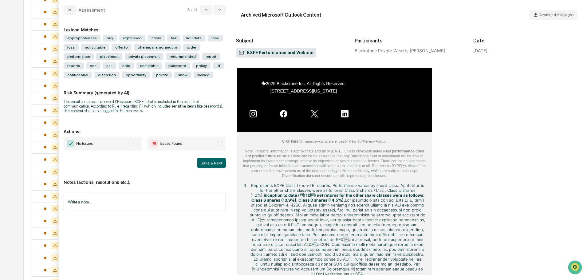
click at [109, 147] on span "No Issues" at bounding box center [103, 143] width 79 height 14
click at [109, 198] on input "Write a note..." at bounding box center [145, 202] width 162 height 16
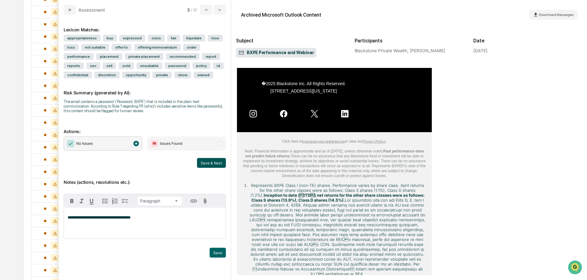
click at [213, 166] on button "Save & Next" at bounding box center [211, 163] width 29 height 10
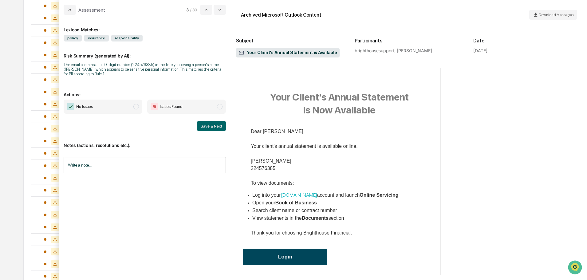
scroll to position [61, 0]
click at [123, 108] on span "No Issues" at bounding box center [103, 107] width 79 height 14
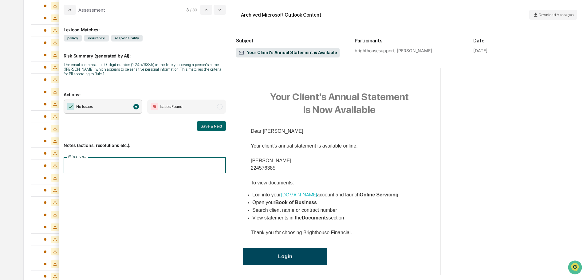
click at [105, 169] on input "Write a note..." at bounding box center [145, 165] width 162 height 16
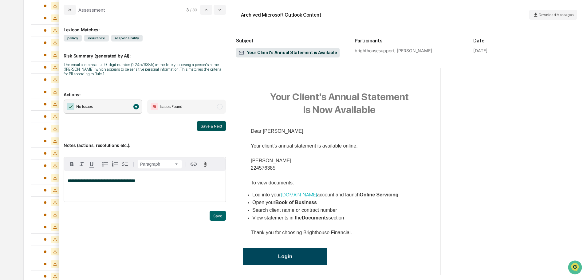
click at [216, 128] on button "Save & Next" at bounding box center [211, 126] width 29 height 10
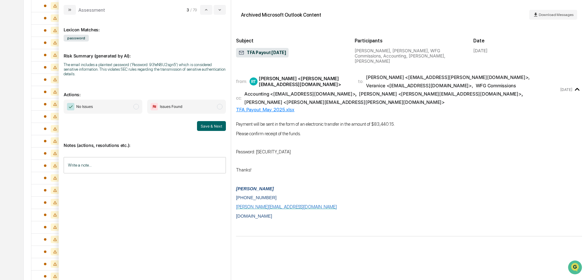
click at [126, 102] on span "No Issues" at bounding box center [103, 107] width 79 height 14
click at [88, 157] on input "Write a note..." at bounding box center [145, 165] width 162 height 16
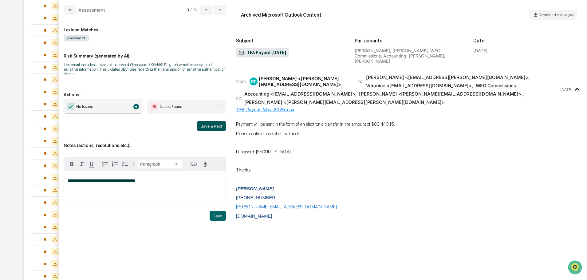
click at [206, 121] on button "Save & Next" at bounding box center [211, 126] width 29 height 10
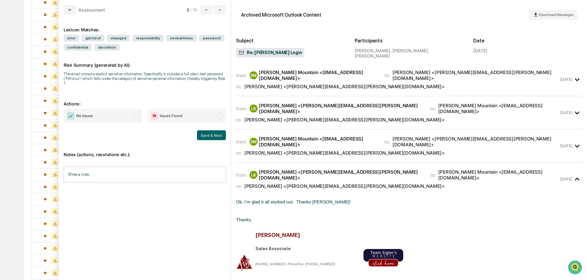
scroll to position [338, 0]
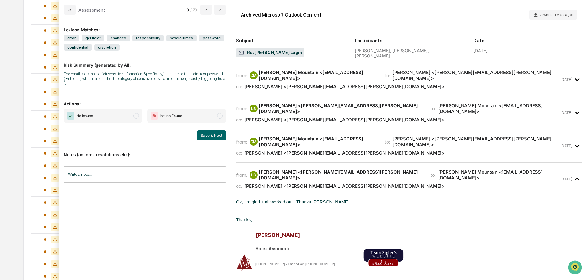
click at [108, 109] on span "No Issues" at bounding box center [103, 116] width 79 height 14
click at [102, 159] on div "Notes (actions, resolutions etc.): Write a note... Write a note..." at bounding box center [145, 165] width 162 height 50
click at [123, 172] on input "Write a note..." at bounding box center [145, 174] width 162 height 16
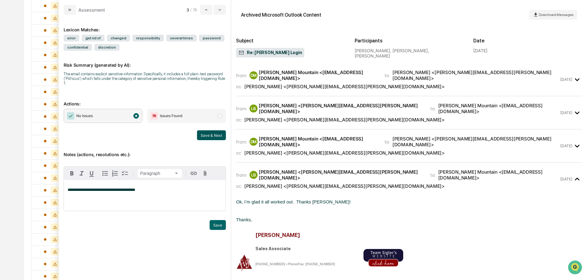
click at [216, 134] on button "Save & Next" at bounding box center [211, 135] width 29 height 10
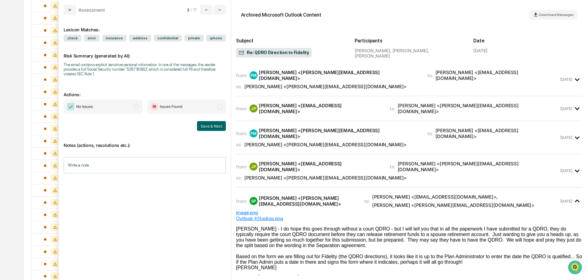
click at [206, 110] on span "Issues Found" at bounding box center [186, 107] width 79 height 14
click at [217, 127] on button "Save & Next" at bounding box center [211, 126] width 29 height 10
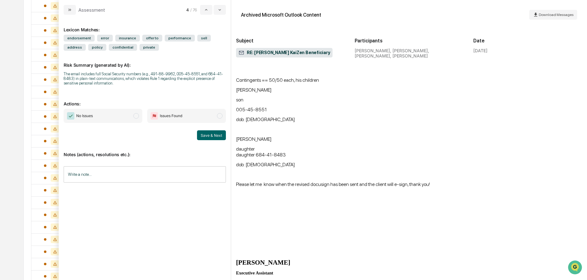
scroll to position [1012, 0]
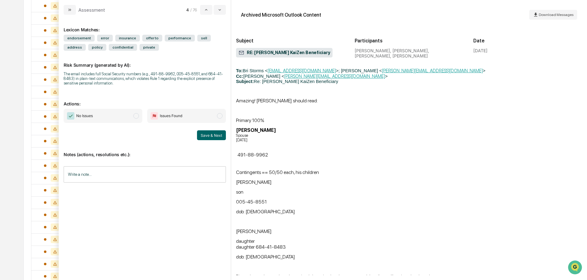
click at [210, 114] on span "Issues Found" at bounding box center [186, 116] width 79 height 14
click at [213, 132] on button "Save & Next" at bounding box center [211, 135] width 29 height 10
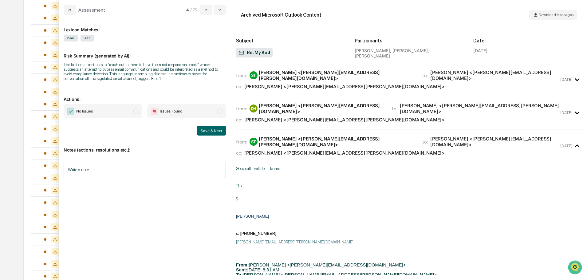
click at [137, 108] on span "No Issues" at bounding box center [103, 111] width 79 height 14
click at [124, 168] on input "Write a note..." at bounding box center [145, 170] width 162 height 16
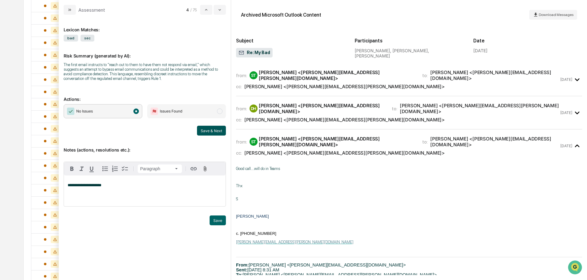
click at [213, 130] on button "Save & Next" at bounding box center [211, 131] width 29 height 10
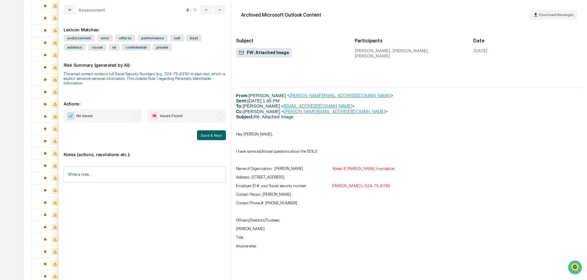
scroll to position [1345, 0]
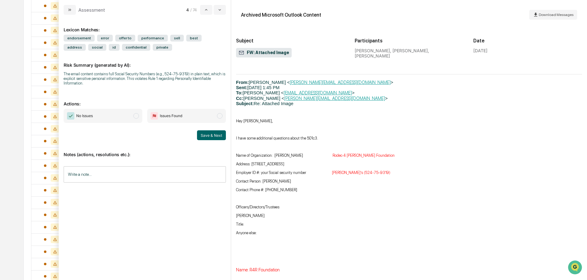
drag, startPoint x: 207, startPoint y: 117, endPoint x: 207, endPoint y: 124, distance: 7.1
click at [207, 117] on span "Issues Found" at bounding box center [186, 116] width 79 height 14
click at [209, 137] on button "Save & Next" at bounding box center [211, 135] width 29 height 10
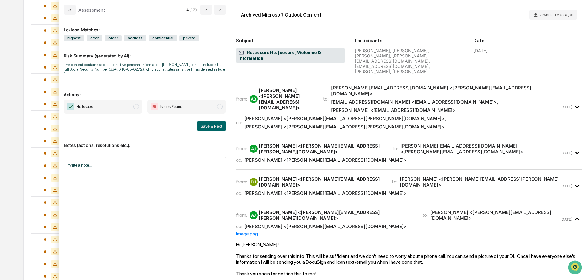
click at [358, 190] on div "cc: [PERSON_NAME] <[PERSON_NAME][EMAIL_ADDRESS][DOMAIN_NAME]>" at bounding box center [397, 193] width 323 height 6
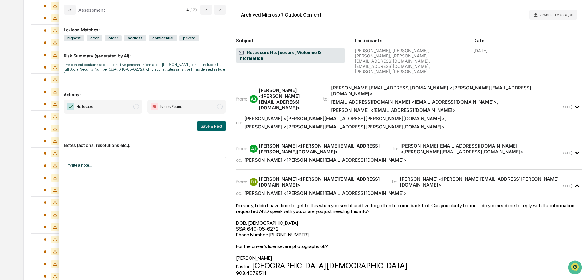
click at [222, 104] on span "Issues Found" at bounding box center [186, 107] width 79 height 14
click at [218, 121] on button "Save & Next" at bounding box center [211, 126] width 29 height 10
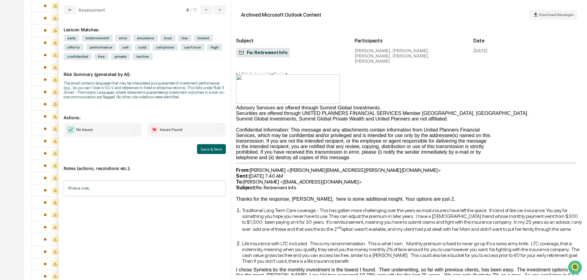
scroll to position [1101, 0]
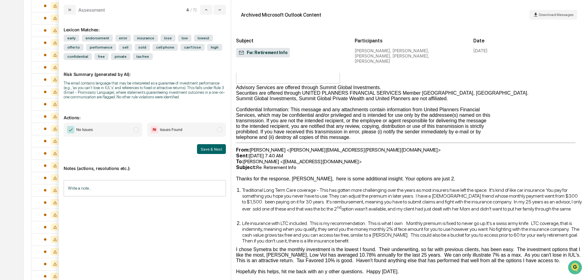
click at [200, 127] on span "Issues Found" at bounding box center [186, 130] width 79 height 14
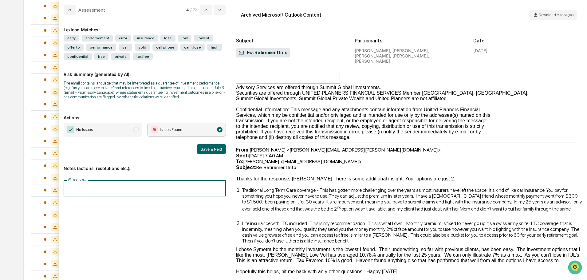
click at [116, 191] on input "Write a note..." at bounding box center [145, 188] width 162 height 16
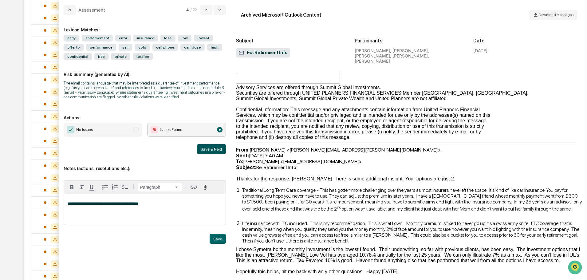
click at [203, 148] on button "Save & Next" at bounding box center [211, 149] width 29 height 10
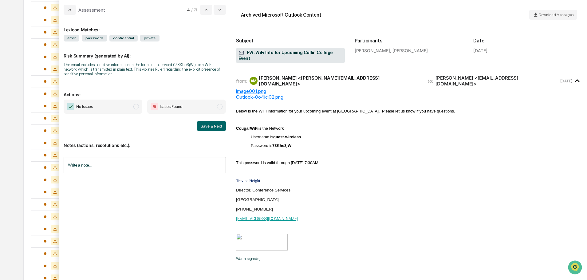
scroll to position [369, 0]
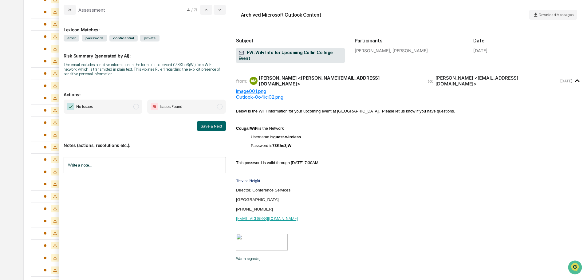
click at [121, 104] on span "No Issues" at bounding box center [103, 107] width 79 height 14
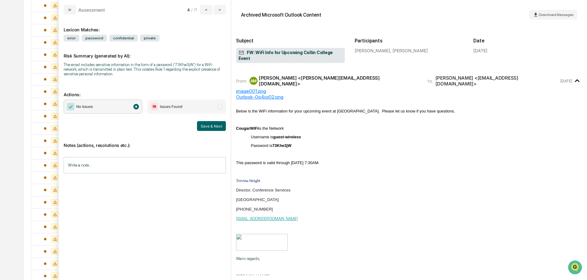
scroll to position [277, 0]
click at [136, 163] on input "Write a note..." at bounding box center [145, 165] width 162 height 16
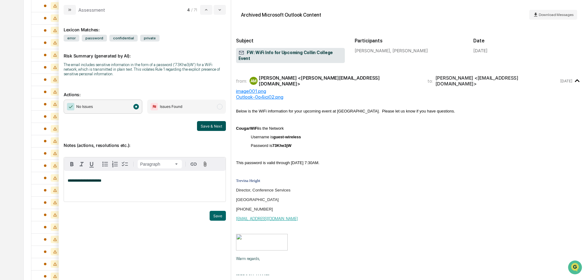
click at [204, 126] on button "Save & Next" at bounding box center [211, 126] width 29 height 10
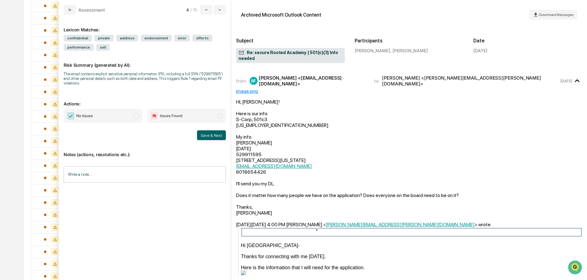
click at [203, 119] on span "Issues Found" at bounding box center [186, 116] width 79 height 14
click at [205, 132] on button "Save & Next" at bounding box center [211, 135] width 29 height 10
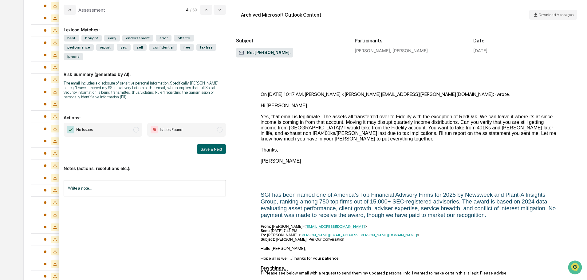
scroll to position [311, 0]
